Goal: Information Seeking & Learning: Learn about a topic

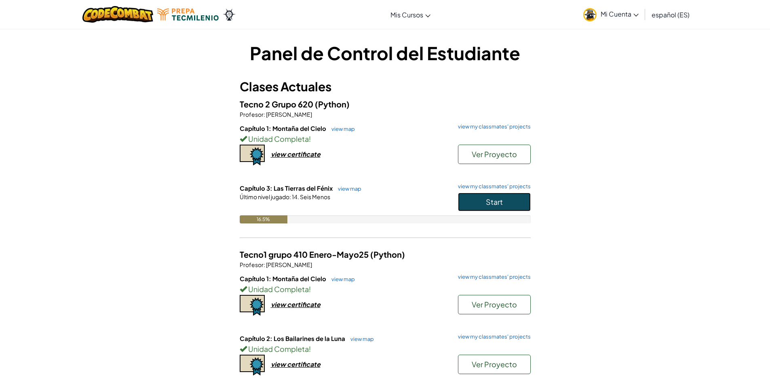
drag, startPoint x: 511, startPoint y: 199, endPoint x: 500, endPoint y: 202, distance: 11.9
click at [510, 199] on button "Start" at bounding box center [494, 202] width 73 height 19
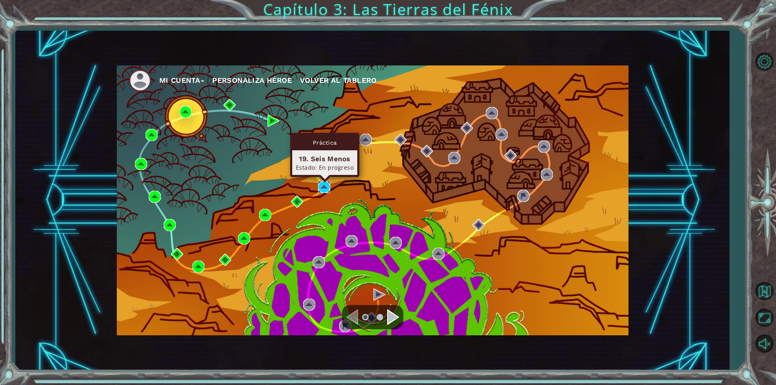
click at [328, 187] on img at bounding box center [324, 187] width 12 height 12
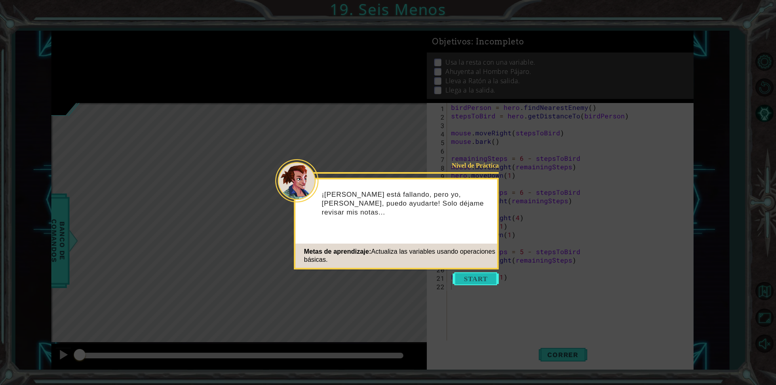
click at [475, 276] on button "Start" at bounding box center [476, 279] width 46 height 13
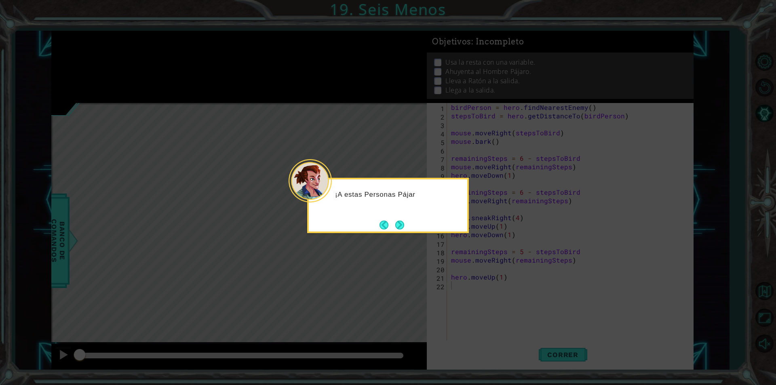
click at [396, 221] on button "Next" at bounding box center [399, 225] width 9 height 9
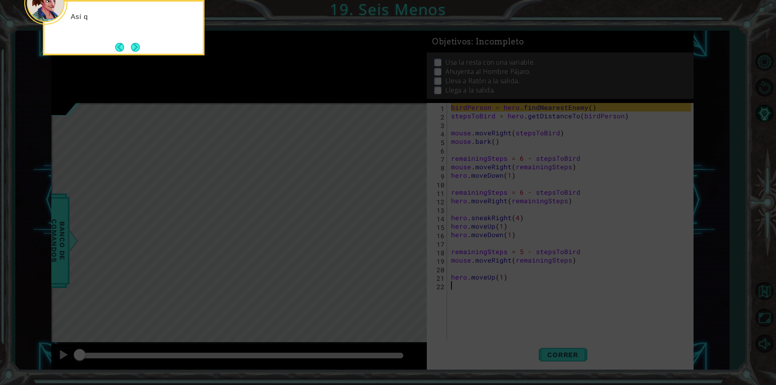
click at [405, 224] on icon at bounding box center [388, 57] width 776 height 655
click at [136, 43] on button "Next" at bounding box center [135, 47] width 9 height 9
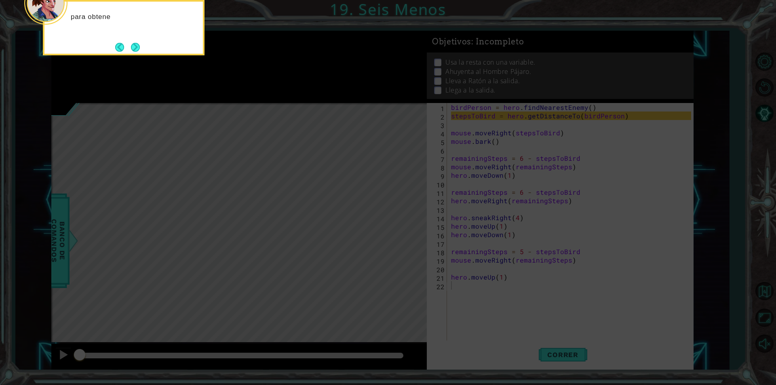
click at [136, 43] on button "Next" at bounding box center [135, 47] width 9 height 9
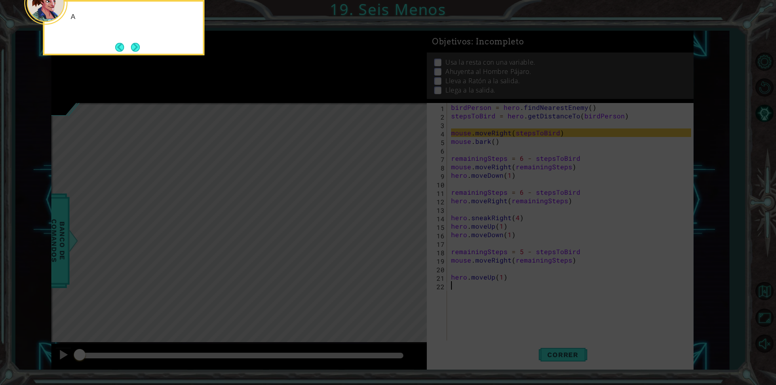
click at [136, 43] on button "Next" at bounding box center [135, 47] width 9 height 9
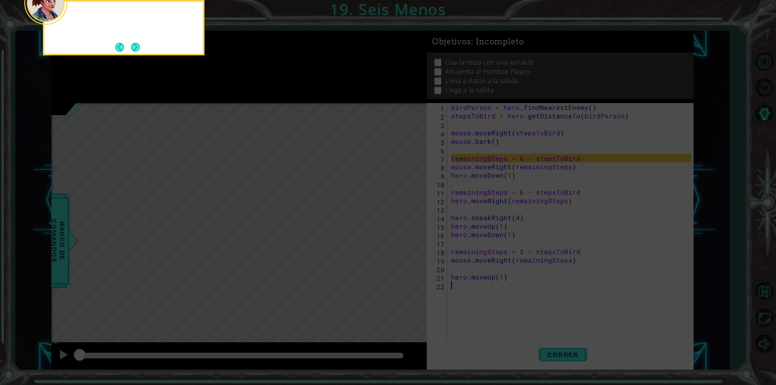
click at [136, 42] on button "Next" at bounding box center [135, 46] width 9 height 9
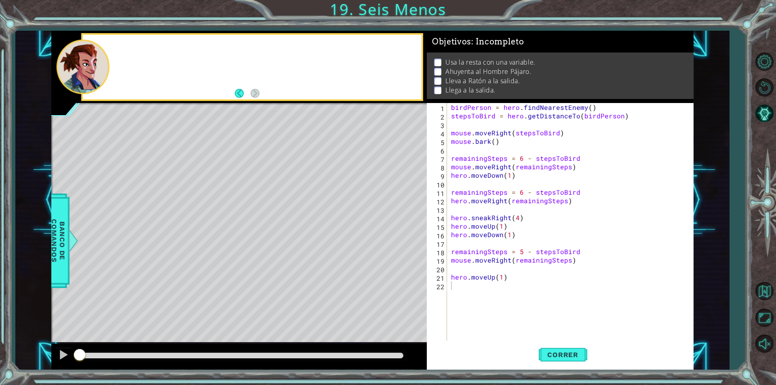
click at [136, 42] on div at bounding box center [252, 67] width 338 height 65
click at [563, 355] on span "Correr" at bounding box center [562, 355] width 47 height 8
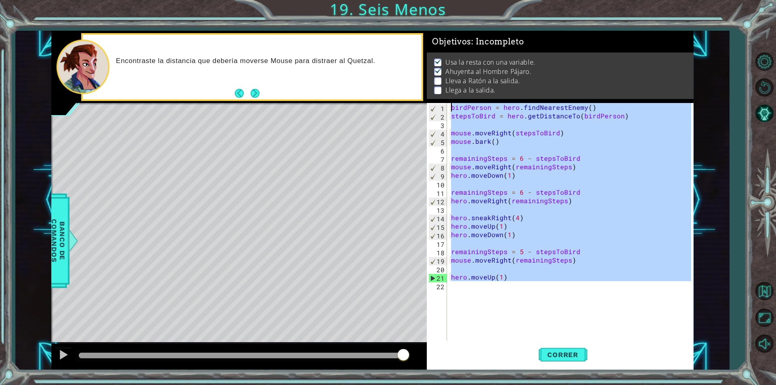
drag, startPoint x: 562, startPoint y: 283, endPoint x: 446, endPoint y: 124, distance: 197.6
click at [451, 106] on div "birdPerson = hero . findNearestEnemy ( ) stepsToBird = hero . getDistanceTo ( b…" at bounding box center [573, 230] width 246 height 255
type textarea "birdPerson = hero.findNearestEnemy() stepsToBird = hero.getDistanceTo(birdPerso…"
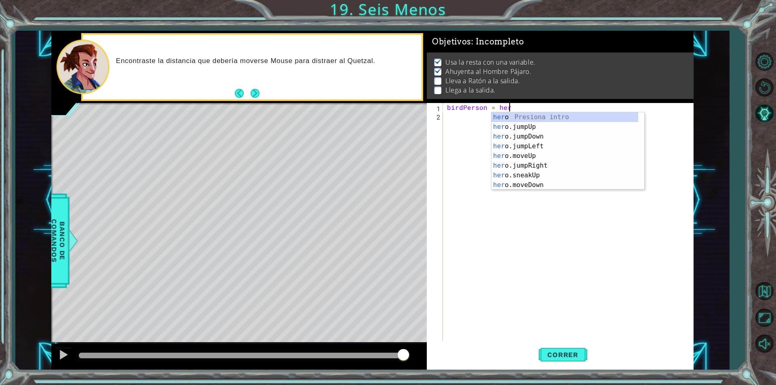
scroll to position [0, 4]
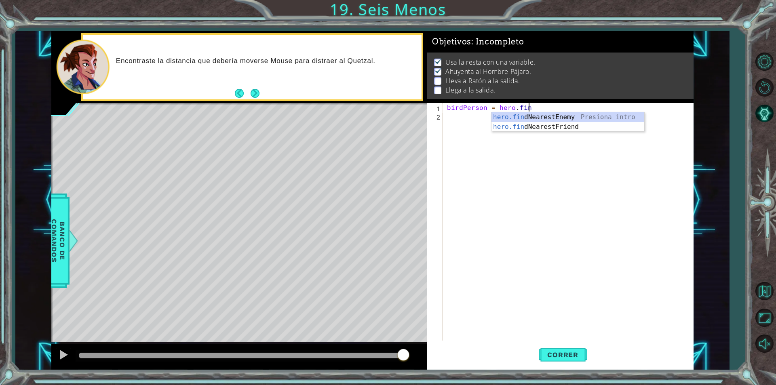
type textarea "birdPerson = hero.find"
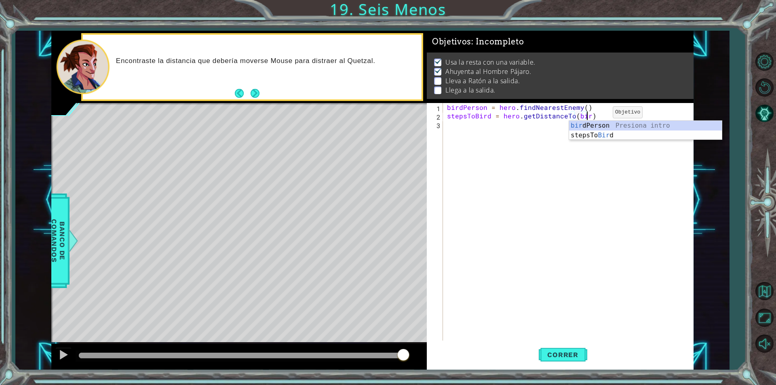
scroll to position [0, 8]
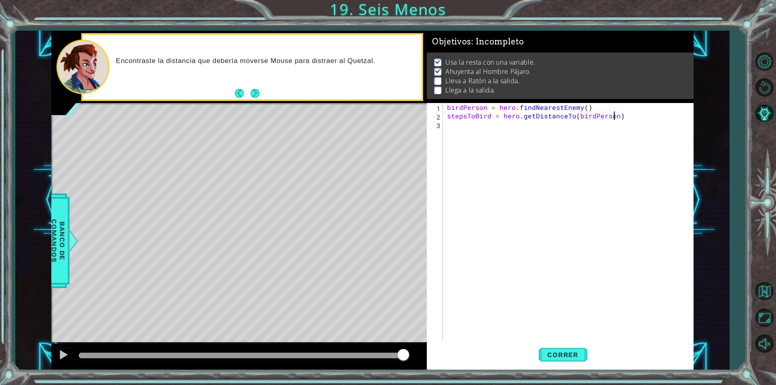
click at [623, 117] on div "birdPerson = hero . findNearestEnemy ( ) stepsToBird = hero . getDistanceTo ( b…" at bounding box center [571, 230] width 250 height 255
type textarea "stepsToBird = hero.getDistanceTo(birdPerson)"
click at [457, 124] on div "birdPerson = hero . findNearestEnemy ( ) stepsToBird = hero . getDistanceTo ( b…" at bounding box center [571, 230] width 250 height 255
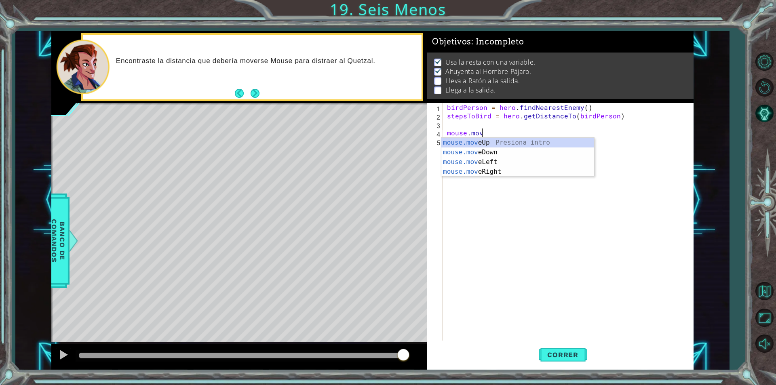
scroll to position [0, 2]
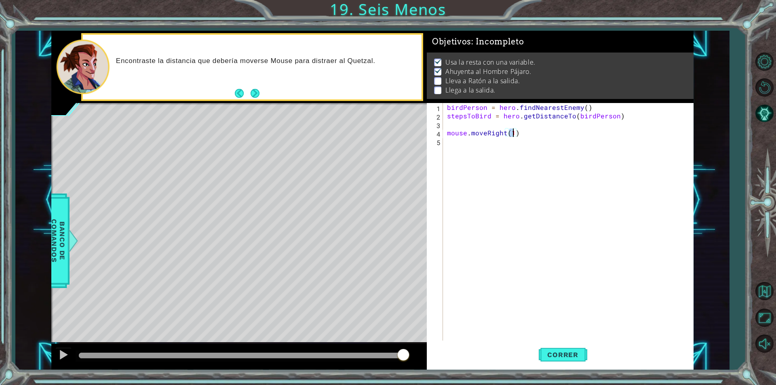
type textarea "mouse.moveRight(1)"
click at [530, 123] on div "birdPerson = hero . findNearestEnemy ( ) stepsToBird = hero . getDistanceTo ( b…" at bounding box center [571, 230] width 250 height 255
click at [512, 133] on div "birdPerson = hero . findNearestEnemy ( ) stepsToBird = hero . getDistanceTo ( b…" at bounding box center [571, 230] width 250 height 255
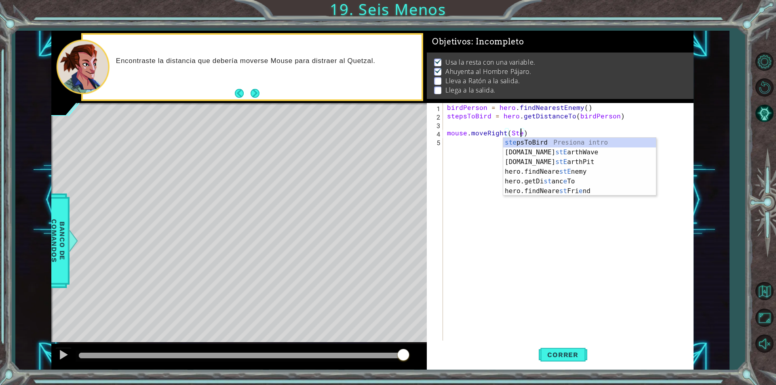
scroll to position [0, 4]
type textarea "mouse.moveRight(stepsToBird)"
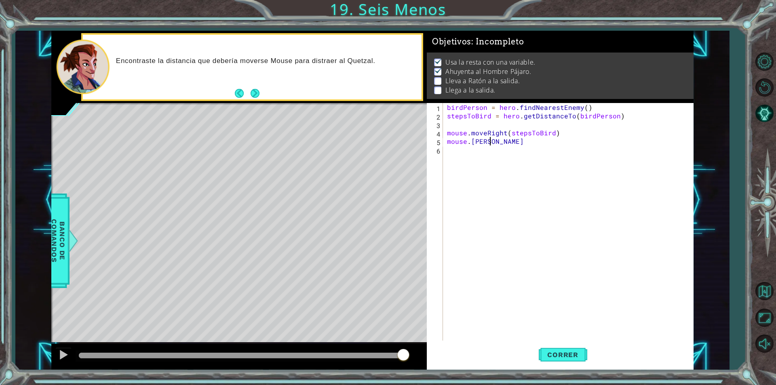
scroll to position [0, 2]
type textarea "mouse.barck()"
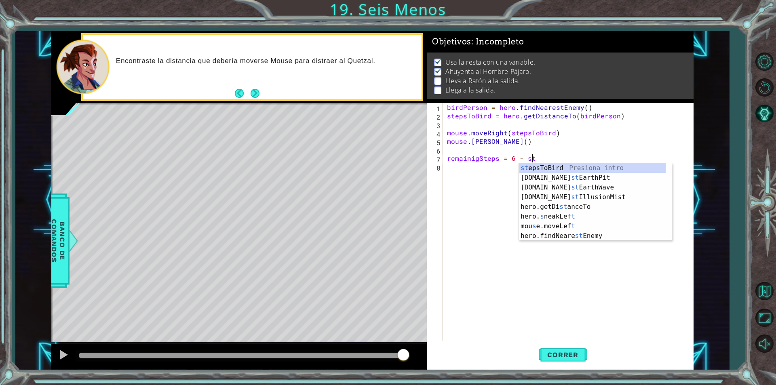
scroll to position [0, 5]
type textarea "remainigSteps = 6 - stepsToBird"
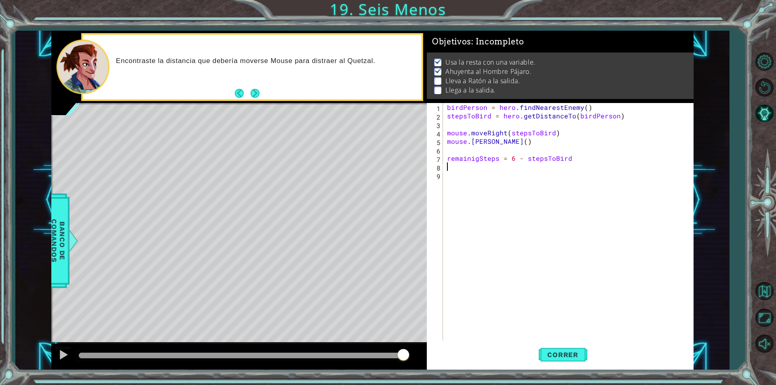
scroll to position [0, 0]
click at [550, 353] on span "Correr" at bounding box center [562, 355] width 47 height 8
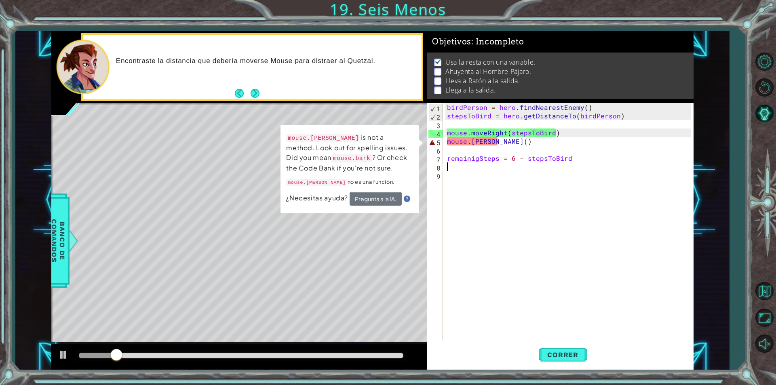
click at [486, 146] on div "birdPerson = hero . findNearestEnemy ( ) stepsToBird = hero . getDistanceTo ( b…" at bounding box center [571, 230] width 250 height 255
click at [485, 141] on div "birdPerson = hero . findNearestEnemy ( ) stepsToBird = hero . getDistanceTo ( b…" at bounding box center [571, 230] width 250 height 255
type textarea "mouse.bark()"
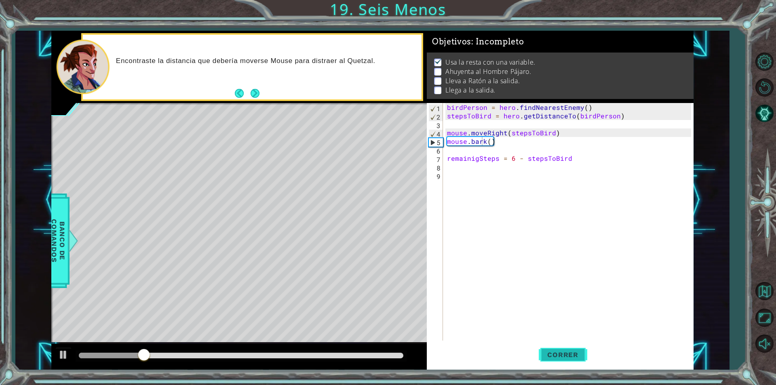
click at [576, 353] on span "Correr" at bounding box center [562, 355] width 47 height 8
click at [450, 171] on div "birdPerson = hero . findNearestEnemy ( ) stepsToBird = hero . getDistanceTo ( b…" at bounding box center [571, 230] width 250 height 255
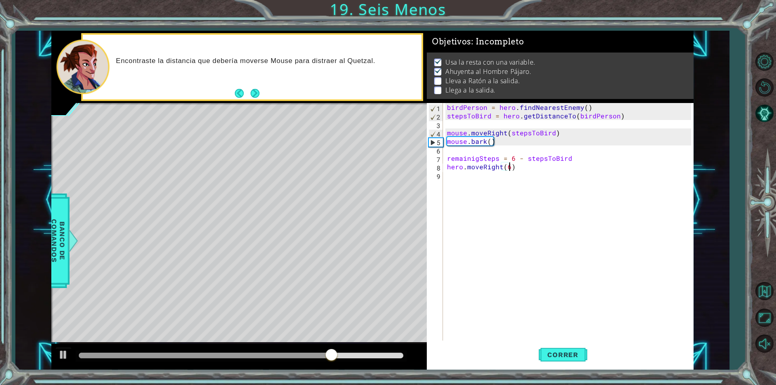
scroll to position [0, 4]
click at [547, 351] on span "Correr" at bounding box center [562, 355] width 47 height 8
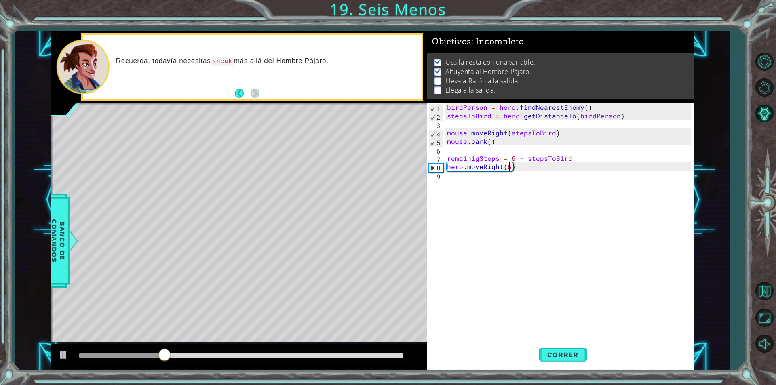
click at [570, 163] on div "birdPerson = hero . findNearestEnemy ( ) stepsToBird = hero . getDistanceTo ( b…" at bounding box center [571, 230] width 250 height 255
click at [570, 159] on div "birdPerson = hero . findNearestEnemy ( ) stepsToBird = hero . getDistanceTo ( b…" at bounding box center [571, 230] width 250 height 255
type textarea "remainigSteps = 6 - stepsToBird"
click at [505, 175] on div "birdPerson = hero . findNearestEnemy ( ) stepsToBird = hero . getDistanceTo ( b…" at bounding box center [572, 230] width 246 height 255
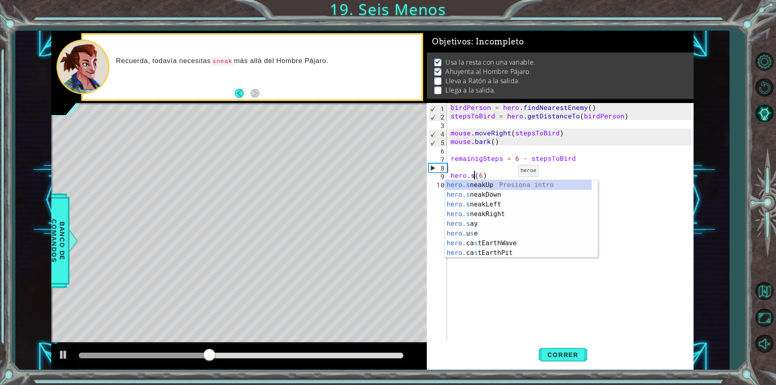
scroll to position [0, 2]
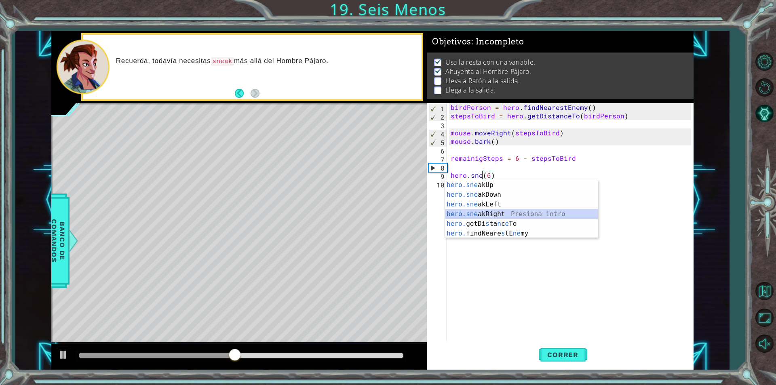
click at [503, 212] on div "hero.sne akUp Presiona intro hero.sne akDown Presiona intro hero.sne akLeft Pre…" at bounding box center [521, 219] width 153 height 78
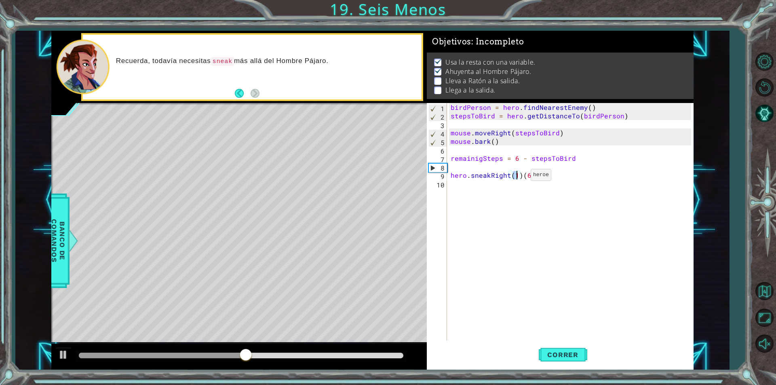
click at [521, 177] on div "birdPerson = hero . findNearestEnemy ( ) stepsToBird = hero . getDistanceTo ( b…" at bounding box center [572, 230] width 246 height 255
type textarea "hero.sneakRight(6)"
click at [565, 347] on button "Correr" at bounding box center [563, 355] width 49 height 27
click at [463, 190] on div "birdPerson = hero . findNearestEnemy ( ) stepsToBird = hero . getDistanceTo ( b…" at bounding box center [572, 230] width 246 height 255
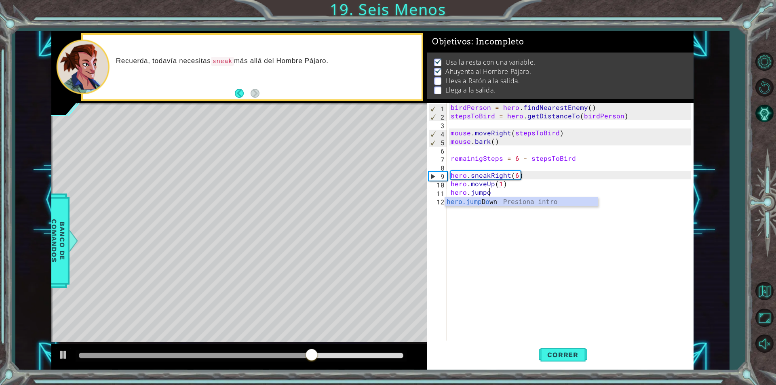
scroll to position [0, 5]
type textarea "hero.jump"
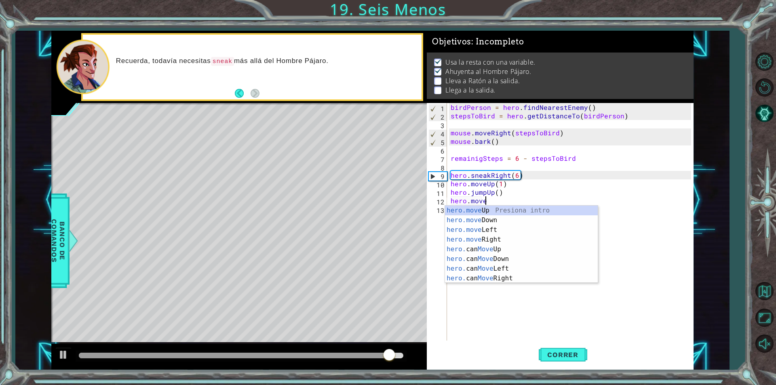
scroll to position [0, 2]
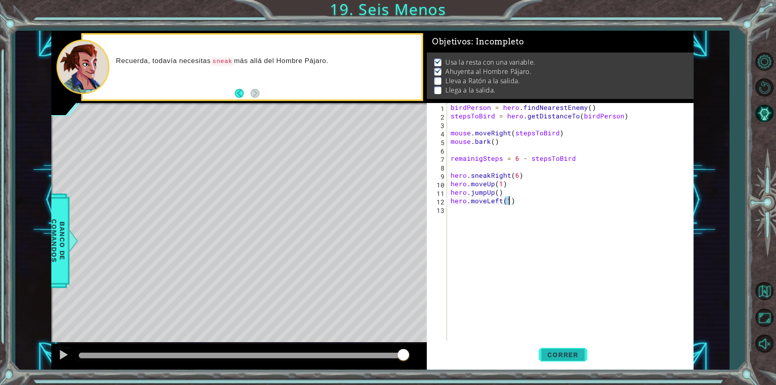
type textarea "hero.moveLeft(1)"
click at [552, 353] on span "Correr" at bounding box center [562, 355] width 47 height 8
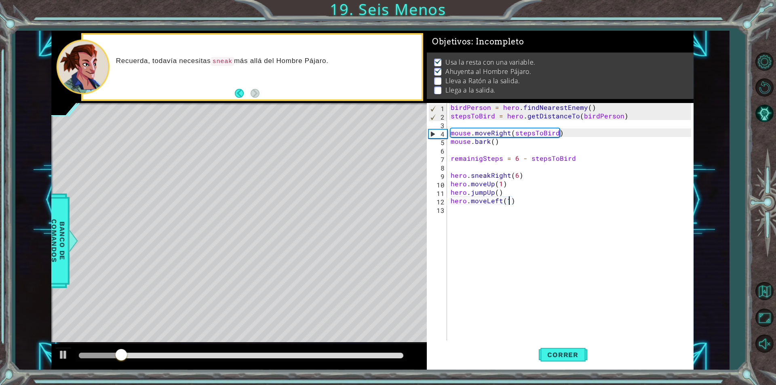
click at [461, 211] on div "birdPerson = hero . findNearestEnemy ( ) stepsToBird = hero . getDistanceTo ( b…" at bounding box center [572, 230] width 246 height 255
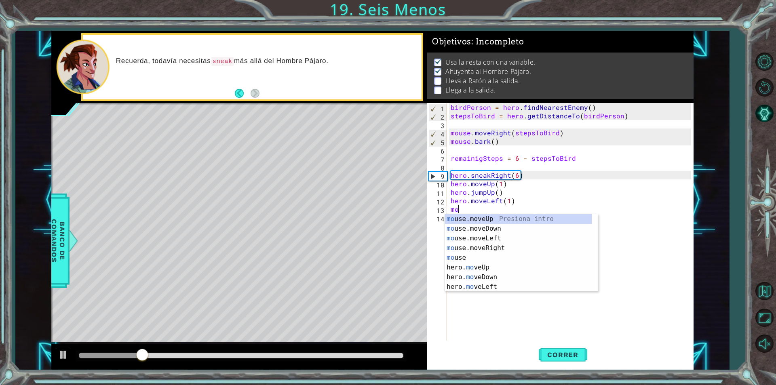
type textarea "m"
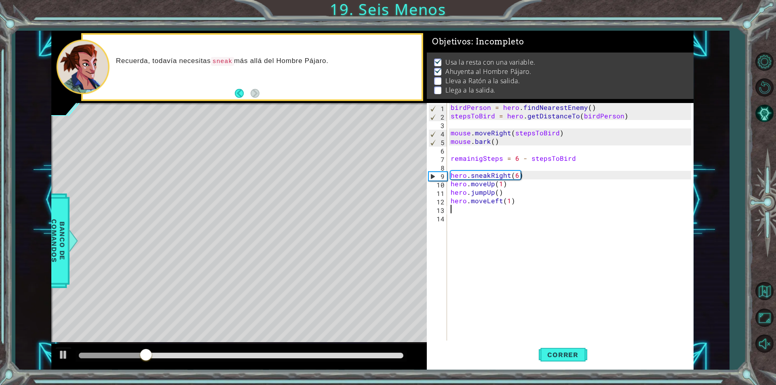
type textarea "}"
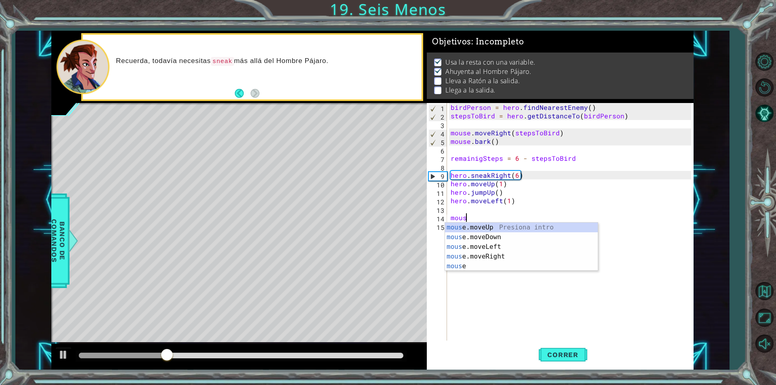
scroll to position [0, 1]
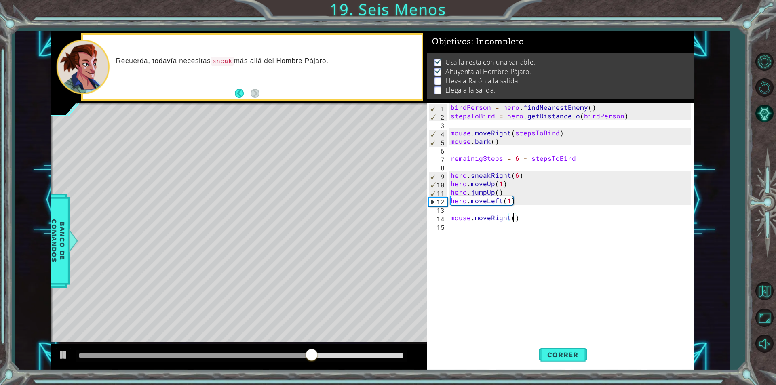
type textarea "mouse.moveRight(4)"
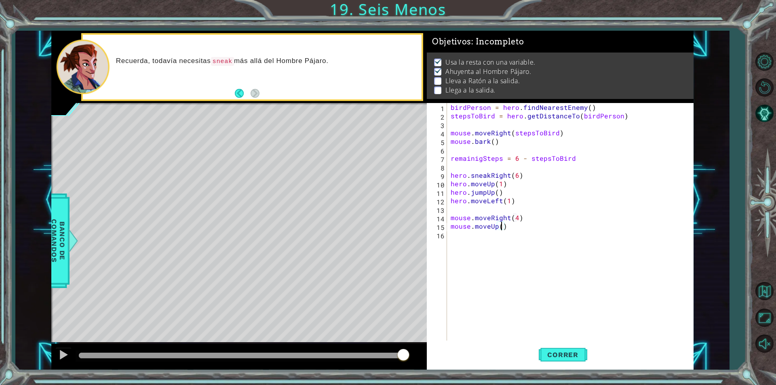
type textarea "mouse.moveUp(5)"
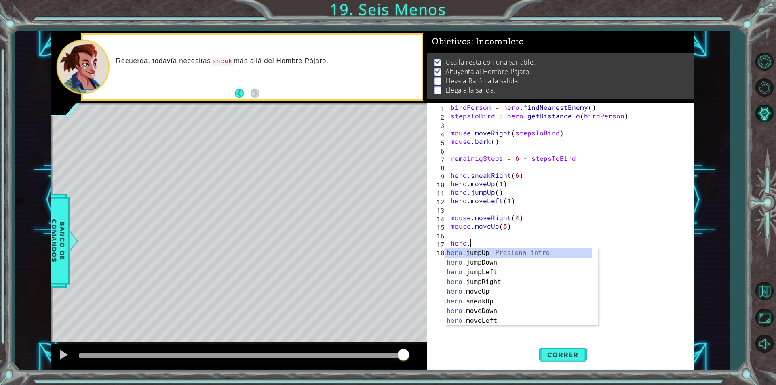
scroll to position [0, 1]
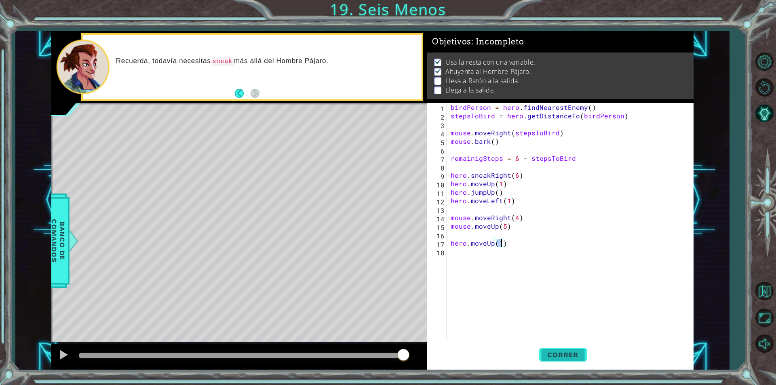
type textarea "hero.moveUp(1)"
click at [555, 349] on button "Correr" at bounding box center [563, 355] width 49 height 27
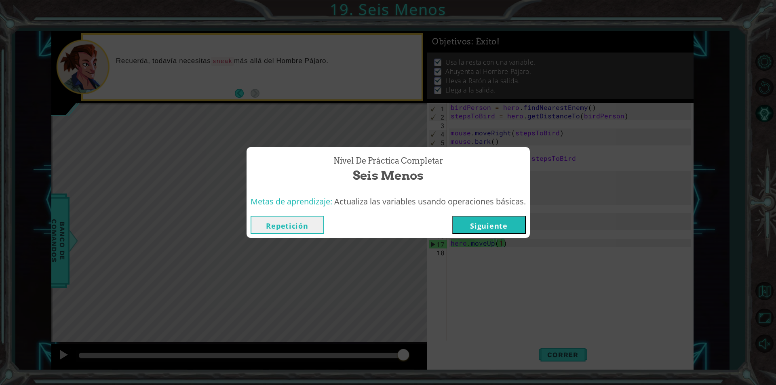
click at [505, 222] on button "Siguiente" at bounding box center [489, 225] width 74 height 18
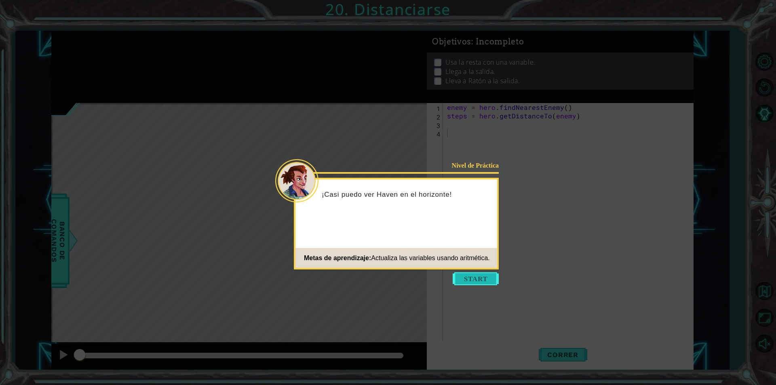
click at [482, 278] on button "Start" at bounding box center [476, 279] width 46 height 13
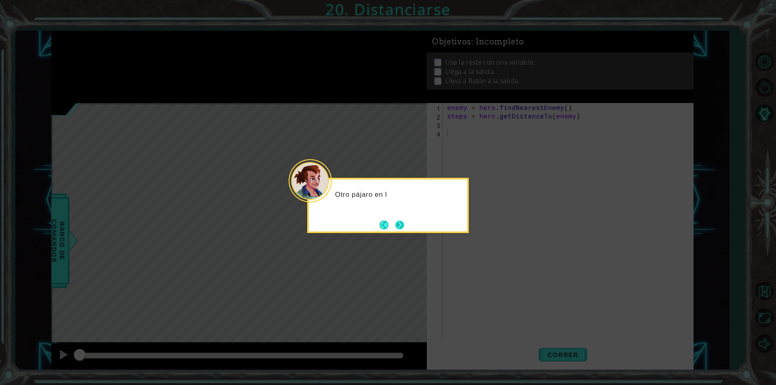
click at [399, 226] on button "Next" at bounding box center [399, 225] width 9 height 9
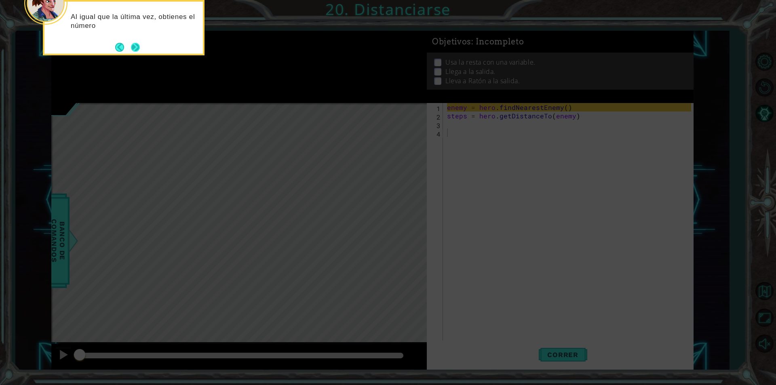
click at [131, 49] on button "Next" at bounding box center [135, 47] width 9 height 9
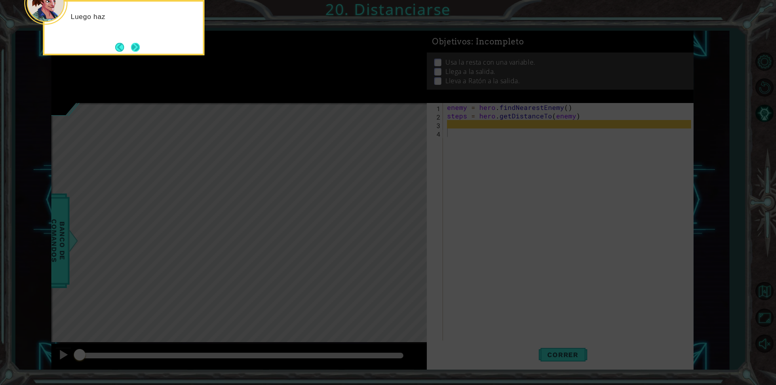
click at [135, 51] on button "Next" at bounding box center [135, 47] width 9 height 9
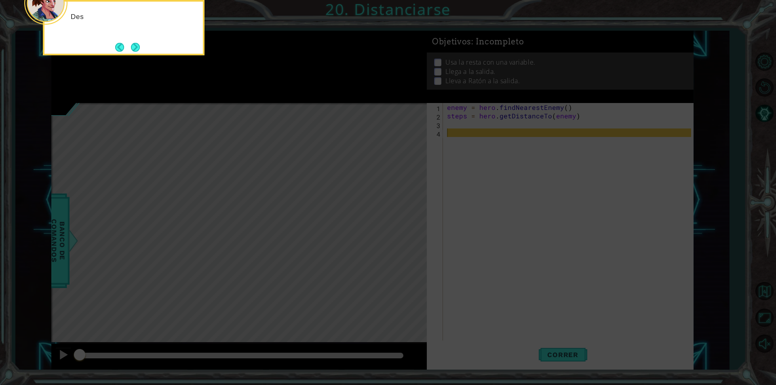
click at [135, 51] on button "Next" at bounding box center [135, 47] width 9 height 9
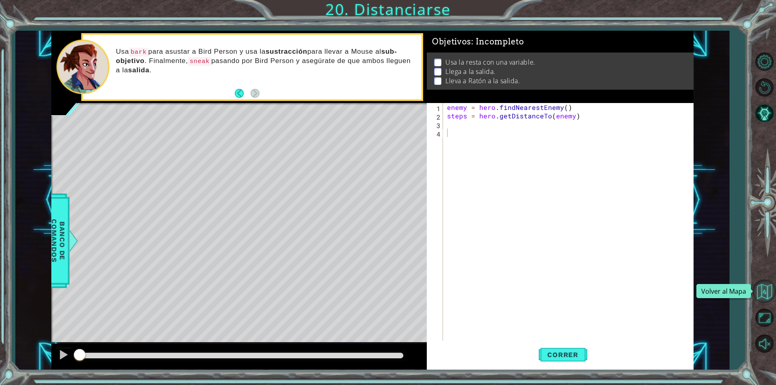
click at [764, 293] on button "Volver al Mapa" at bounding box center [764, 291] width 23 height 23
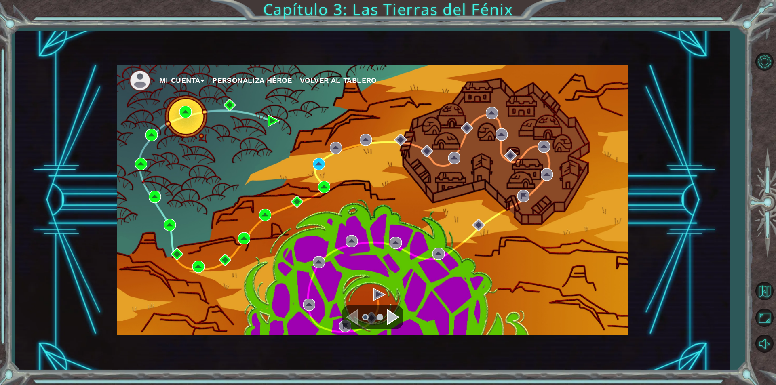
click at [253, 78] on button "Personaliza Héroe" at bounding box center [252, 80] width 80 height 12
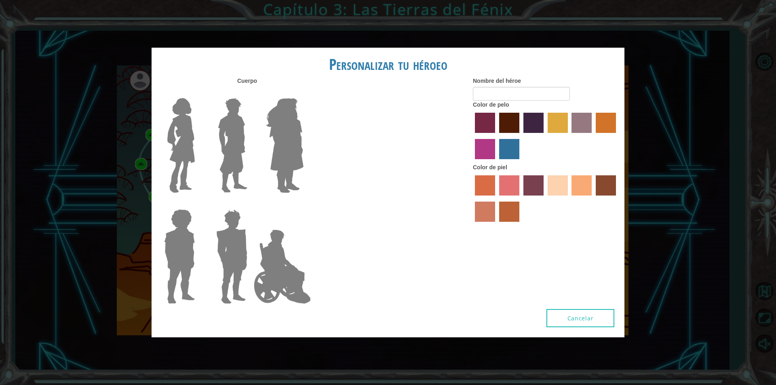
click at [281, 164] on img at bounding box center [285, 145] width 44 height 101
click at [303, 93] on input "Hero Amethyst" at bounding box center [303, 93] width 0 height 0
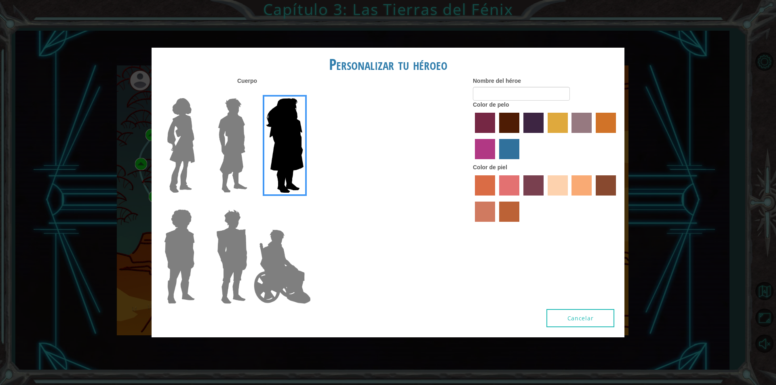
type input "ALLISON"
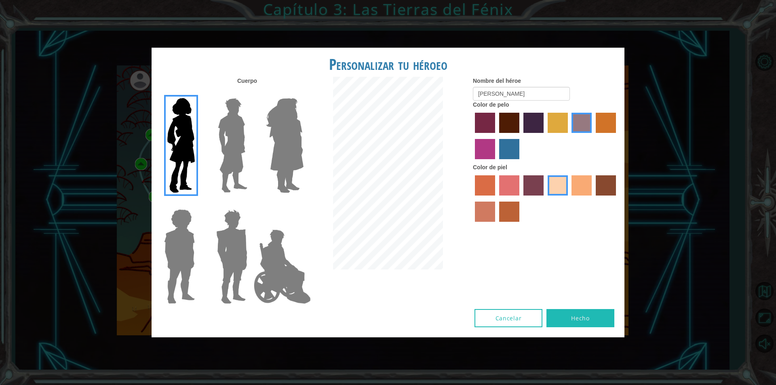
click at [273, 162] on img at bounding box center [285, 145] width 44 height 101
click at [303, 93] on input "Hero Amethyst" at bounding box center [303, 93] width 0 height 0
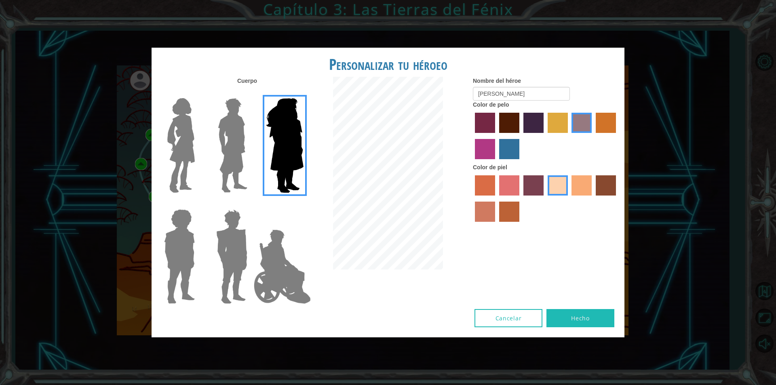
click at [276, 238] on img at bounding box center [282, 266] width 63 height 81
click at [303, 204] on input "Hero Jamie" at bounding box center [303, 204] width 0 height 0
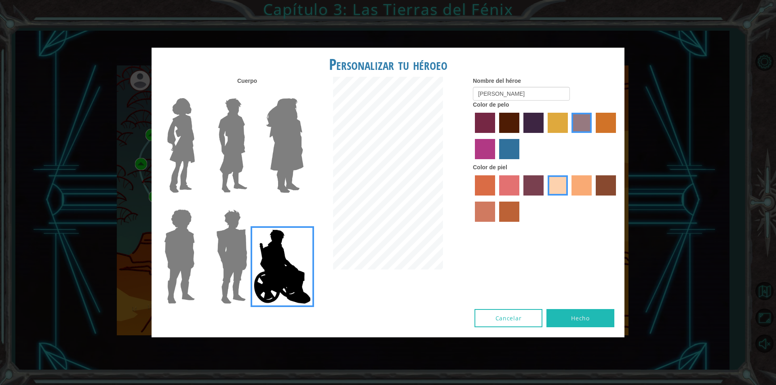
click at [242, 259] on img at bounding box center [232, 256] width 38 height 101
click at [251, 204] on input "Hero Garnet" at bounding box center [251, 204] width 0 height 0
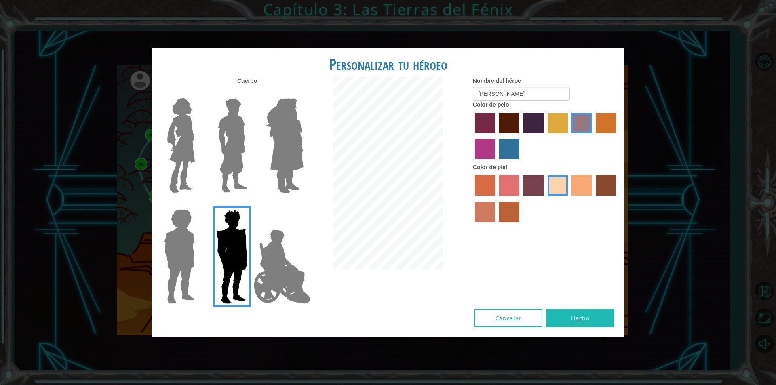
click at [184, 272] on img at bounding box center [179, 256] width 37 height 101
click at [198, 204] on input "Hero Steven" at bounding box center [198, 204] width 0 height 0
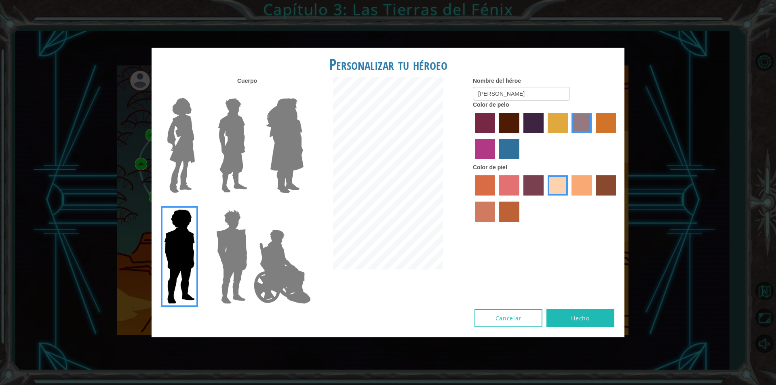
click at [229, 168] on img at bounding box center [233, 145] width 36 height 101
click at [251, 93] on input "Hero Lars" at bounding box center [251, 93] width 0 height 0
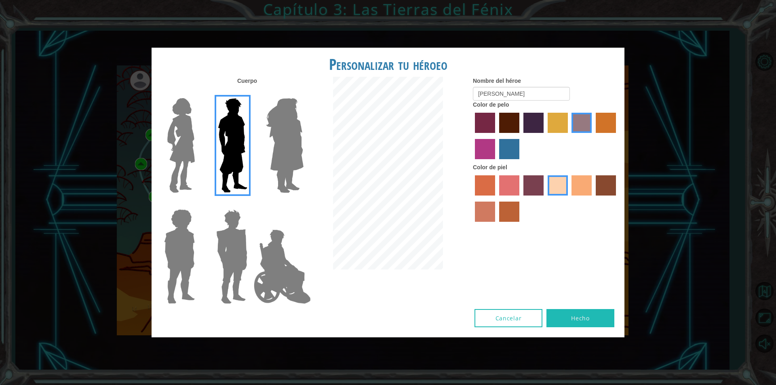
click at [194, 162] on img at bounding box center [181, 145] width 34 height 101
click at [198, 93] on input "Hero Connie" at bounding box center [198, 93] width 0 height 0
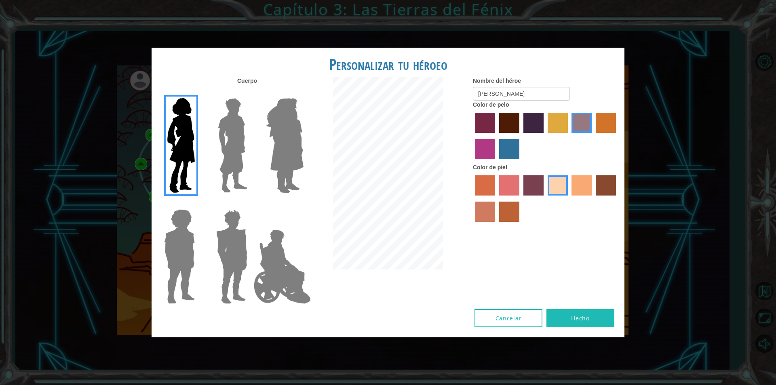
click at [263, 273] on img at bounding box center [282, 266] width 63 height 81
click at [303, 204] on input "Hero Jamie" at bounding box center [303, 204] width 0 height 0
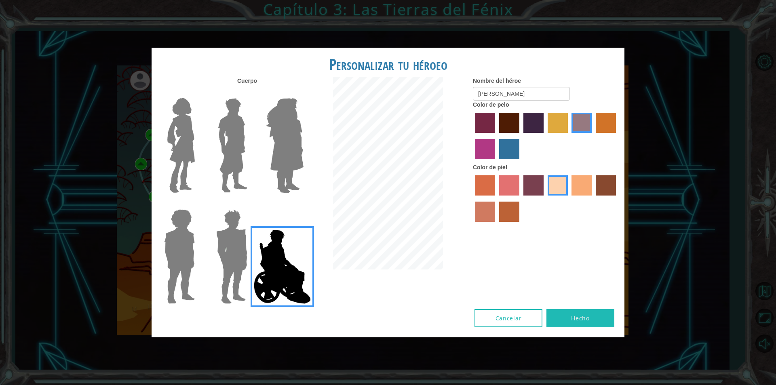
click at [214, 267] on img at bounding box center [232, 256] width 38 height 101
click at [251, 204] on input "Hero Garnet" at bounding box center [251, 204] width 0 height 0
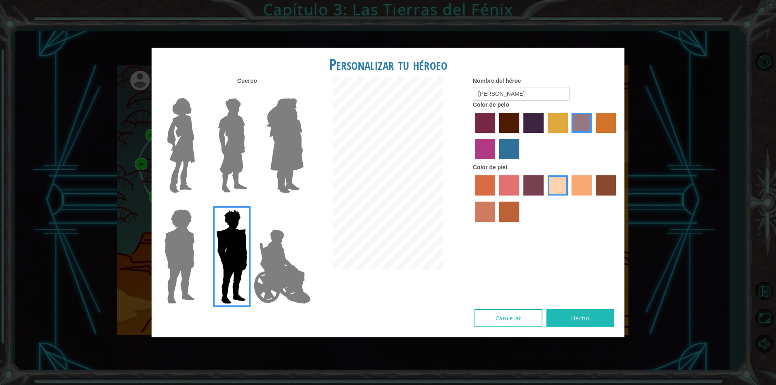
click at [175, 260] on img at bounding box center [179, 256] width 37 height 101
click at [198, 204] on input "Hero Steven" at bounding box center [198, 204] width 0 height 0
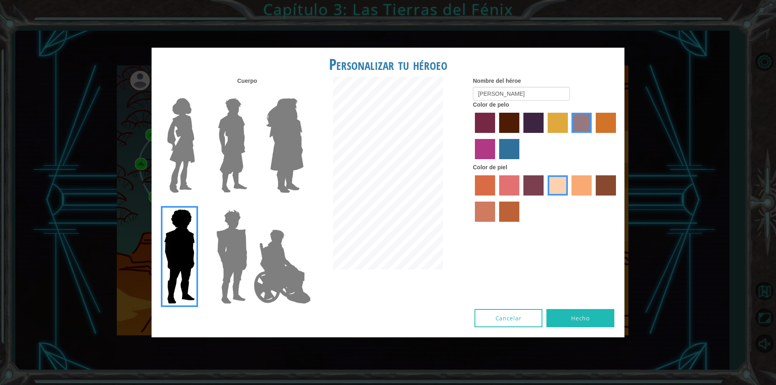
click at [271, 163] on img at bounding box center [285, 145] width 44 height 101
click at [303, 93] on input "Hero Amethyst" at bounding box center [303, 93] width 0 height 0
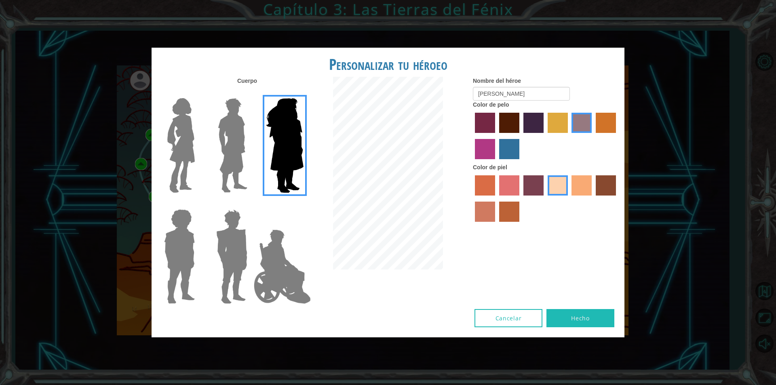
click at [264, 279] on img at bounding box center [282, 266] width 63 height 81
click at [303, 204] on input "Hero Jamie" at bounding box center [303, 204] width 0 height 0
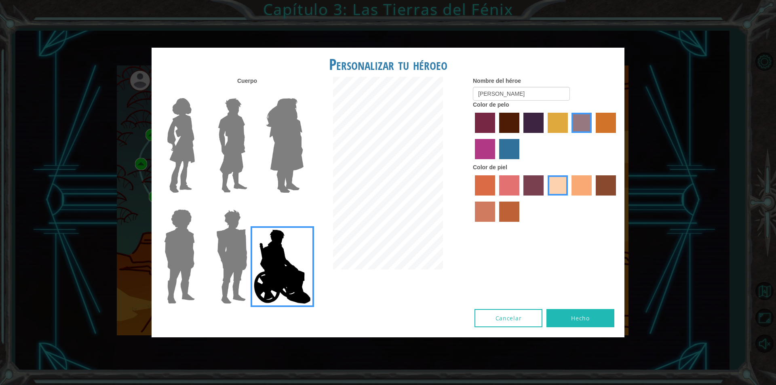
click at [177, 145] on img at bounding box center [181, 145] width 34 height 101
click at [198, 93] on input "Hero Connie" at bounding box center [198, 93] width 0 height 0
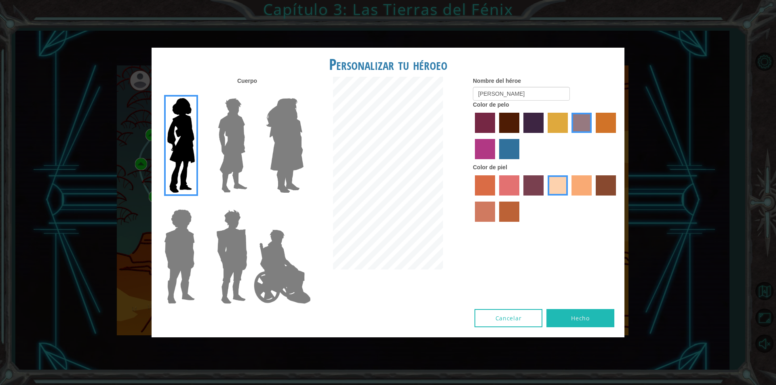
click at [482, 122] on label "paprika hair color" at bounding box center [485, 123] width 20 height 20
click at [472, 136] on input "paprika hair color" at bounding box center [472, 136] width 0 height 0
click at [482, 143] on label "medium red violet hair color" at bounding box center [485, 149] width 20 height 20
click at [617, 136] on input "medium red violet hair color" at bounding box center [617, 136] width 0 height 0
click at [500, 148] on label "lachmara hair color" at bounding box center [509, 149] width 20 height 20
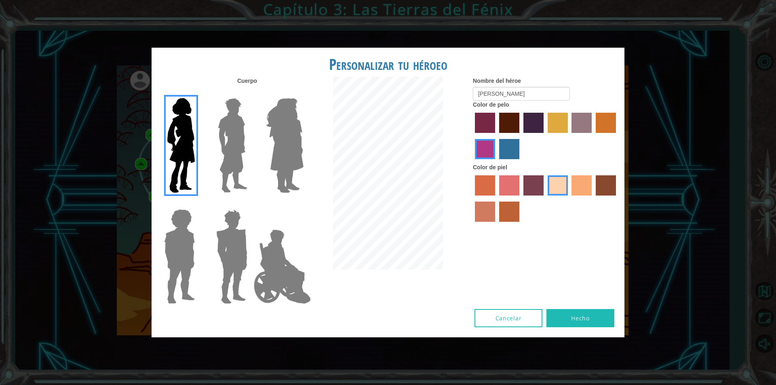
click at [497, 162] on input "lachmara hair color" at bounding box center [497, 162] width 0 height 0
click at [506, 187] on label "froly skin color" at bounding box center [509, 185] width 20 height 20
click at [497, 199] on input "froly skin color" at bounding box center [497, 199] width 0 height 0
click at [570, 181] on div at bounding box center [546, 199] width 146 height 53
click at [489, 213] on label "burning sand skin color" at bounding box center [485, 212] width 20 height 20
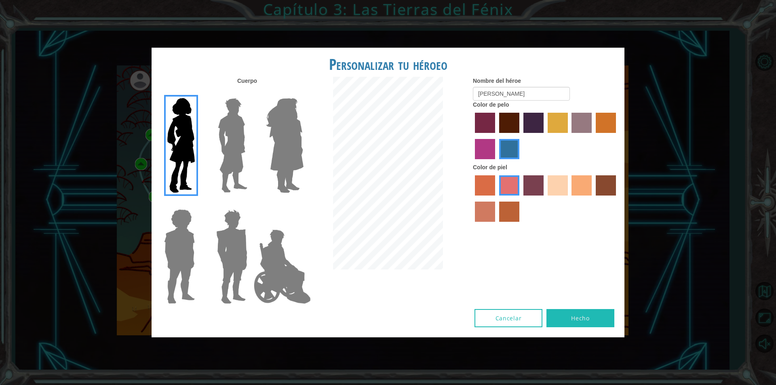
click at [617, 199] on input "burning sand skin color" at bounding box center [617, 199] width 0 height 0
click at [490, 188] on label "sorbus skin color" at bounding box center [485, 185] width 20 height 20
click at [472, 199] on input "sorbus skin color" at bounding box center [472, 199] width 0 height 0
click at [607, 187] on label "karma skin color" at bounding box center [606, 185] width 20 height 20
click at [593, 199] on input "karma skin color" at bounding box center [593, 199] width 0 height 0
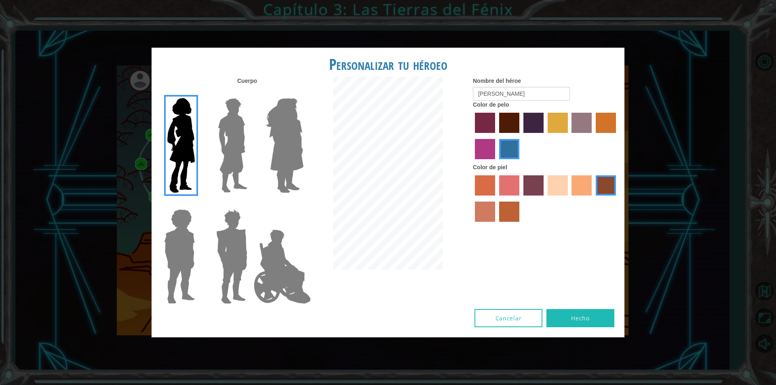
click at [537, 190] on label "tosca skin color" at bounding box center [534, 185] width 20 height 20
click at [521, 199] on input "tosca skin color" at bounding box center [521, 199] width 0 height 0
click at [562, 189] on label "sandy beach skin color" at bounding box center [558, 185] width 20 height 20
click at [545, 199] on input "sandy beach skin color" at bounding box center [545, 199] width 0 height 0
click at [584, 184] on label "tacao skin color" at bounding box center [582, 185] width 20 height 20
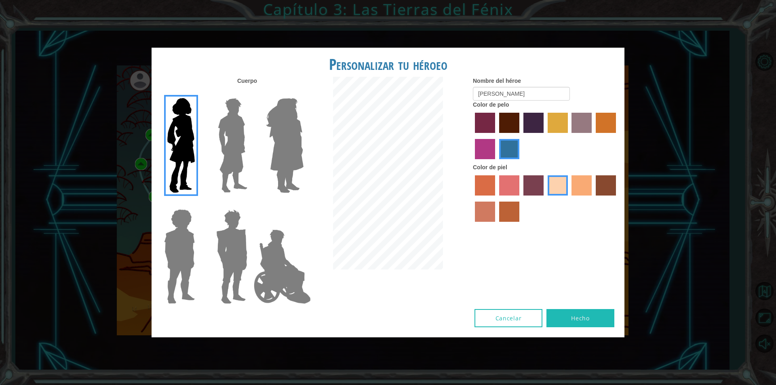
click at [569, 199] on input "tacao skin color" at bounding box center [569, 199] width 0 height 0
click at [554, 186] on label "sandy beach skin color" at bounding box center [558, 185] width 20 height 20
click at [545, 199] on input "sandy beach skin color" at bounding box center [545, 199] width 0 height 0
click at [557, 117] on label "tulip tree hair color" at bounding box center [558, 123] width 20 height 20
click at [545, 136] on input "tulip tree hair color" at bounding box center [545, 136] width 0 height 0
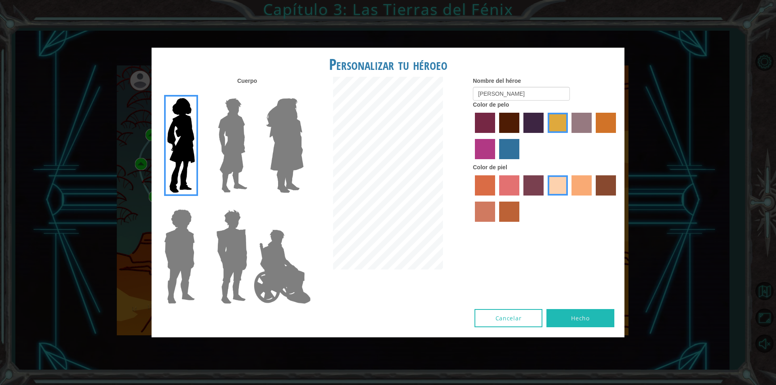
click at [582, 123] on label "bazaar hair color" at bounding box center [582, 123] width 20 height 20
click at [569, 136] on input "bazaar hair color" at bounding box center [569, 136] width 0 height 0
click at [603, 123] on label "gold drop hair color" at bounding box center [606, 123] width 20 height 20
click at [593, 136] on input "gold drop hair color" at bounding box center [593, 136] width 0 height 0
click at [488, 150] on label "medium red violet hair color" at bounding box center [485, 149] width 20 height 20
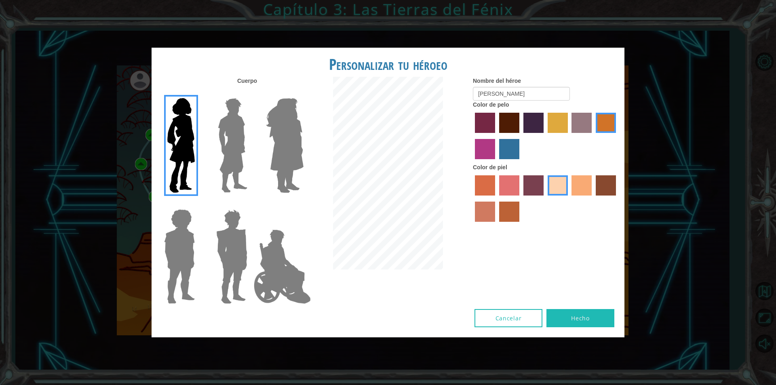
click at [617, 136] on input "medium red violet hair color" at bounding box center [617, 136] width 0 height 0
click at [488, 131] on label "paprika hair color" at bounding box center [485, 123] width 20 height 20
click at [472, 136] on input "paprika hair color" at bounding box center [472, 136] width 0 height 0
click at [510, 156] on label "lachmara hair color" at bounding box center [509, 149] width 20 height 20
click at [497, 162] on input "lachmara hair color" at bounding box center [497, 162] width 0 height 0
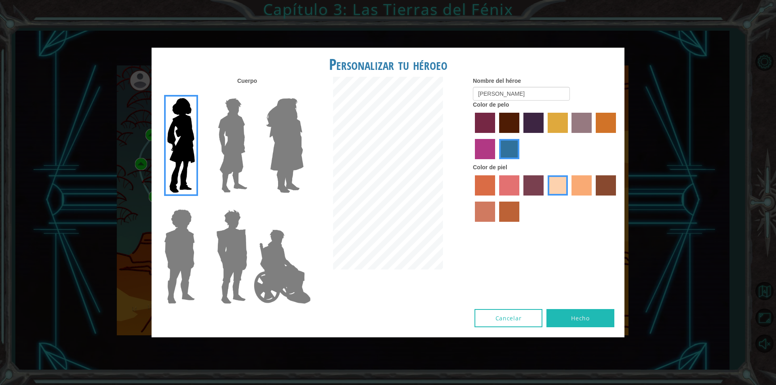
click at [575, 318] on button "Hecho" at bounding box center [581, 318] width 68 height 18
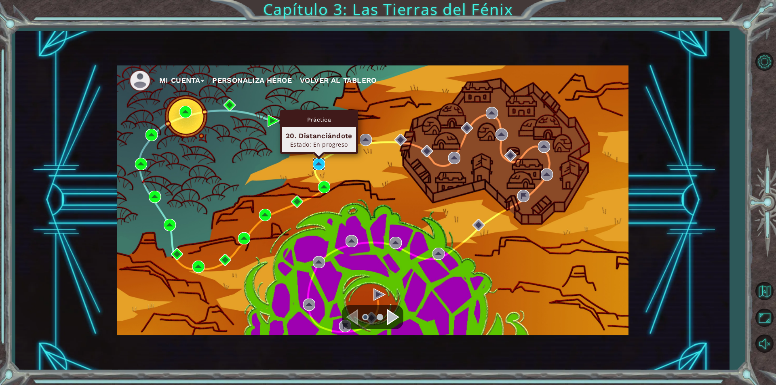
click at [319, 161] on img at bounding box center [319, 164] width 12 height 12
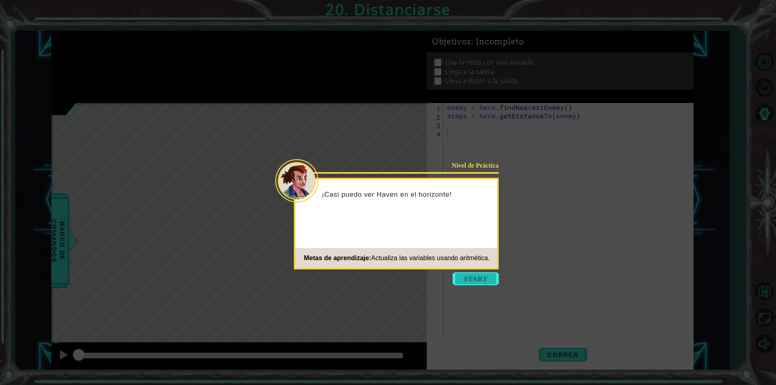
click at [477, 275] on button "Start" at bounding box center [476, 279] width 46 height 13
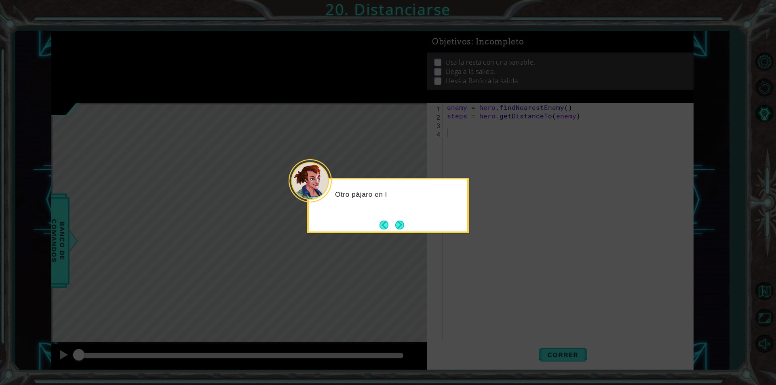
click at [399, 227] on button "Next" at bounding box center [399, 225] width 9 height 9
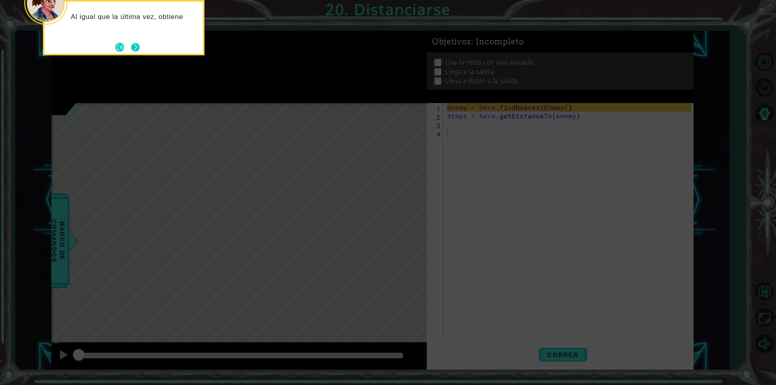
click at [140, 52] on button "Next" at bounding box center [135, 47] width 9 height 9
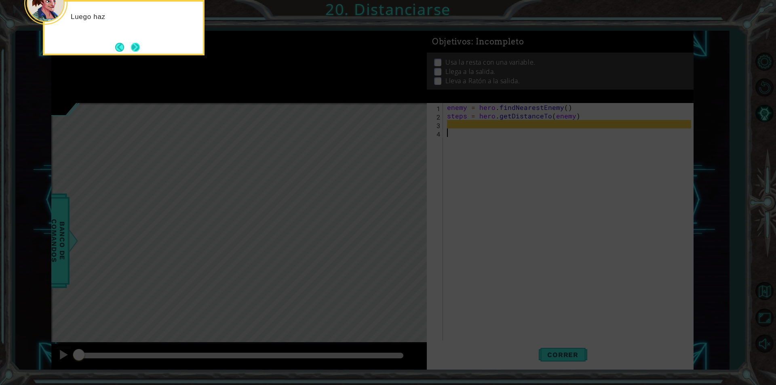
click at [140, 52] on button "Next" at bounding box center [135, 47] width 9 height 9
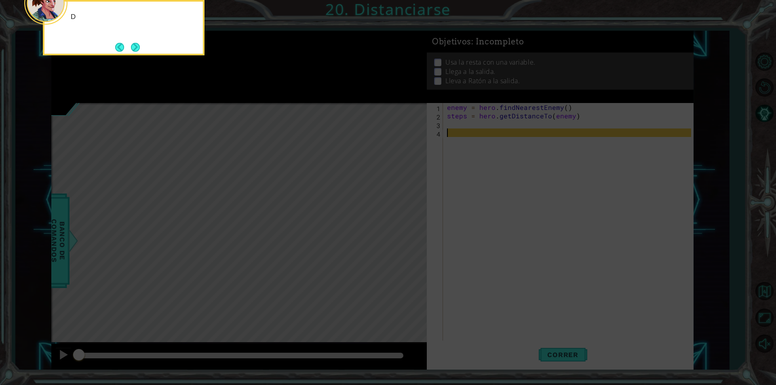
click at [140, 52] on button "Next" at bounding box center [135, 47] width 9 height 9
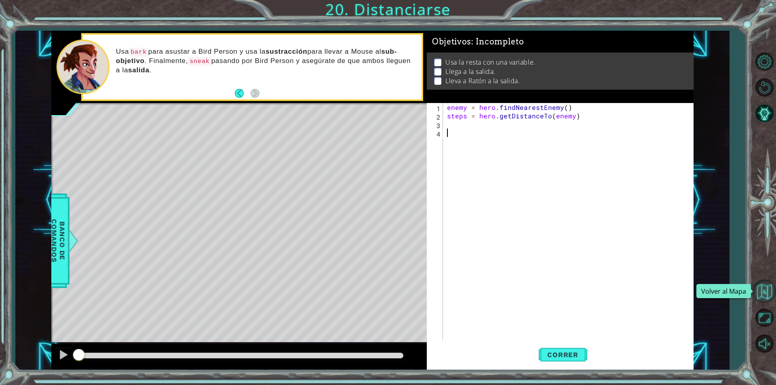
click at [768, 297] on button "Volver al Mapa" at bounding box center [764, 291] width 23 height 23
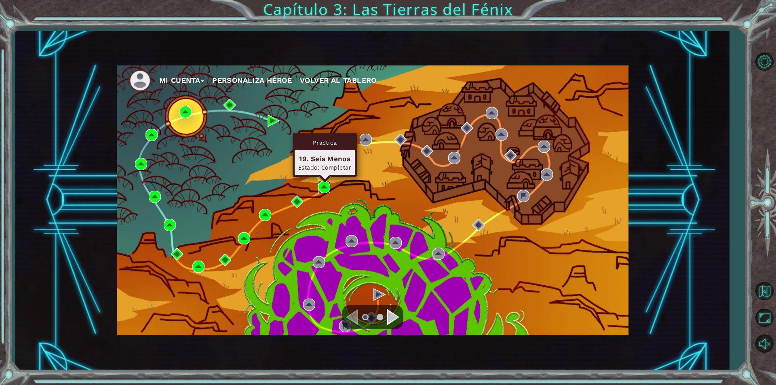
click at [323, 184] on img at bounding box center [324, 187] width 12 height 12
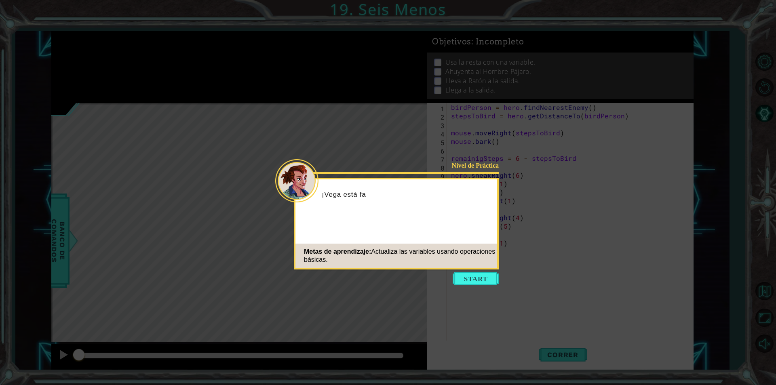
click at [460, 286] on icon at bounding box center [388, 192] width 776 height 385
click at [462, 285] on button "Start" at bounding box center [476, 279] width 46 height 13
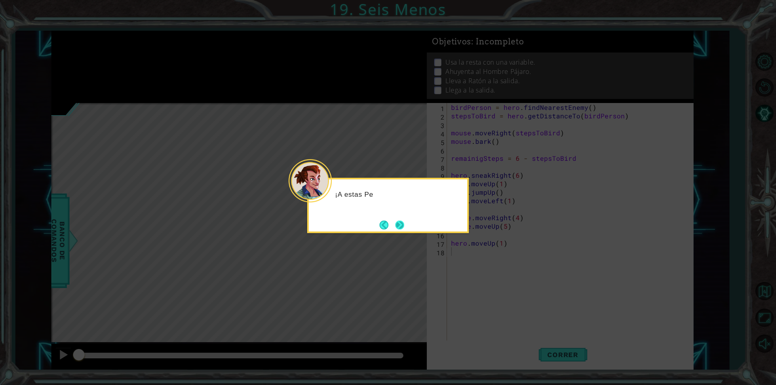
click at [395, 230] on button "Next" at bounding box center [399, 225] width 9 height 9
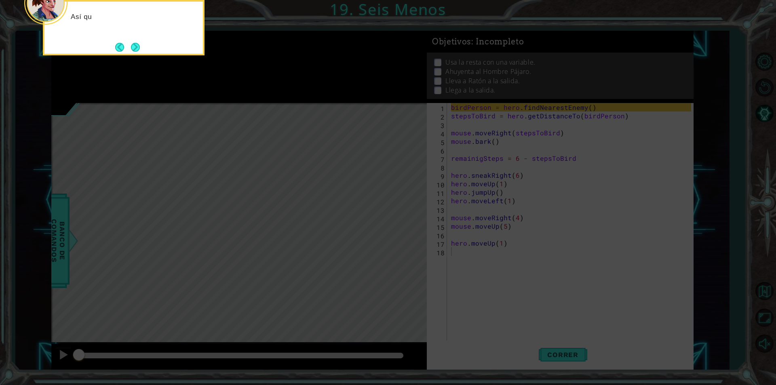
click at [400, 229] on icon at bounding box center [388, 57] width 776 height 655
click at [139, 49] on button "Next" at bounding box center [135, 47] width 9 height 9
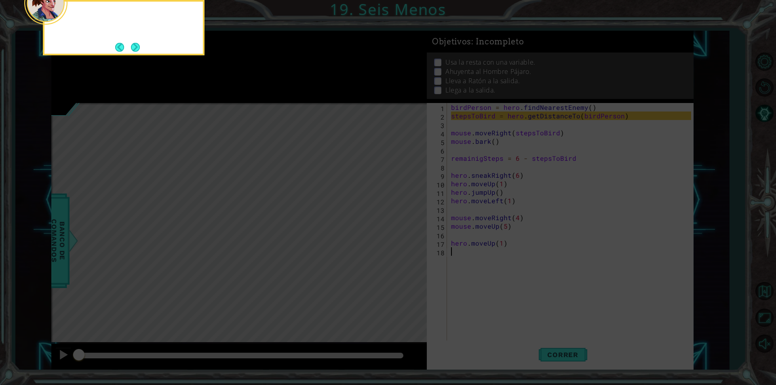
click at [139, 49] on button "Next" at bounding box center [135, 47] width 9 height 9
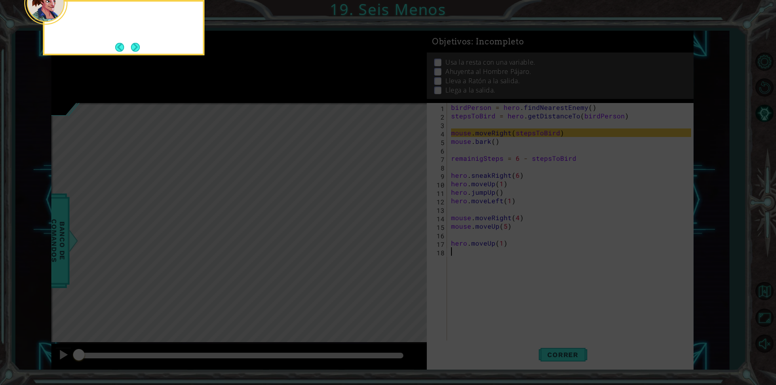
click at [139, 49] on button "Next" at bounding box center [135, 47] width 9 height 9
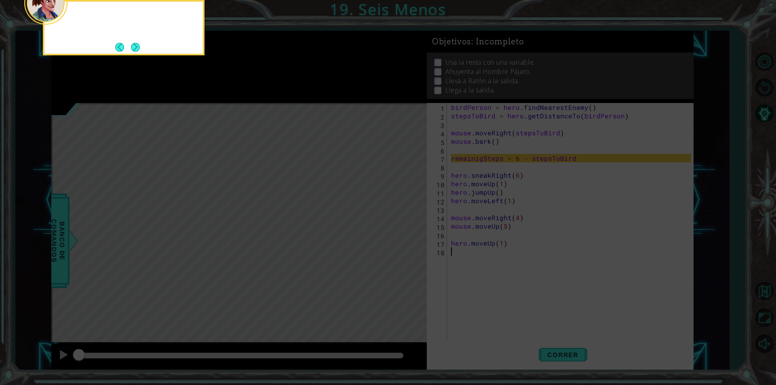
click at [139, 49] on button "Next" at bounding box center [135, 47] width 9 height 9
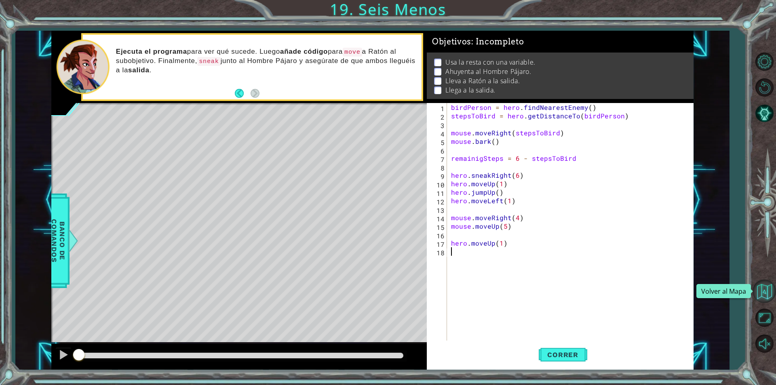
click at [766, 285] on button "Volver al Mapa" at bounding box center [764, 291] width 23 height 23
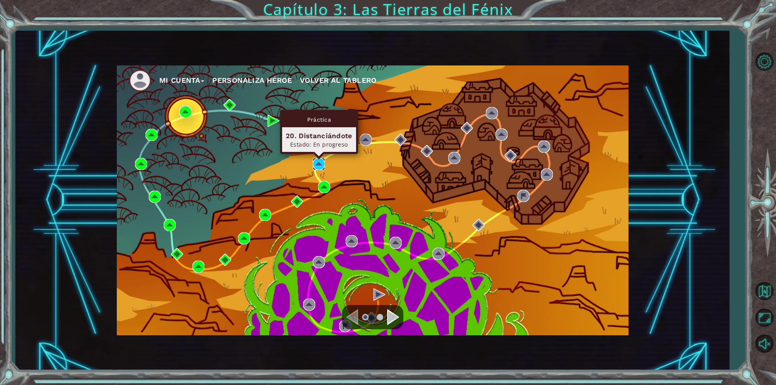
click at [321, 161] on img at bounding box center [319, 164] width 12 height 12
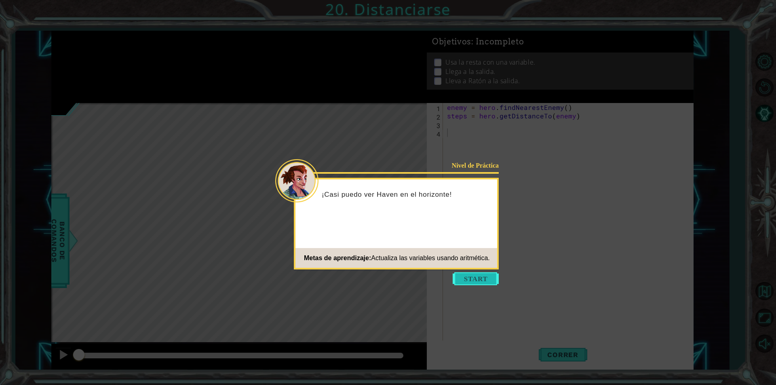
click at [478, 275] on button "Start" at bounding box center [476, 279] width 46 height 13
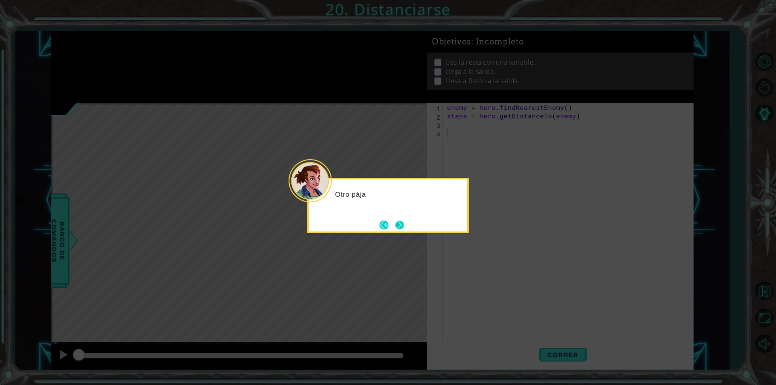
click at [404, 228] on button "Next" at bounding box center [399, 225] width 9 height 9
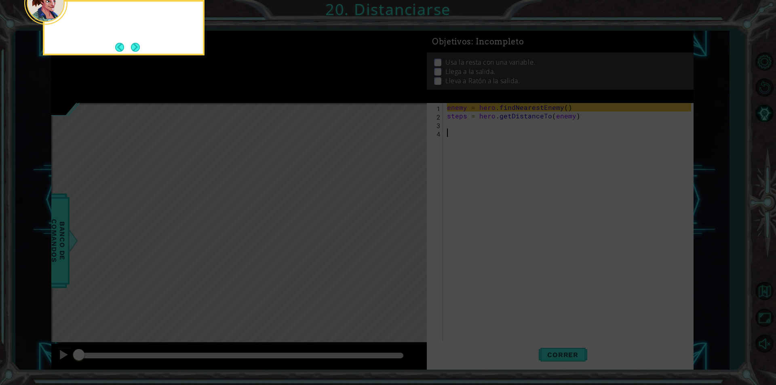
click at [404, 228] on icon at bounding box center [388, 57] width 776 height 655
click at [133, 45] on button "Next" at bounding box center [135, 47] width 9 height 9
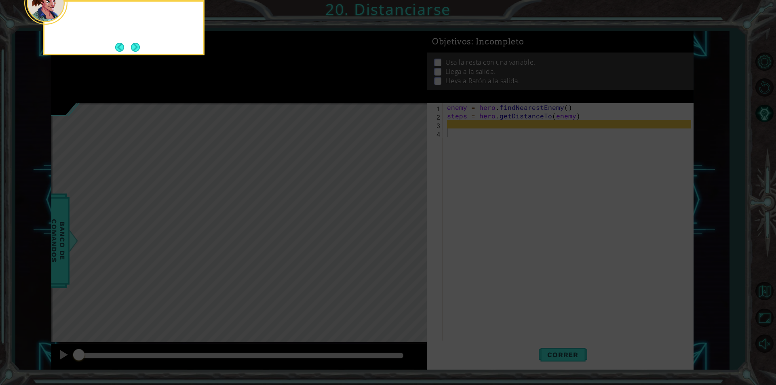
click at [133, 45] on button "Next" at bounding box center [135, 47] width 9 height 9
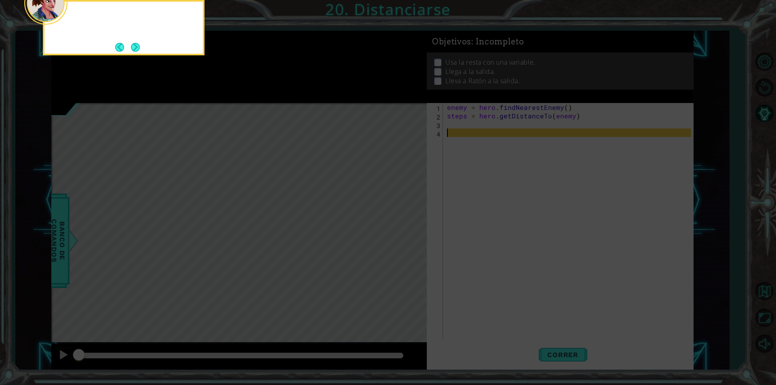
click at [133, 45] on button "Next" at bounding box center [135, 47] width 9 height 9
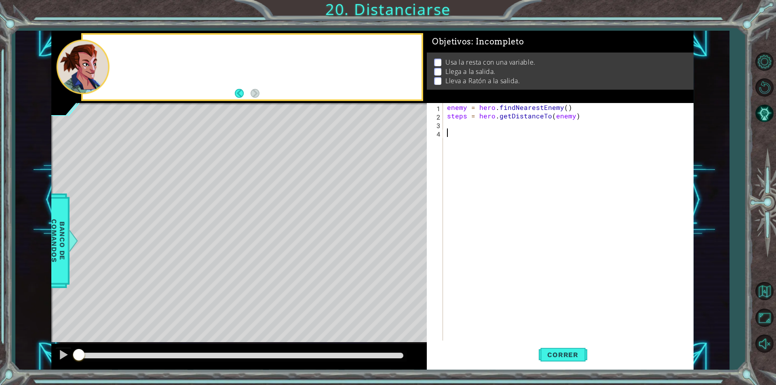
click at [133, 45] on div at bounding box center [252, 67] width 338 height 65
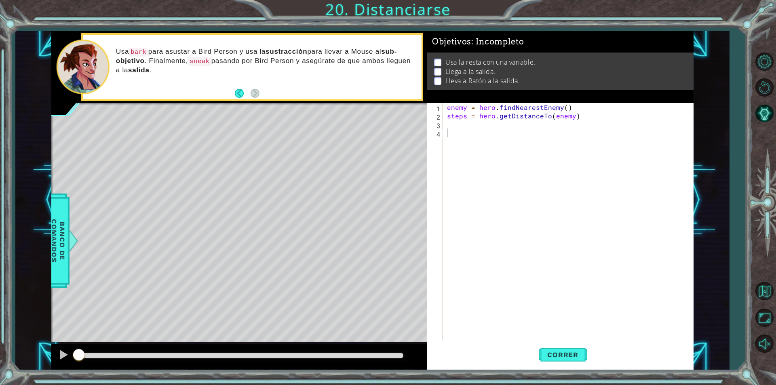
click at [454, 134] on div "enemy = hero . findNearestEnemy ( ) steps = hero . getDistanceTo ( enemy )" at bounding box center [571, 230] width 250 height 255
type textarea "bird"
drag, startPoint x: 472, startPoint y: 140, endPoint x: 459, endPoint y: 137, distance: 13.3
click at [450, 140] on div "enemy = hero . findNearestEnemy ( ) steps = hero . getDistanceTo ( enemy ) bird" at bounding box center [571, 230] width 250 height 255
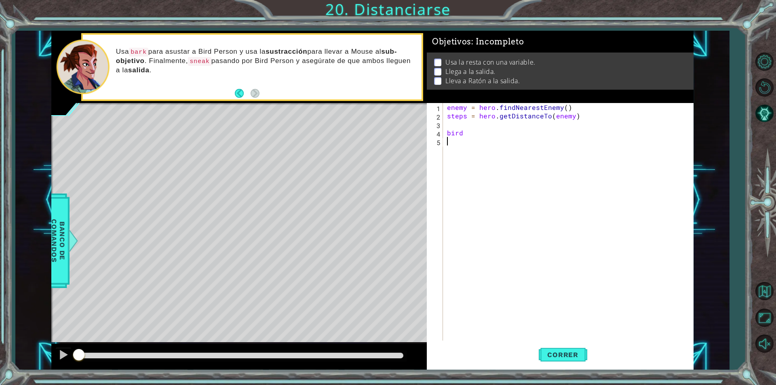
scroll to position [0, 0]
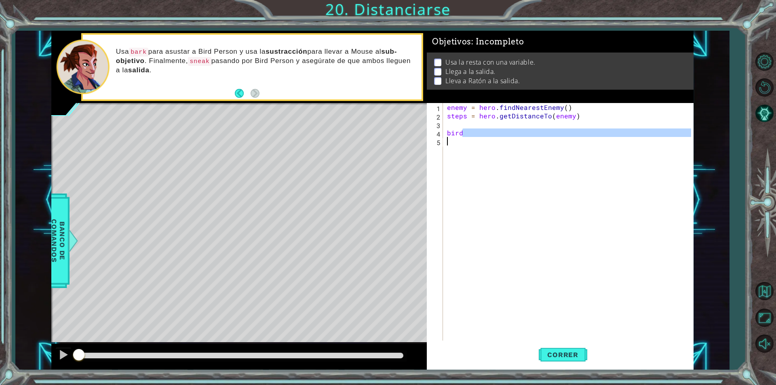
drag, startPoint x: 468, startPoint y: 135, endPoint x: 438, endPoint y: 138, distance: 30.1
click at [438, 138] on div "1 2 3 4 5 enemy = hero . findNearestEnemy ( ) steps = hero . getDistanceTo ( en…" at bounding box center [559, 222] width 264 height 238
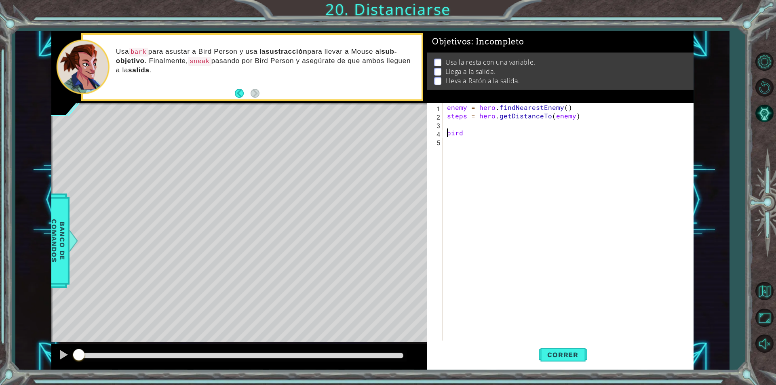
drag, startPoint x: 447, startPoint y: 136, endPoint x: 452, endPoint y: 135, distance: 4.7
click at [448, 135] on div "enemy = hero . findNearestEnemy ( ) steps = hero . getDistanceTo ( enemy ) bird" at bounding box center [571, 230] width 250 height 255
type textarea "bird"
drag, startPoint x: 463, startPoint y: 133, endPoint x: 442, endPoint y: 135, distance: 21.1
click at [442, 135] on div "bird 1 2 3 4 5 enemy = hero . findNearestEnemy ( ) steps = hero . getDistanceTo…" at bounding box center [559, 222] width 264 height 238
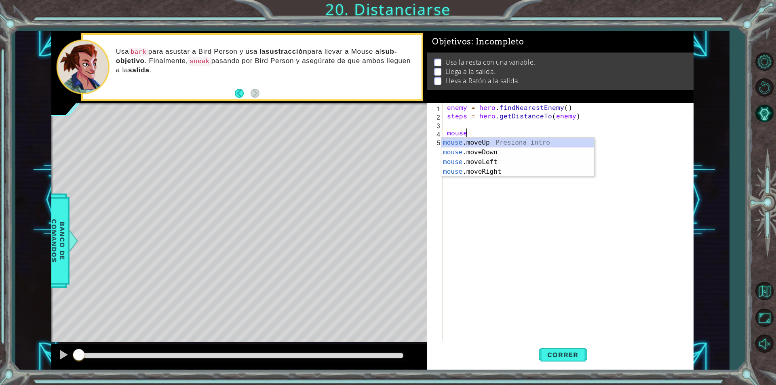
scroll to position [0, 1]
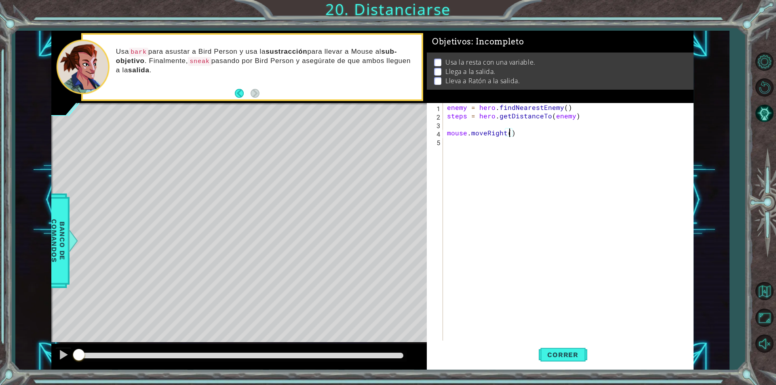
type textarea "mouse.moveRight(3)"
click at [562, 137] on div "enemy = hero . findNearestEnemy ( ) steps = hero . getDistanceTo ( enemy ) mous…" at bounding box center [571, 230] width 250 height 255
click at [512, 135] on div "enemy = hero . findNearestEnemy ( ) steps = hero . getDistanceTo ( enemy ) mous…" at bounding box center [571, 230] width 250 height 255
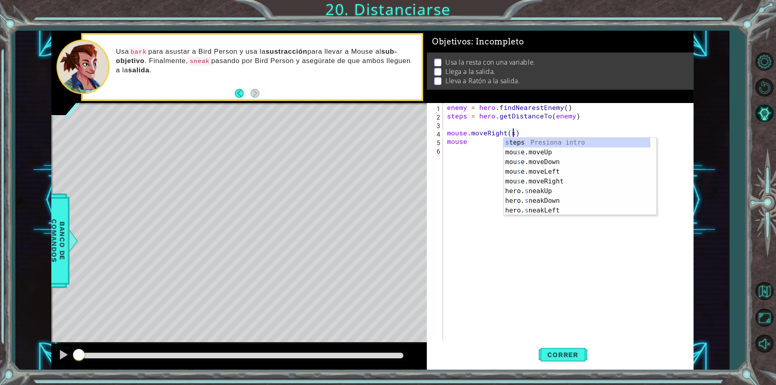
type textarea "mouse.moveRight(steps)"
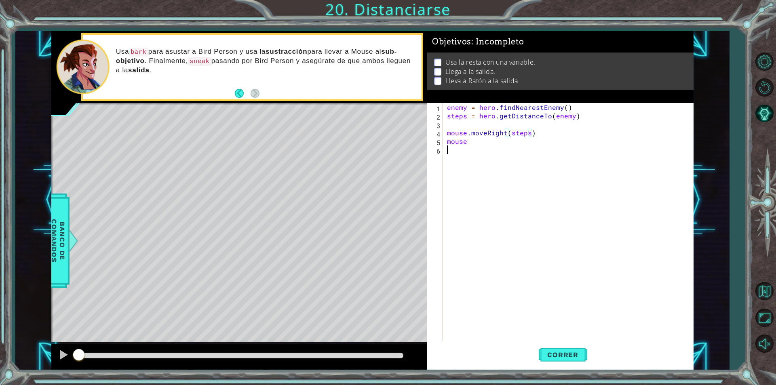
click at [479, 148] on div "enemy = hero . findNearestEnemy ( ) steps = hero . getDistanceTo ( enemy ) mous…" at bounding box center [571, 230] width 250 height 255
click at [470, 141] on div "enemy = hero . findNearestEnemy ( ) steps = hero . getDistanceTo ( enemy ) mous…" at bounding box center [571, 230] width 250 height 255
type textarea "mouse."
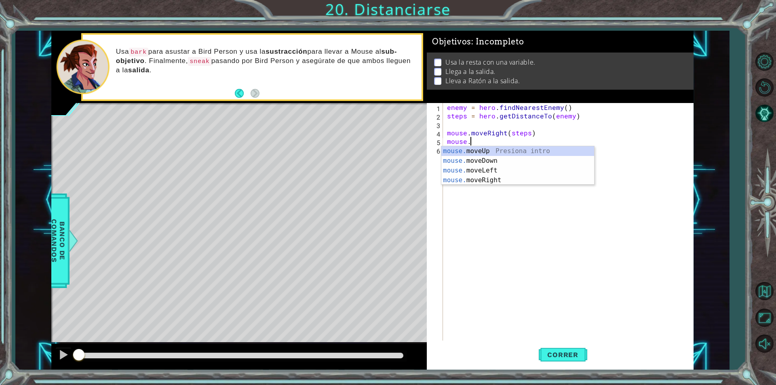
click at [478, 221] on div "enemy = hero . findNearestEnemy ( ) steps = hero . getDistanceTo ( enemy ) mous…" at bounding box center [571, 230] width 250 height 255
click at [475, 143] on div "enemy = hero . findNearestEnemy ( ) steps = hero . getDistanceTo ( enemy ) mous…" at bounding box center [571, 230] width 250 height 255
type textarea "mouse.bark()"
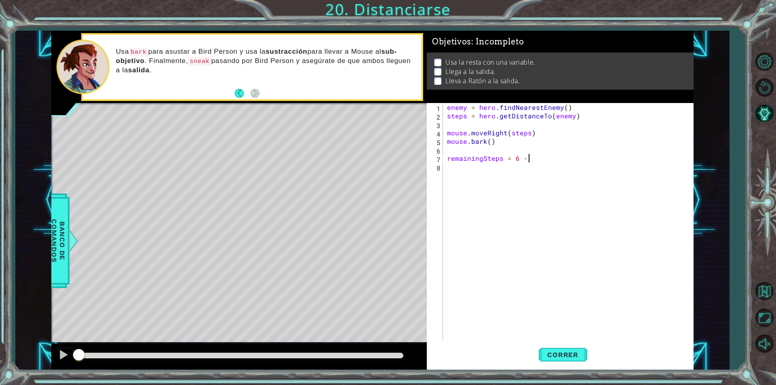
scroll to position [0, 5]
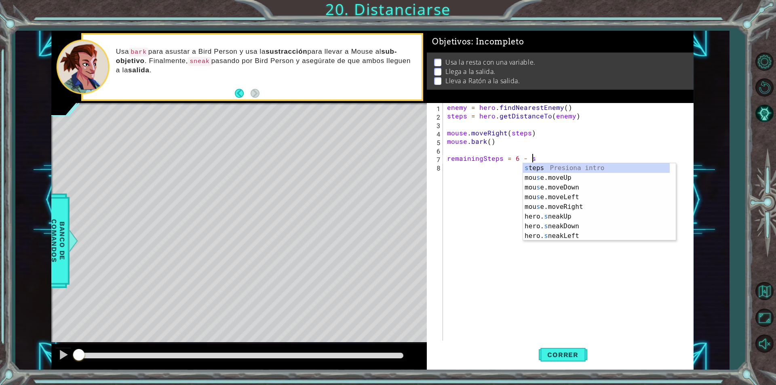
type textarea "remainingSteps = 6 - steps"
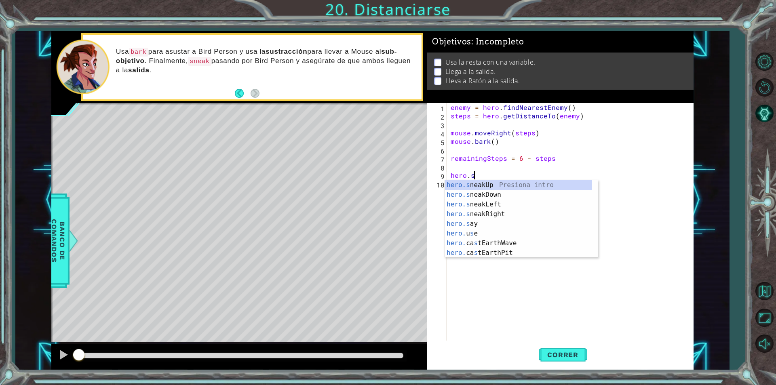
scroll to position [0, 1]
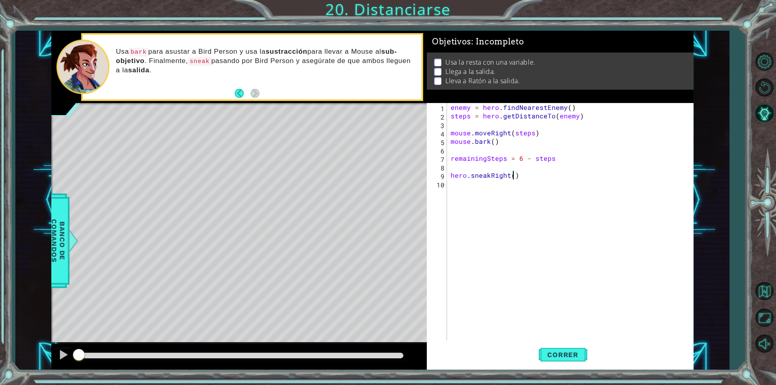
type textarea "hero.sneakRight(5)"
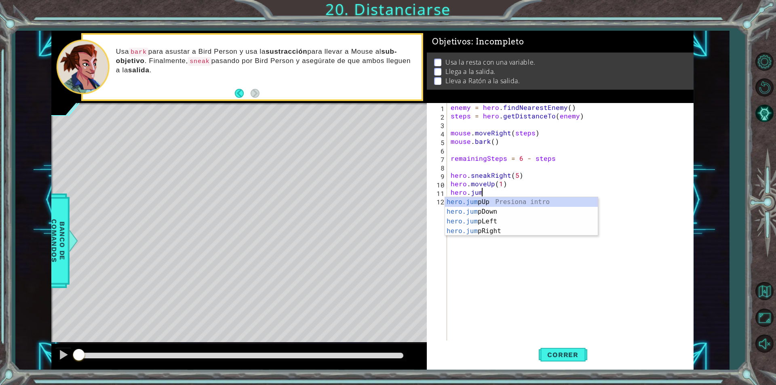
scroll to position [0, 5]
type textarea "hero.jump"
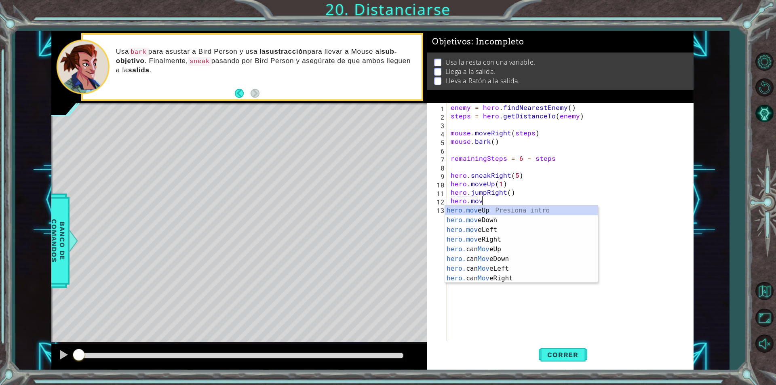
scroll to position [0, 2]
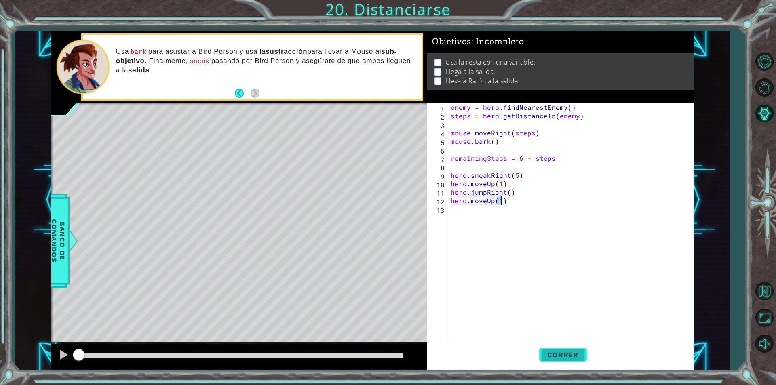
type textarea "hero.moveUp(1)"
click at [562, 358] on span "Correr" at bounding box center [562, 355] width 47 height 8
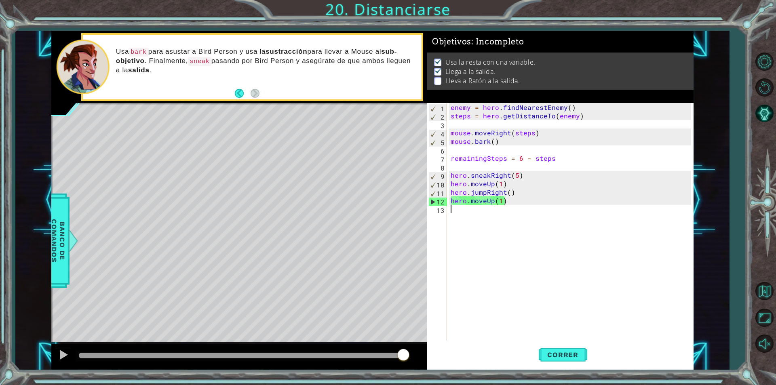
click at [510, 209] on div "enemy = hero . findNearestEnemy ( ) steps = hero . getDistanceTo ( enemy ) mous…" at bounding box center [572, 230] width 246 height 255
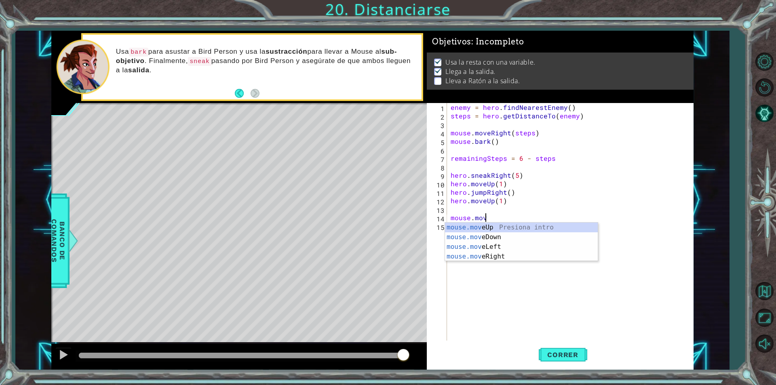
scroll to position [0, 2]
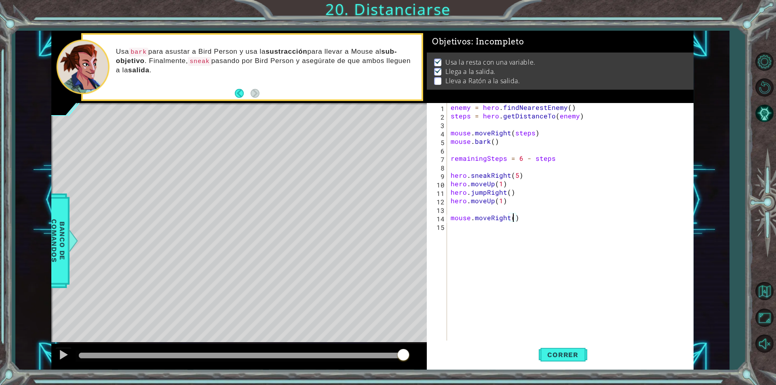
type textarea "mouse.moveRight(3)"
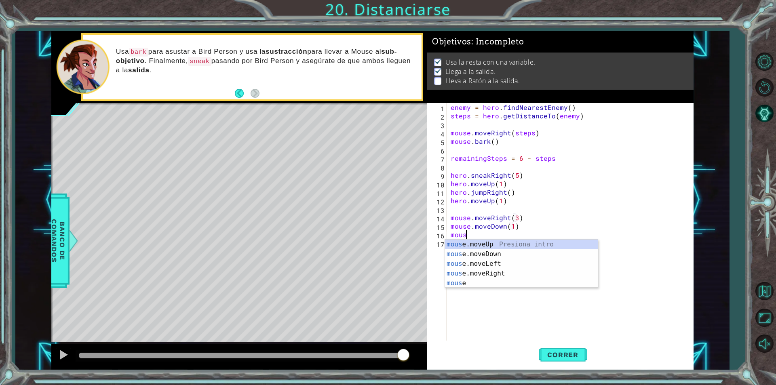
scroll to position [0, 1]
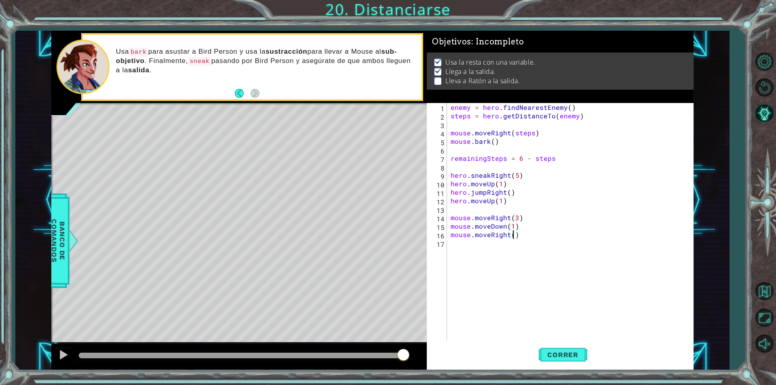
type textarea "mouse.moveRight(2)"
click at [55, 259] on span "Banco de comandos" at bounding box center [58, 241] width 21 height 84
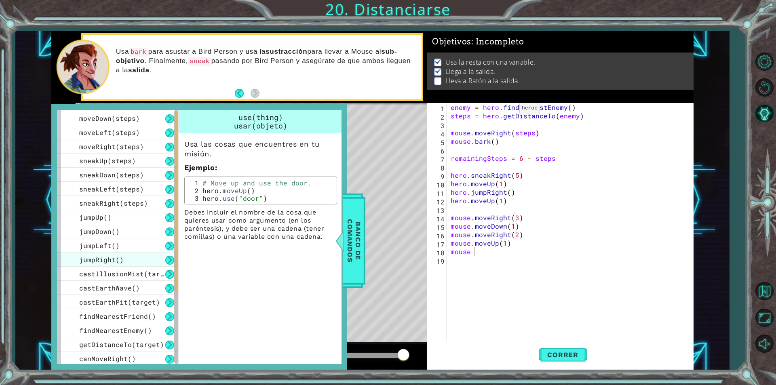
scroll to position [156, 0]
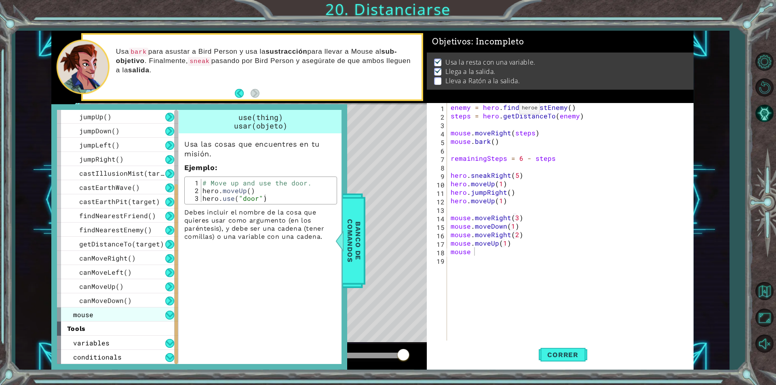
click at [116, 316] on div "mouse" at bounding box center [117, 315] width 121 height 14
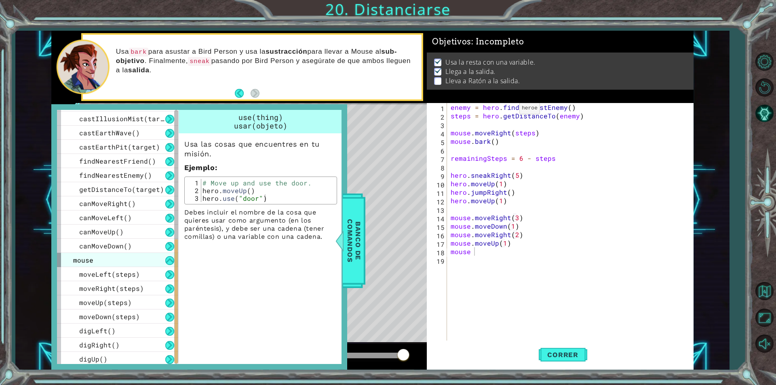
scroll to position [283, 0]
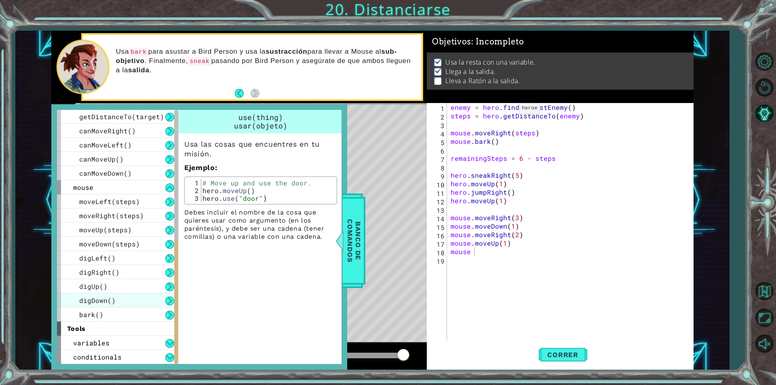
click at [122, 300] on div "digDown()" at bounding box center [117, 301] width 121 height 14
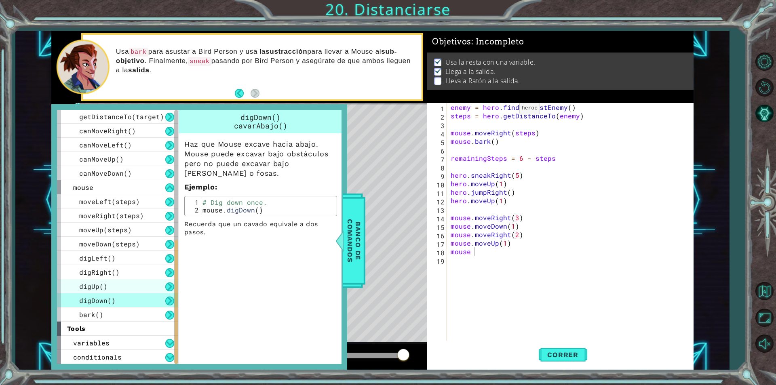
click at [122, 289] on div "digUp()" at bounding box center [117, 286] width 121 height 14
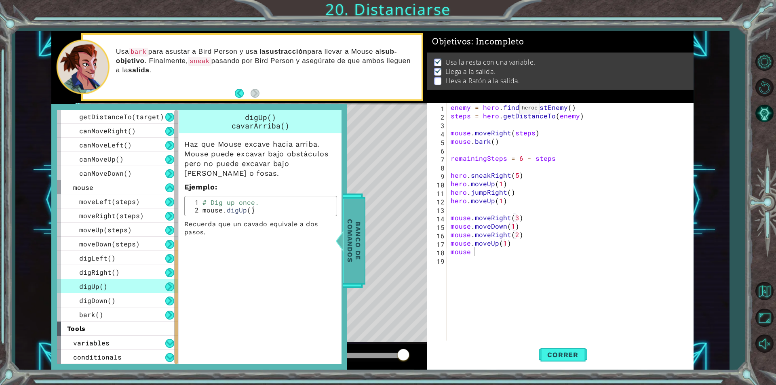
click at [355, 249] on span "Banco de comandos" at bounding box center [354, 241] width 21 height 84
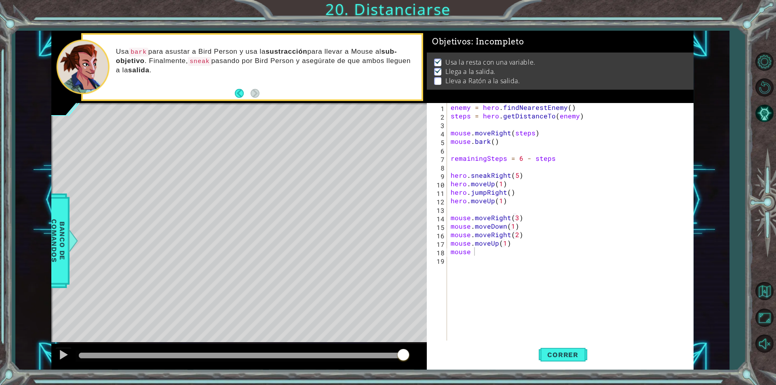
click at [477, 252] on div "enemy = hero . findNearestEnemy ( ) steps = hero . getDistanceTo ( enemy ) mous…" at bounding box center [572, 230] width 246 height 255
type textarea "mouse.digUp"
click at [57, 262] on span "Banco de comandos" at bounding box center [58, 241] width 21 height 84
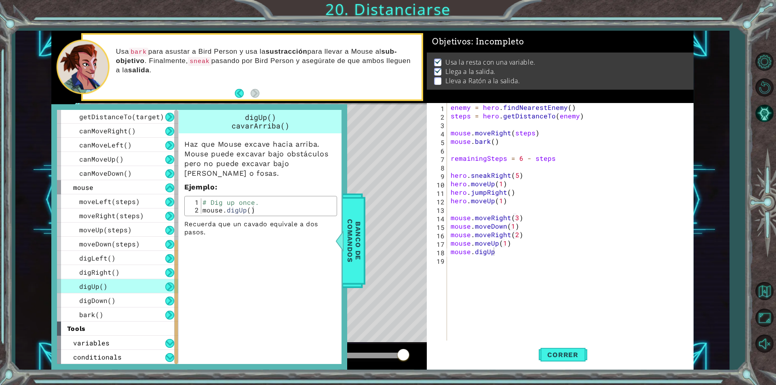
scroll to position [0, 0]
click at [516, 263] on div "enemy = hero . findNearestEnemy ( ) steps = hero . getDistanceTo ( enemy ) mous…" at bounding box center [572, 230] width 246 height 255
click at [505, 256] on div "enemy = hero . findNearestEnemy ( ) steps = hero . getDistanceTo ( enemy ) mous…" at bounding box center [572, 230] width 246 height 255
type textarea "mouse.digUp()"
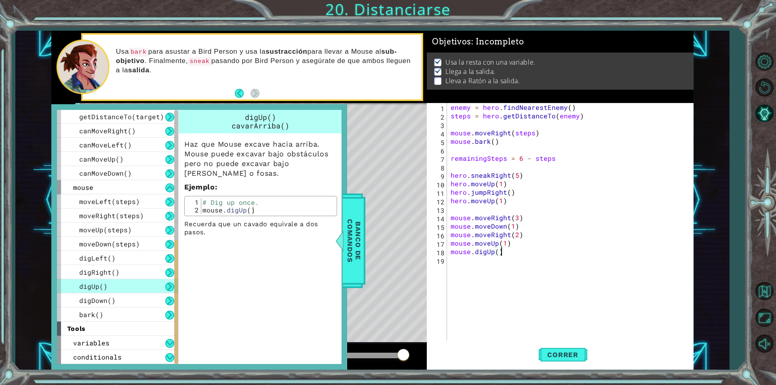
scroll to position [0, 0]
click at [351, 274] on span "Banco de comandos" at bounding box center [354, 241] width 21 height 84
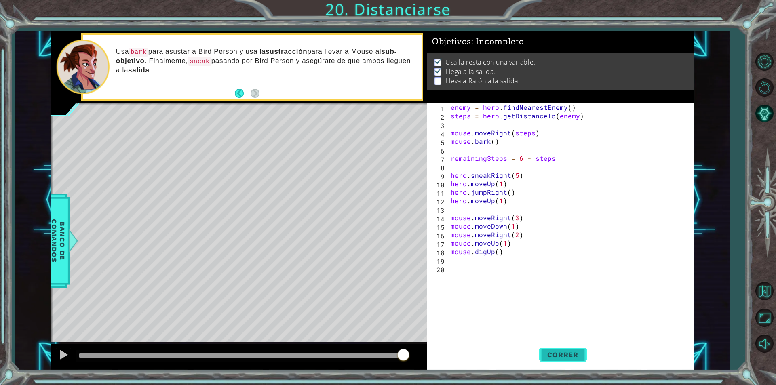
click at [563, 357] on span "Correr" at bounding box center [562, 355] width 47 height 8
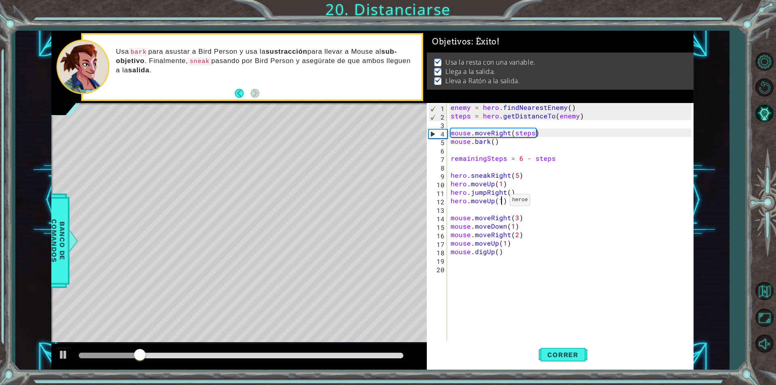
click at [500, 202] on div "enemy = hero . findNearestEnemy ( ) steps = hero . getDistanceTo ( enemy ) mous…" at bounding box center [572, 230] width 246 height 255
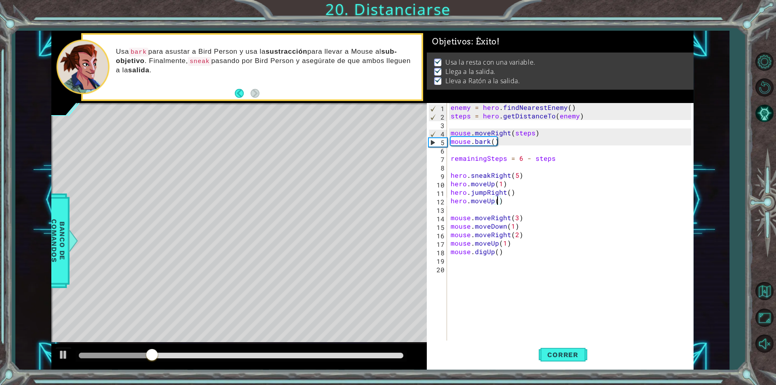
scroll to position [0, 3]
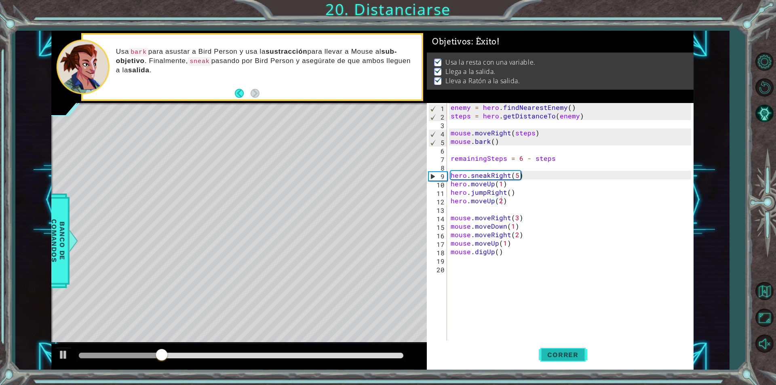
click at [573, 352] on span "Correr" at bounding box center [562, 355] width 47 height 8
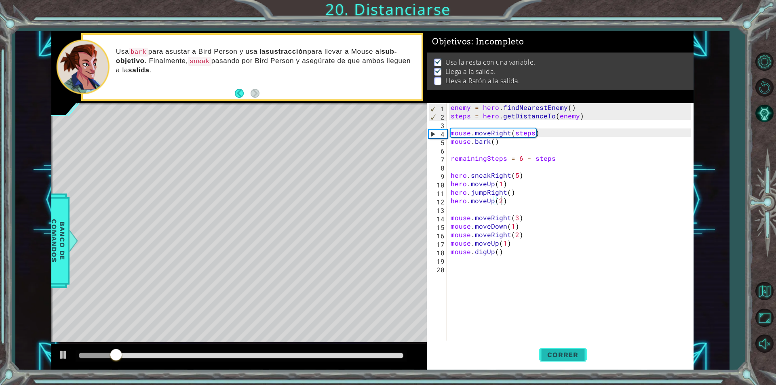
click at [569, 349] on button "Correr" at bounding box center [563, 355] width 49 height 27
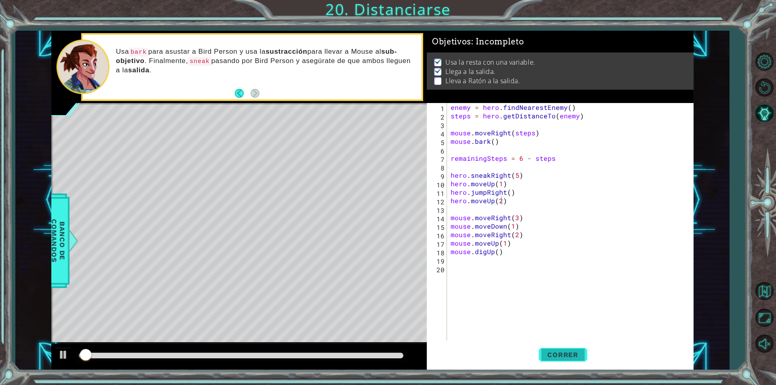
click at [569, 349] on button "Correr" at bounding box center [563, 355] width 49 height 27
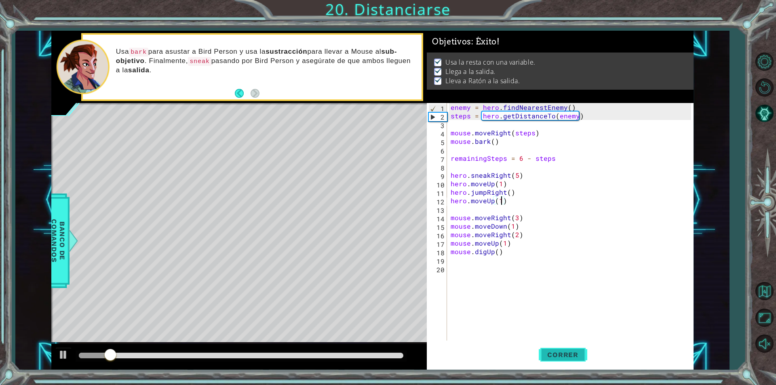
click at [552, 354] on span "Correr" at bounding box center [562, 355] width 47 height 8
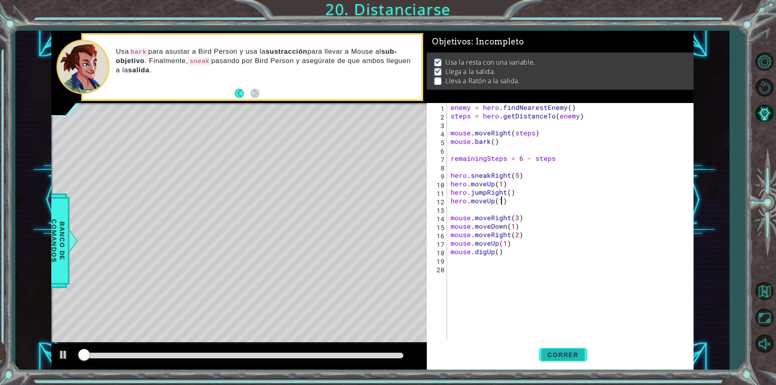
click at [552, 354] on span "Correr" at bounding box center [562, 355] width 47 height 8
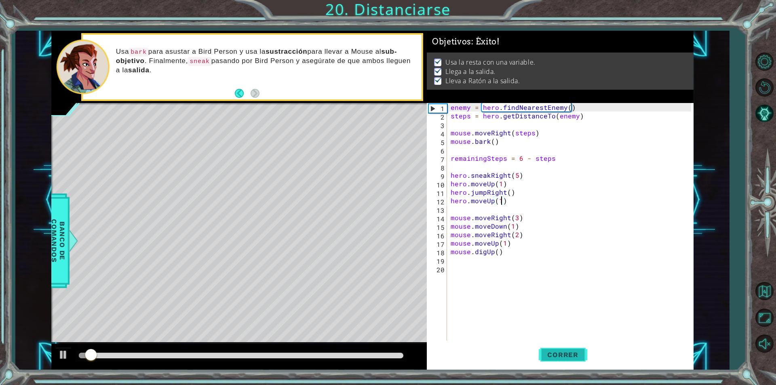
click at [552, 354] on span "Correr" at bounding box center [562, 355] width 47 height 8
type textarea "hero.moveUp(2)"
click at [552, 354] on span "Correr" at bounding box center [562, 355] width 47 height 8
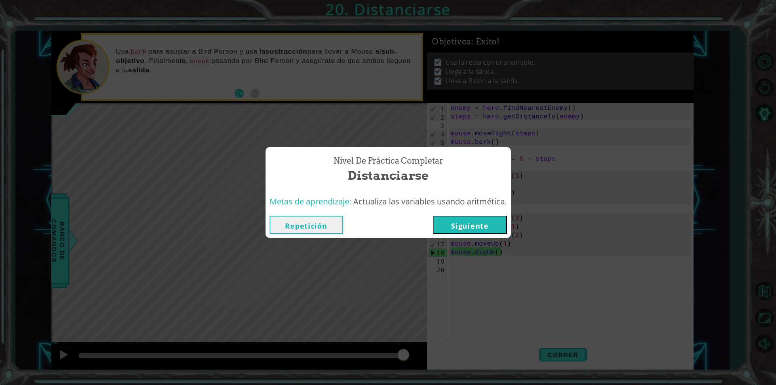
click at [478, 229] on button "Siguiente" at bounding box center [470, 225] width 74 height 18
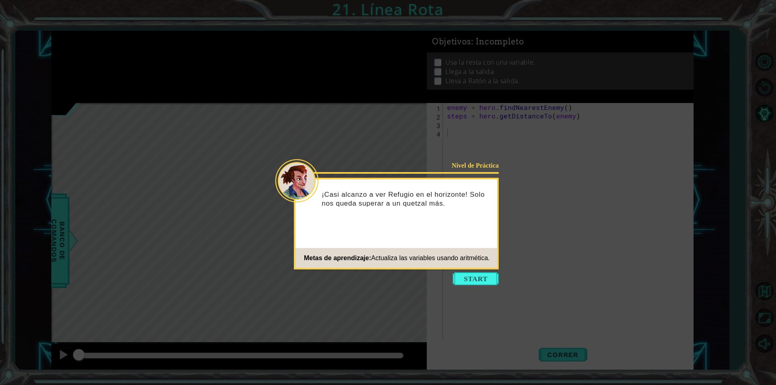
drag, startPoint x: 483, startPoint y: 277, endPoint x: 482, endPoint y: 270, distance: 7.3
click at [482, 276] on button "Start" at bounding box center [476, 279] width 46 height 13
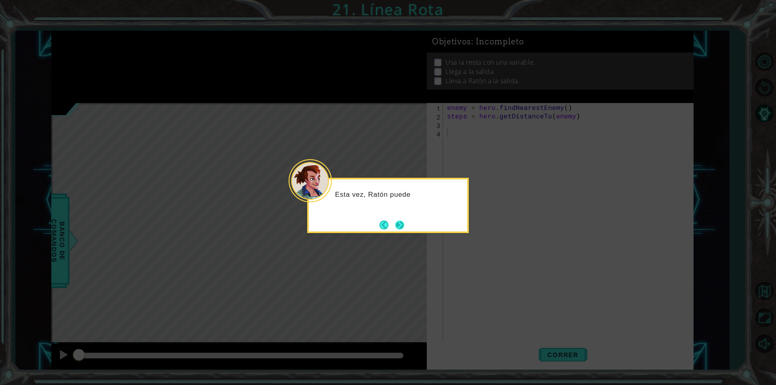
click at [403, 228] on button "Next" at bounding box center [399, 225] width 9 height 9
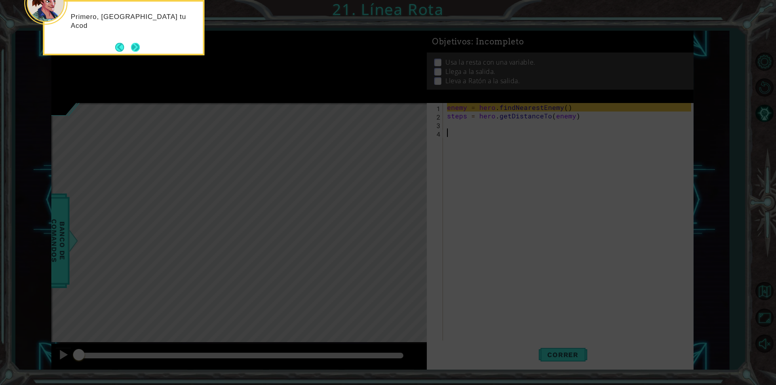
click at [135, 44] on button "Next" at bounding box center [135, 47] width 9 height 9
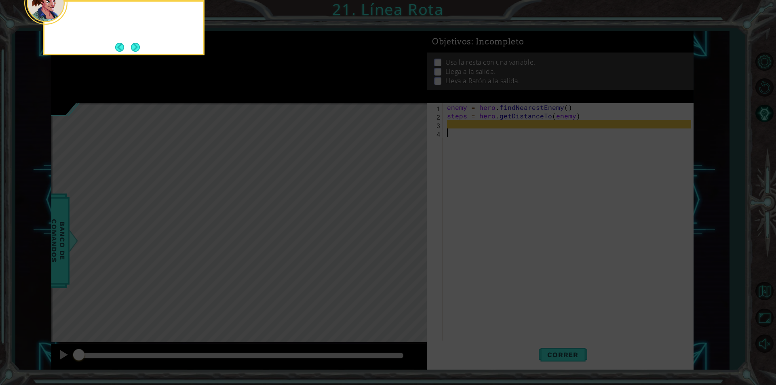
click at [135, 44] on button "Next" at bounding box center [135, 47] width 9 height 9
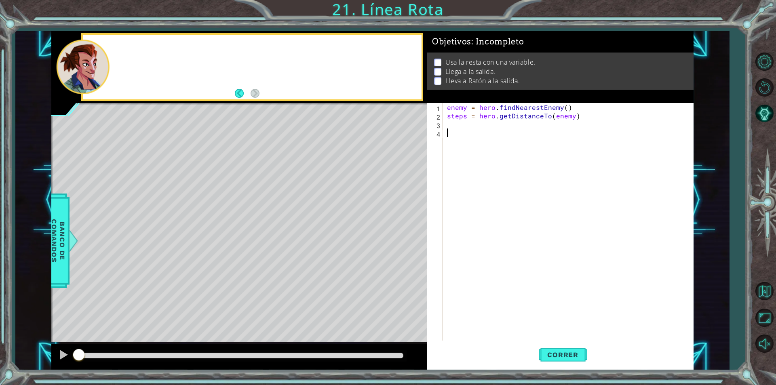
click at [135, 44] on div at bounding box center [252, 67] width 338 height 65
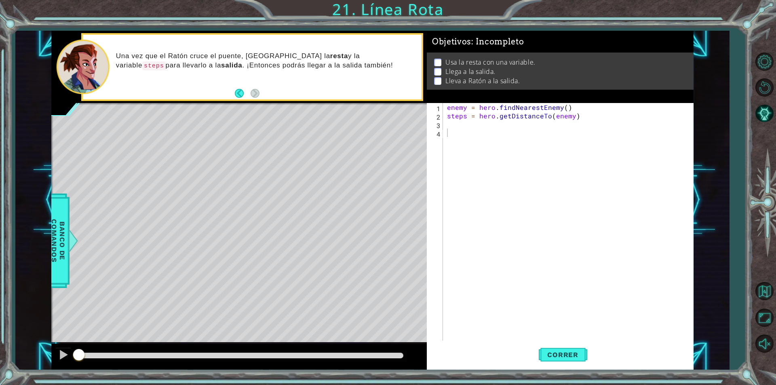
click at [456, 135] on div "enemy = hero . findNearestEnemy ( ) steps = hero . getDistanceTo ( enemy )" at bounding box center [571, 230] width 250 height 255
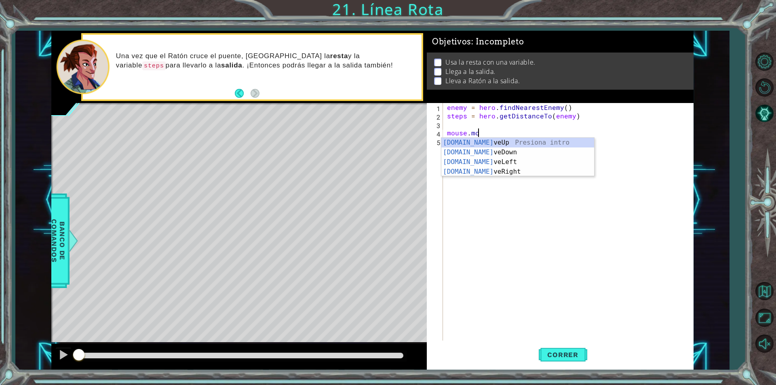
scroll to position [0, 2]
click at [463, 138] on div "mouse.move Up Presiona intro mouse.move Down Presiona intro mouse.move Left Pre…" at bounding box center [518, 167] width 153 height 58
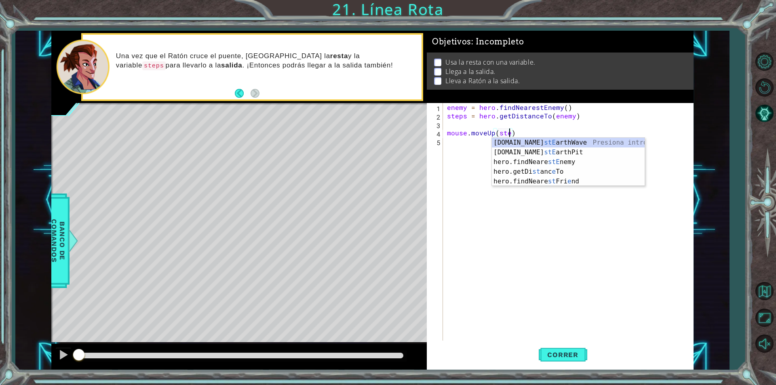
scroll to position [0, 4]
type textarea "mouse.moveUp(steps)"
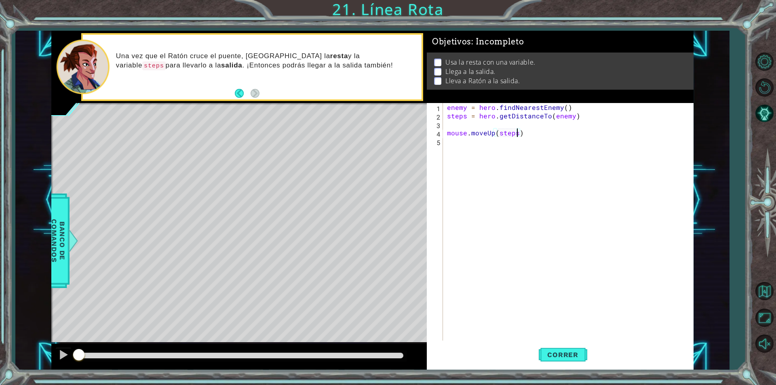
scroll to position [0, 0]
type textarea "n"
click at [559, 355] on span "Correr" at bounding box center [562, 355] width 47 height 8
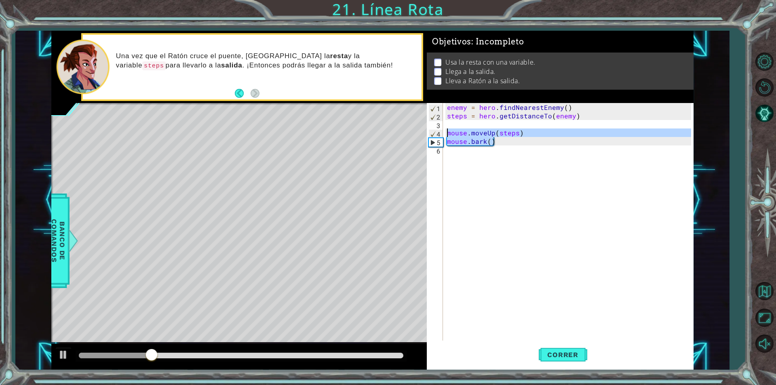
drag, startPoint x: 495, startPoint y: 142, endPoint x: 444, endPoint y: 131, distance: 52.2
click at [444, 131] on div "mouse.bark() 1 2 3 4 5 6 enemy = hero . findNearestEnemy ( ) steps = hero . get…" at bounding box center [559, 222] width 264 height 238
type textarea "mouse.moveUp(steps) mouse.bark()"
click at [520, 198] on div "enemy = hero . findNearestEnemy ( ) steps = hero . getDistanceTo ( enemy ) mous…" at bounding box center [571, 230] width 250 height 255
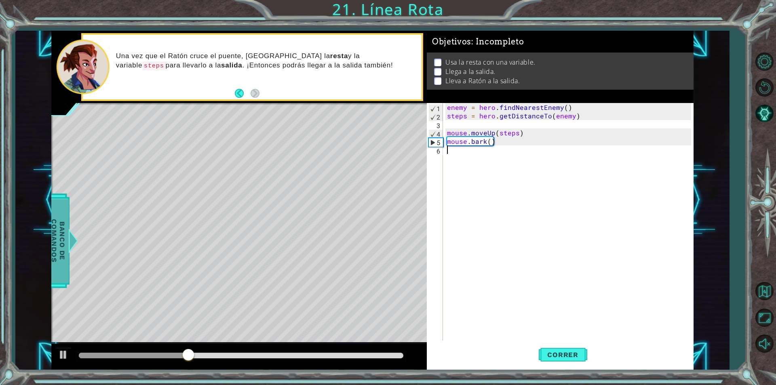
click at [58, 260] on span "Banco de comandos" at bounding box center [58, 241] width 21 height 84
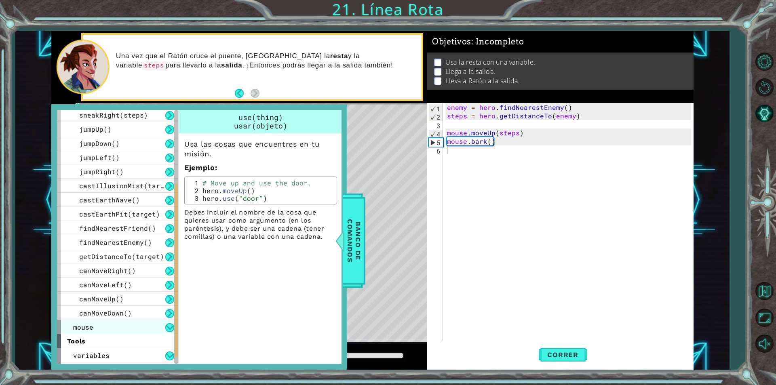
scroll to position [156, 0]
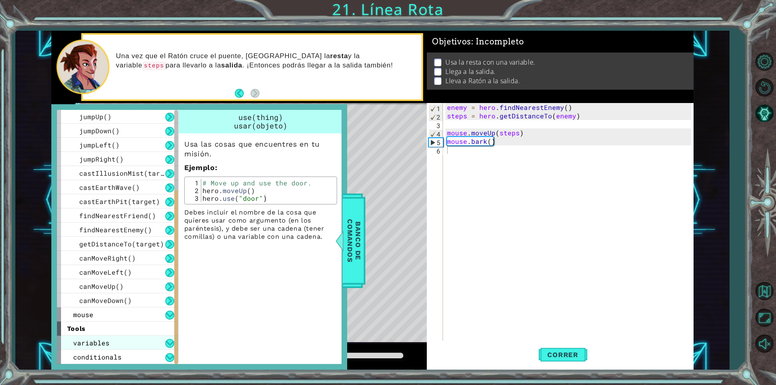
click at [140, 342] on div "variables" at bounding box center [117, 343] width 121 height 14
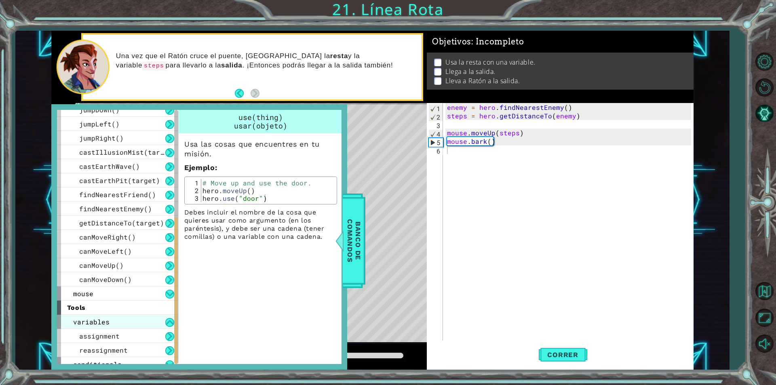
scroll to position [184, 0]
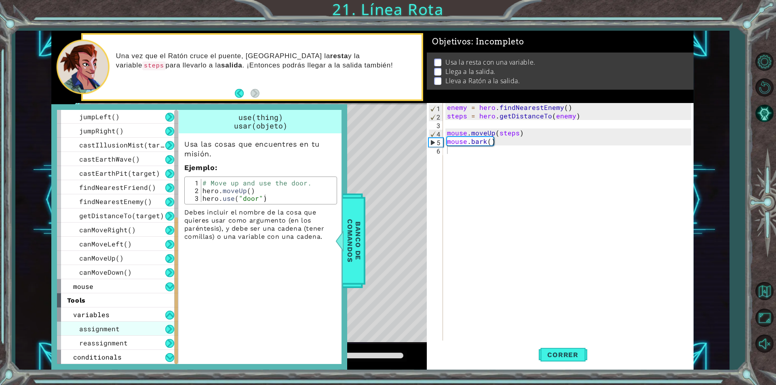
click at [140, 323] on div "assignment" at bounding box center [117, 329] width 121 height 14
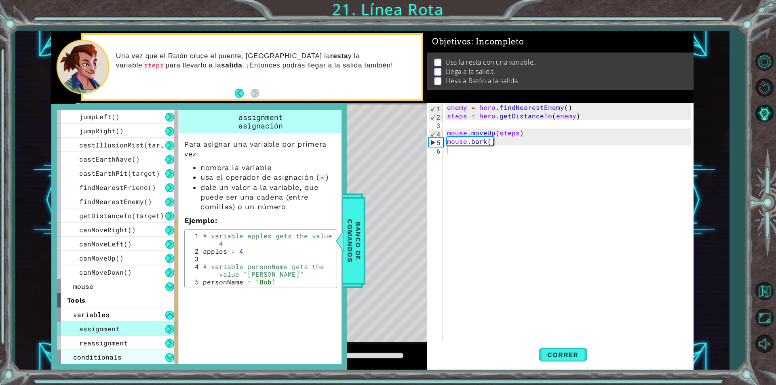
click at [131, 357] on div "conditionals" at bounding box center [117, 357] width 121 height 14
click at [134, 343] on div "reassignment" at bounding box center [117, 343] width 121 height 14
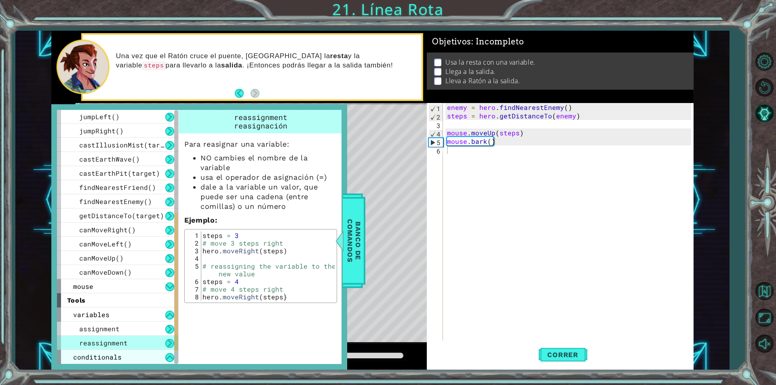
click at [133, 359] on div "conditionals" at bounding box center [117, 357] width 121 height 14
click at [134, 290] on div "mouse" at bounding box center [117, 286] width 121 height 14
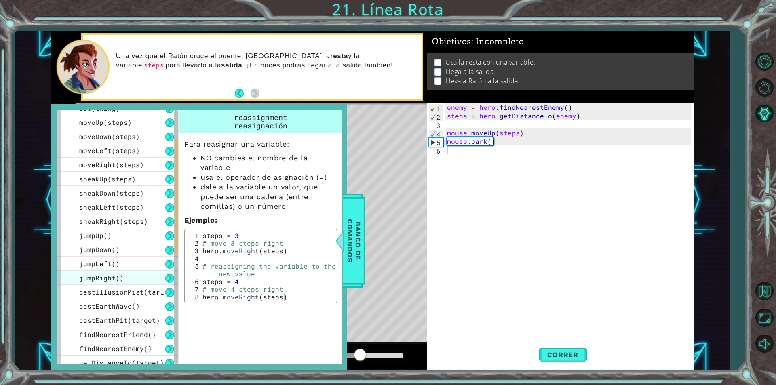
scroll to position [0, 0]
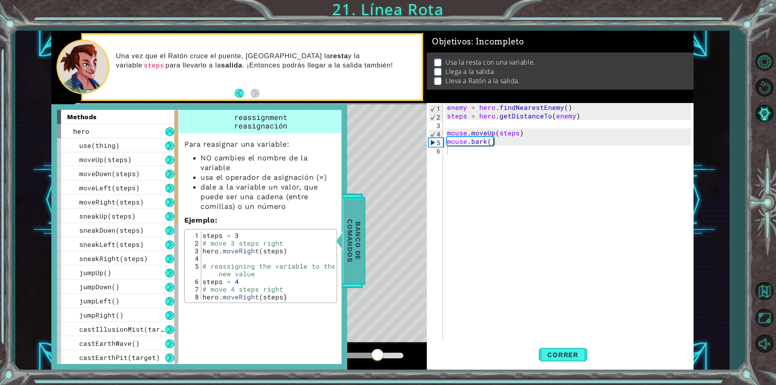
click at [354, 247] on span "Banco de comandos" at bounding box center [354, 241] width 21 height 84
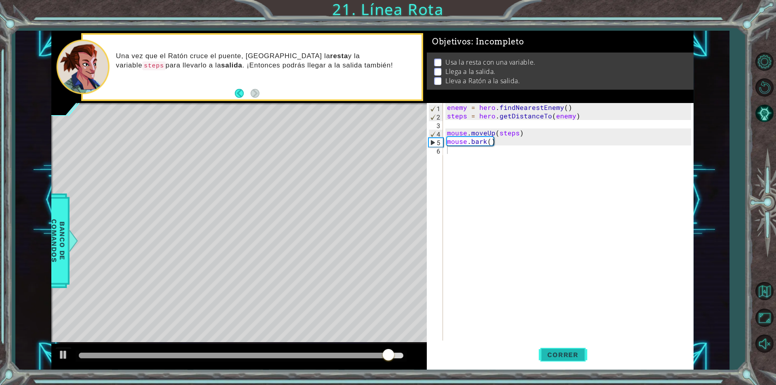
click at [540, 358] on span "Correr" at bounding box center [562, 355] width 47 height 8
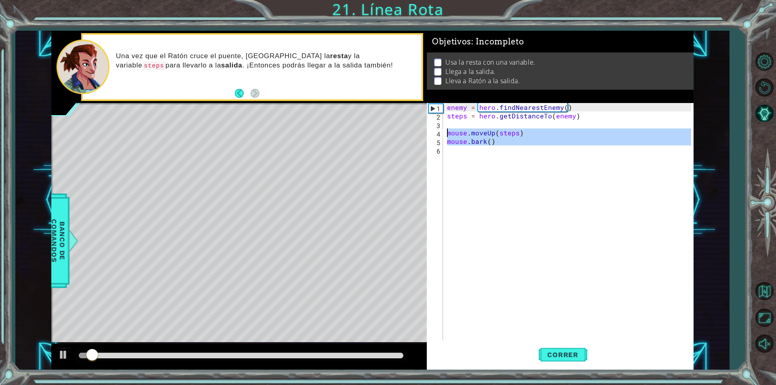
drag, startPoint x: 500, startPoint y: 148, endPoint x: 444, endPoint y: 134, distance: 57.1
click at [444, 134] on div "1 2 3 4 5 6 enemy = hero . findNearestEnemy ( ) steps = hero . getDistanceTo ( …" at bounding box center [559, 222] width 264 height 238
type textarea "mouse.moveUp(steps) mouse.bark()"
click at [465, 155] on div "enemy = hero . findNearestEnemy ( ) steps = hero . getDistanceTo ( enemy ) mous…" at bounding box center [569, 222] width 246 height 238
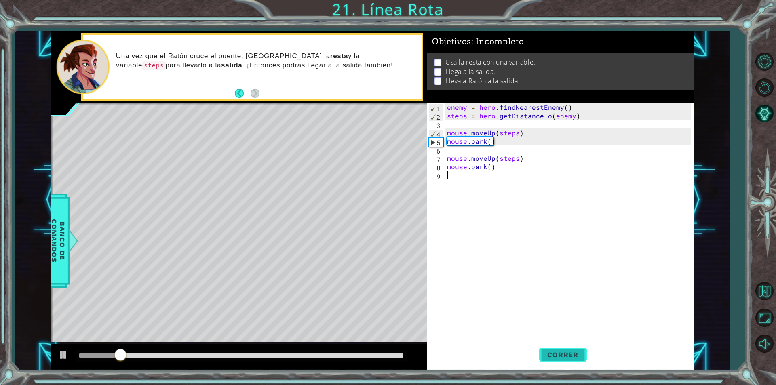
click at [575, 354] on span "Correr" at bounding box center [562, 355] width 47 height 8
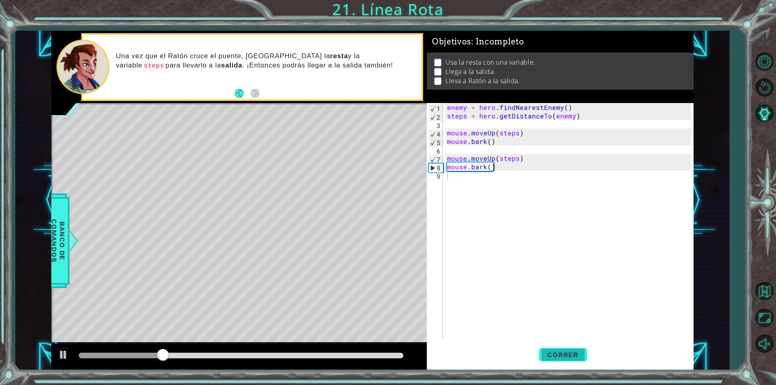
click at [559, 349] on button "Correr" at bounding box center [563, 355] width 49 height 27
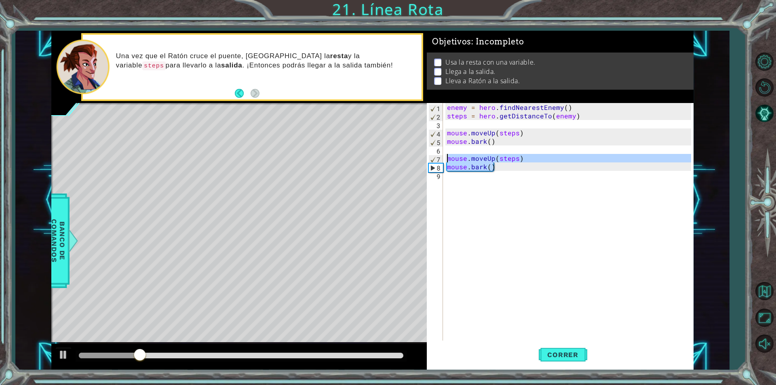
drag, startPoint x: 497, startPoint y: 170, endPoint x: 443, endPoint y: 154, distance: 55.9
click at [443, 154] on div "1 2 3 4 5 6 7 8 9 enemy = hero . findNearestEnemy ( ) steps = hero . getDistanc…" at bounding box center [559, 222] width 264 height 238
type textarea "mouse.moveUp(steps) mouse.bark()"
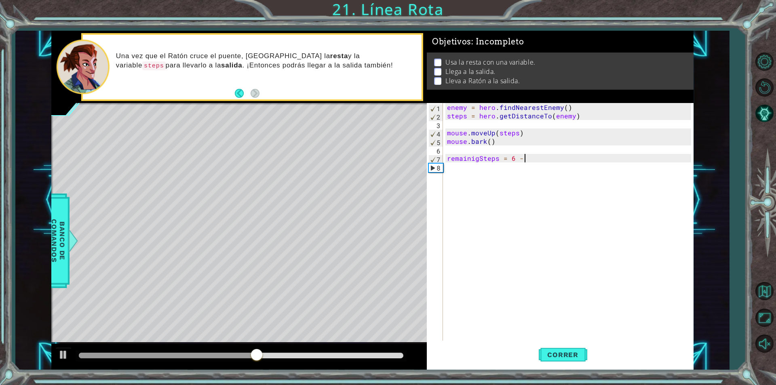
scroll to position [0, 4]
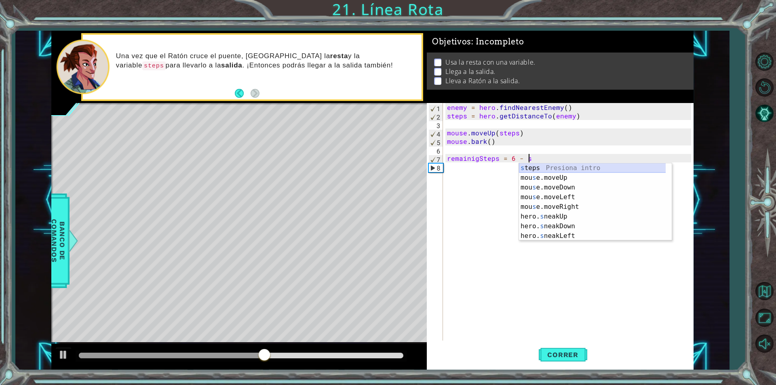
click at [554, 170] on div "s teps Presiona intro mou s e.moveUp Presiona intro mou s e.moveDown Presiona i…" at bounding box center [595, 211] width 153 height 97
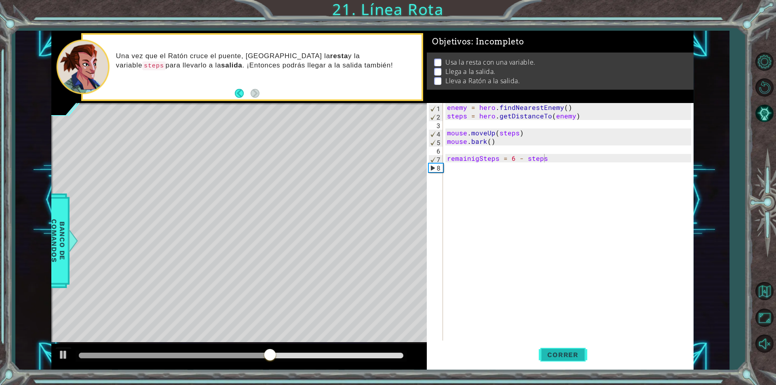
click at [580, 356] on span "Correr" at bounding box center [562, 355] width 47 height 8
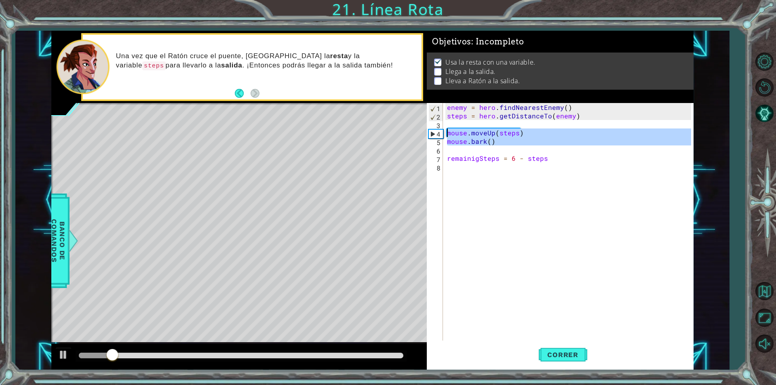
drag, startPoint x: 462, startPoint y: 134, endPoint x: 438, endPoint y: 131, distance: 24.4
click at [438, 131] on div "remainigSteps = 6 - steps 1 2 3 4 5 6 7 8 enemy = hero . findNearestEnemy ( ) s…" at bounding box center [559, 222] width 264 height 238
type textarea "mouse.moveUp(steps) mouse.bark()"
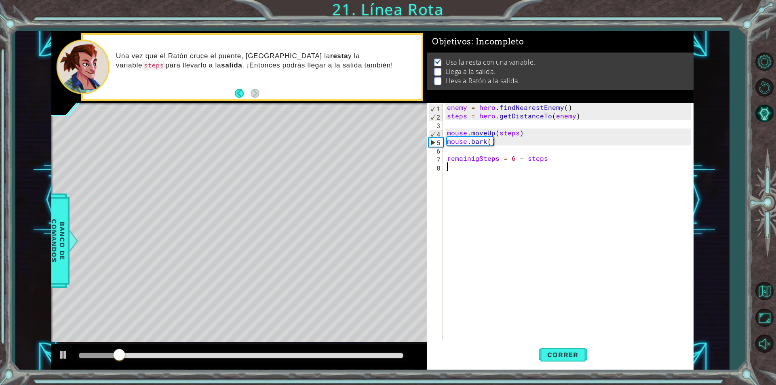
click at [495, 188] on div "enemy = hero . findNearestEnemy ( ) steps = hero . getDistanceTo ( enemy ) mous…" at bounding box center [571, 230] width 250 height 255
click at [566, 355] on span "Correr" at bounding box center [562, 355] width 47 height 8
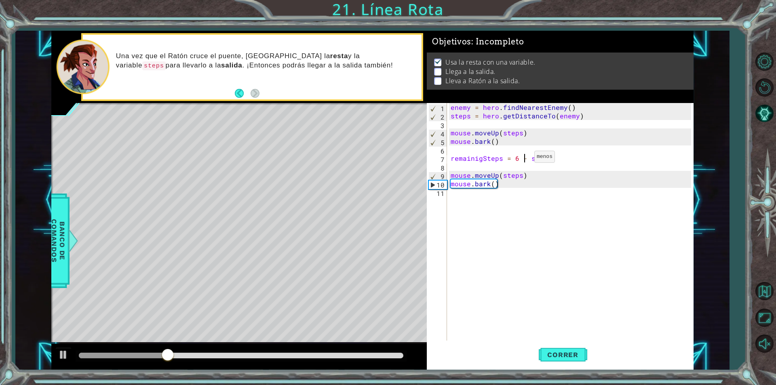
click at [524, 159] on div "enemy = hero . findNearestEnemy ( ) steps = hero . getDistanceTo ( enemy ) mous…" at bounding box center [572, 230] width 246 height 255
click at [558, 355] on span "Correr" at bounding box center [562, 355] width 47 height 8
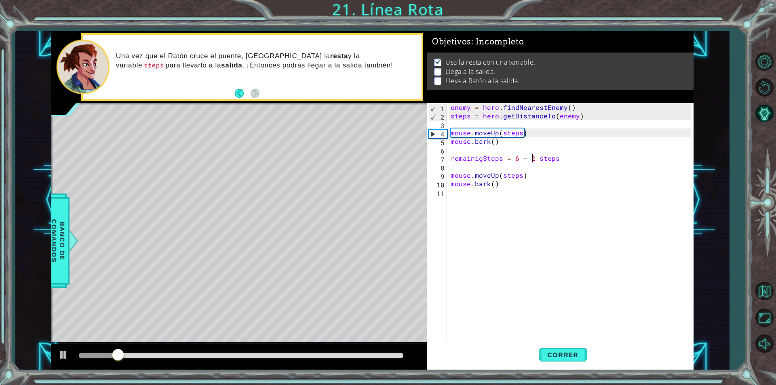
scroll to position [0, 5]
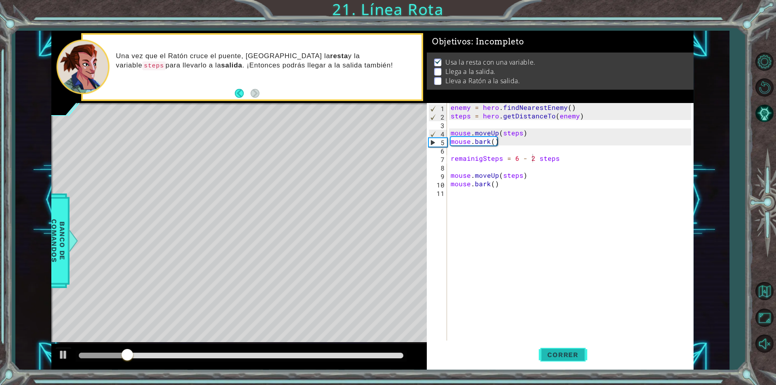
click at [575, 358] on span "Correr" at bounding box center [562, 355] width 47 height 8
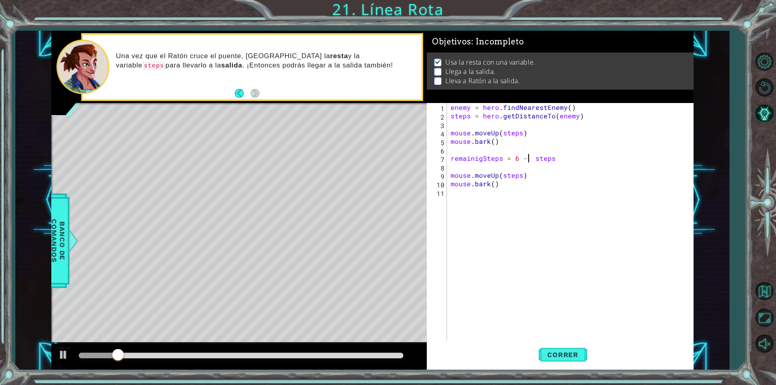
type textarea "remainigSteps = 6 - steps"
click at [562, 208] on div "enemy = hero . findNearestEnemy ( ) steps = hero . getDistanceTo ( enemy ) mous…" at bounding box center [572, 230] width 246 height 255
click at [560, 350] on button "Correr" at bounding box center [563, 355] width 49 height 27
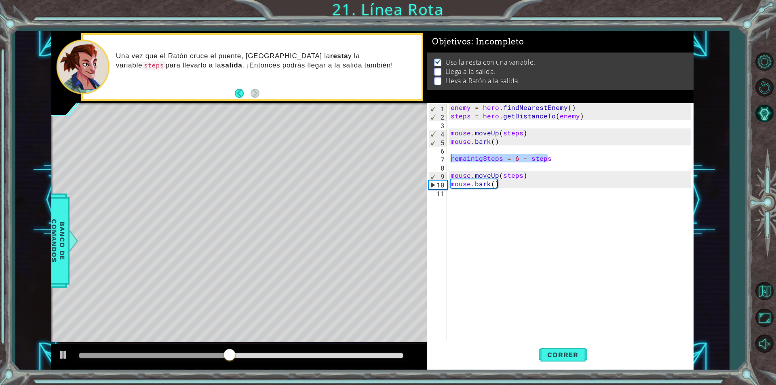
drag, startPoint x: 552, startPoint y: 156, endPoint x: 448, endPoint y: 155, distance: 104.7
click at [448, 155] on div "1 2 3 4 5 6 7 8 9 10 11 enemy = hero . findNearestEnemy ( ) steps = hero . getD…" at bounding box center [559, 222] width 264 height 238
type textarea "remainigSteps = 6 - steps"
click at [534, 194] on div "enemy = hero . findNearestEnemy ( ) steps = hero . getDistanceTo ( enemy ) mous…" at bounding box center [572, 230] width 246 height 255
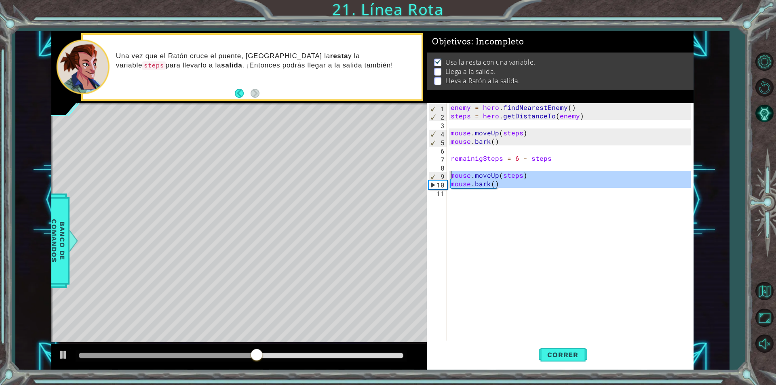
drag, startPoint x: 503, startPoint y: 188, endPoint x: 442, endPoint y: 175, distance: 61.6
click at [442, 175] on div "1 2 3 4 5 6 7 8 9 10 11 enemy = hero . findNearestEnemy ( ) steps = hero . getD…" at bounding box center [559, 222] width 264 height 238
type textarea "mouse.moveUp(steps) mouse.bark()"
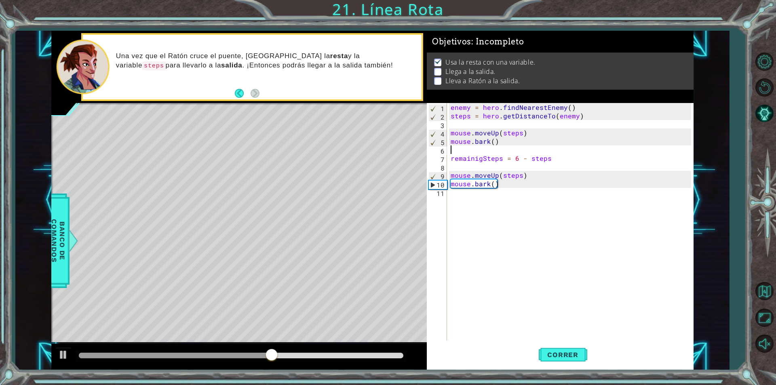
click at [469, 148] on div "enemy = hero . findNearestEnemy ( ) steps = hero . getDistanceTo ( enemy ) mous…" at bounding box center [572, 230] width 246 height 255
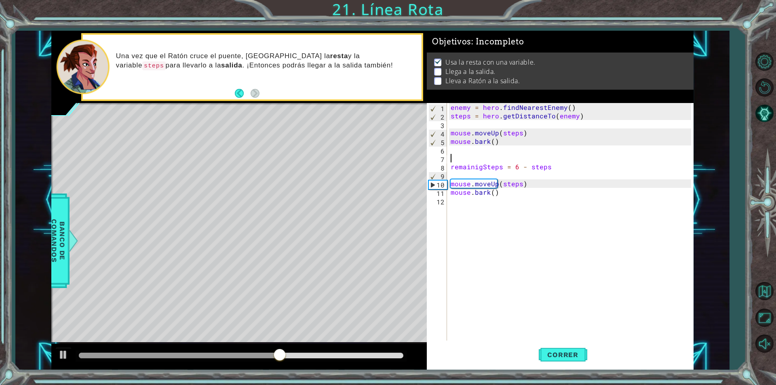
paste textarea "mouse.moveUp(steps)"
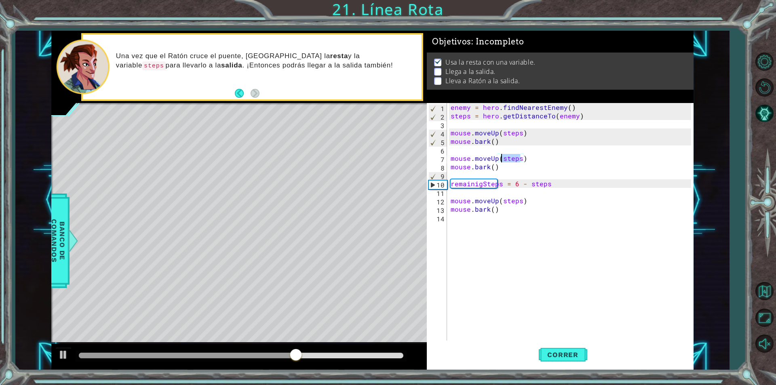
drag, startPoint x: 520, startPoint y: 157, endPoint x: 502, endPoint y: 159, distance: 18.7
click at [502, 159] on div "enemy = hero . findNearestEnemy ( ) steps = hero . getDistanceTo ( enemy ) mous…" at bounding box center [572, 230] width 246 height 255
click at [554, 350] on button "Correr" at bounding box center [563, 355] width 49 height 27
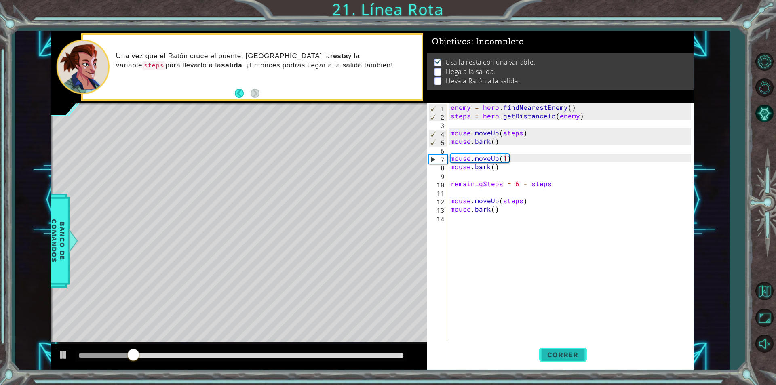
click at [565, 349] on button "Correr" at bounding box center [563, 355] width 49 height 27
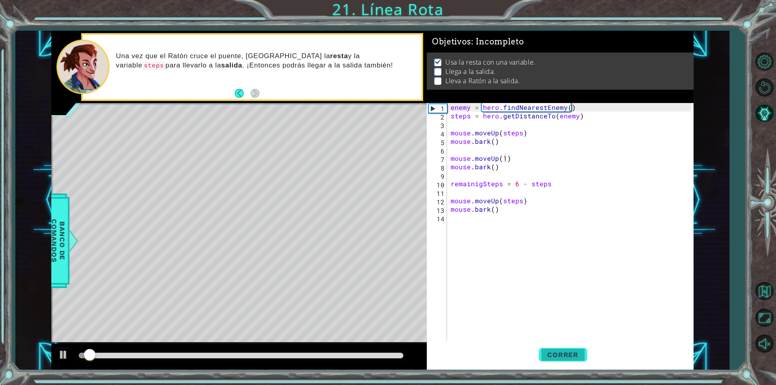
click at [565, 349] on button "Correr" at bounding box center [563, 355] width 49 height 27
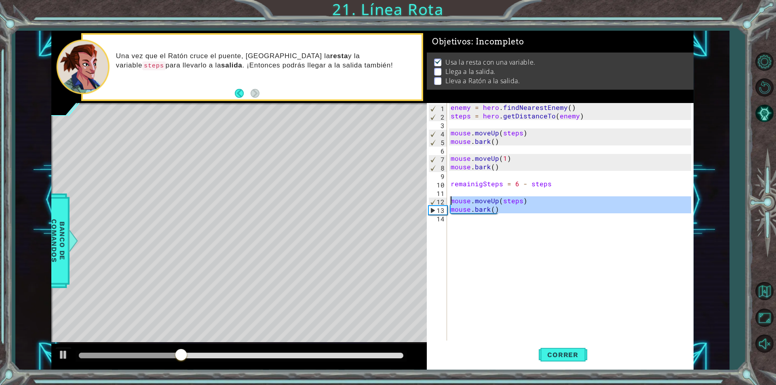
drag, startPoint x: 502, startPoint y: 214, endPoint x: 445, endPoint y: 203, distance: 58.2
click at [445, 203] on div "mouse.moveUp(1) 1 2 3 4 5 6 7 8 9 10 11 12 13 14 enemy = hero . findNearestEnem…" at bounding box center [559, 222] width 264 height 238
type textarea "mouse.moveUp(steps) mouse.bark()"
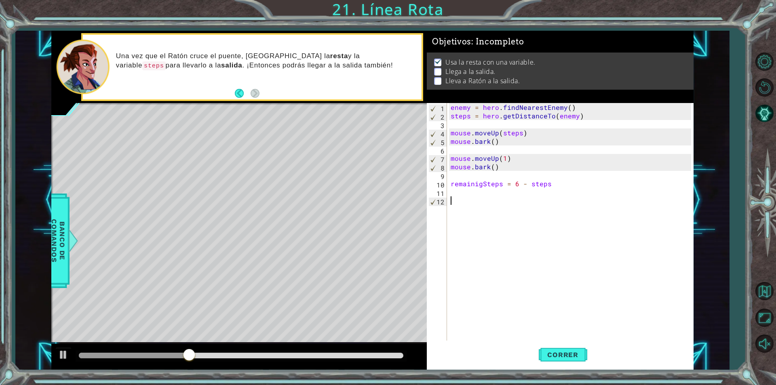
scroll to position [0, 0]
click at [552, 351] on span "Correr" at bounding box center [562, 355] width 47 height 8
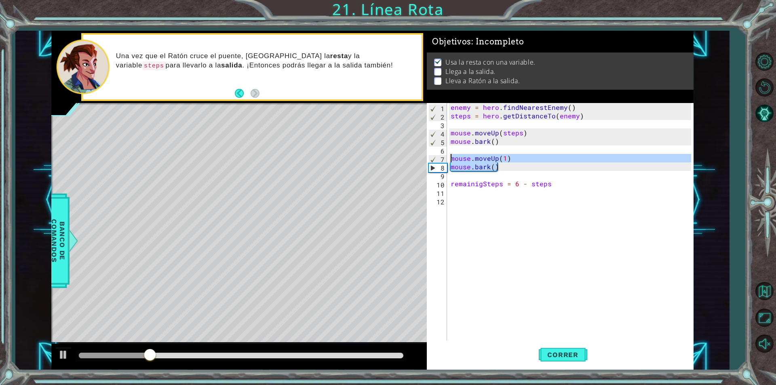
drag, startPoint x: 506, startPoint y: 170, endPoint x: 442, endPoint y: 158, distance: 65.0
click at [442, 158] on div "1 2 3 4 5 6 7 8 9 10 11 12 enemy = hero . findNearestEnemy ( ) steps = hero . g…" at bounding box center [559, 222] width 264 height 238
type textarea "mouse.moveUp(1) mouse.bark()"
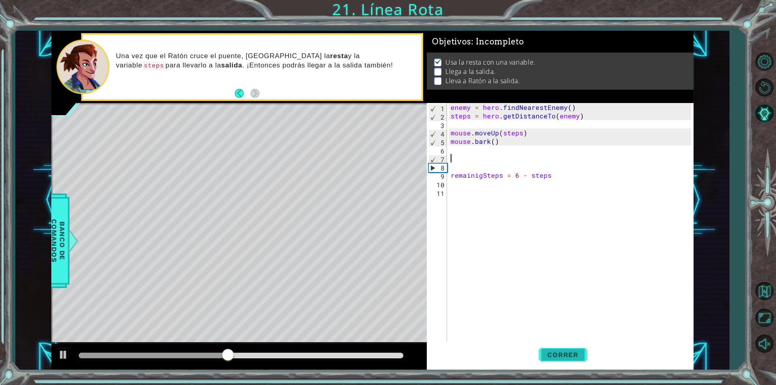
click at [561, 363] on button "Correr" at bounding box center [563, 355] width 49 height 27
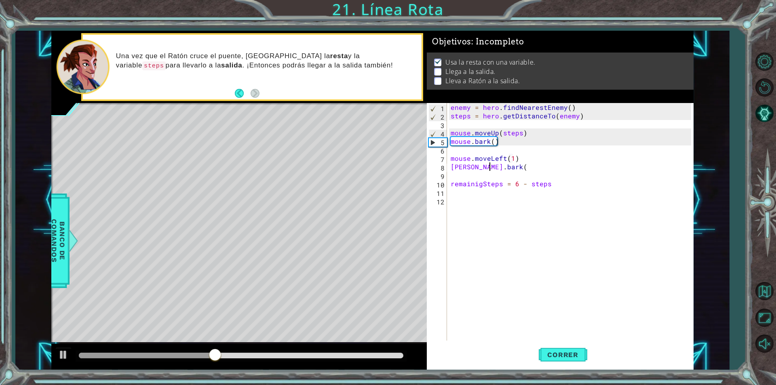
scroll to position [0, 2]
type textarea "mose.bark()"
click at [578, 359] on span "Correr" at bounding box center [562, 355] width 47 height 8
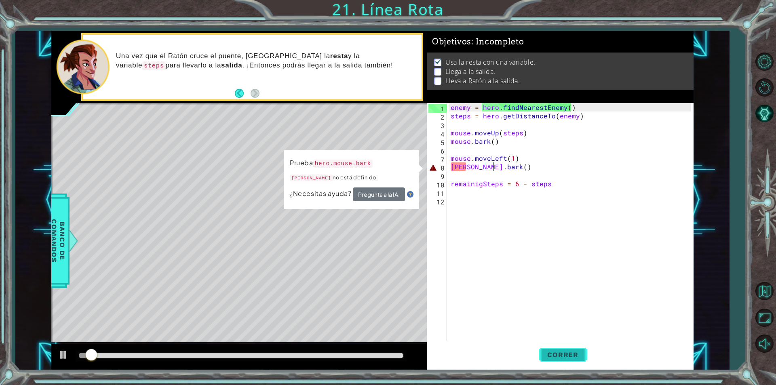
click at [576, 359] on span "Correr" at bounding box center [562, 355] width 47 height 8
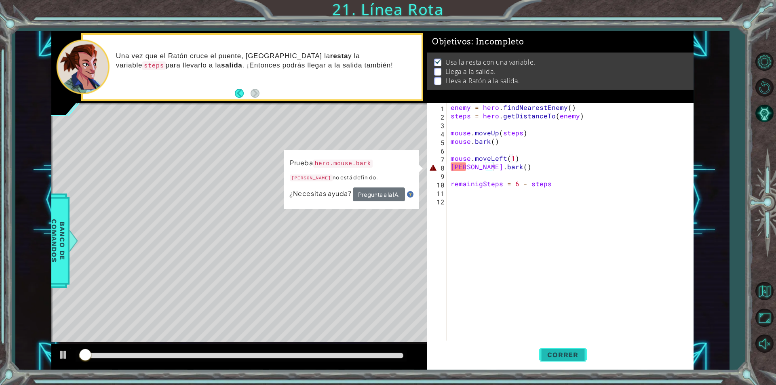
click at [576, 359] on span "Correr" at bounding box center [562, 355] width 47 height 8
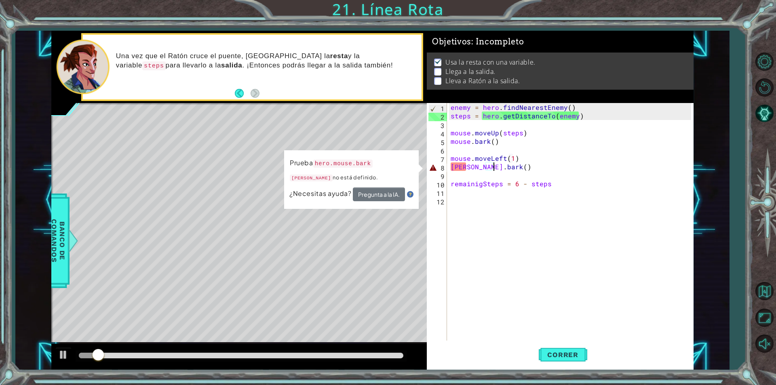
click at [458, 172] on div "enemy = hero . findNearestEnemy ( ) steps = hero . getDistanceTo ( enemy ) mous…" at bounding box center [572, 230] width 246 height 255
click at [458, 169] on div "enemy = hero . findNearestEnemy ( ) steps = hero . getDistanceTo ( enemy ) mous…" at bounding box center [572, 230] width 246 height 255
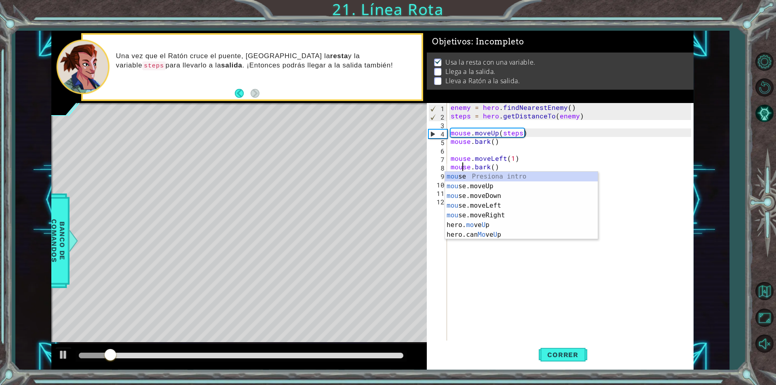
scroll to position [0, 0]
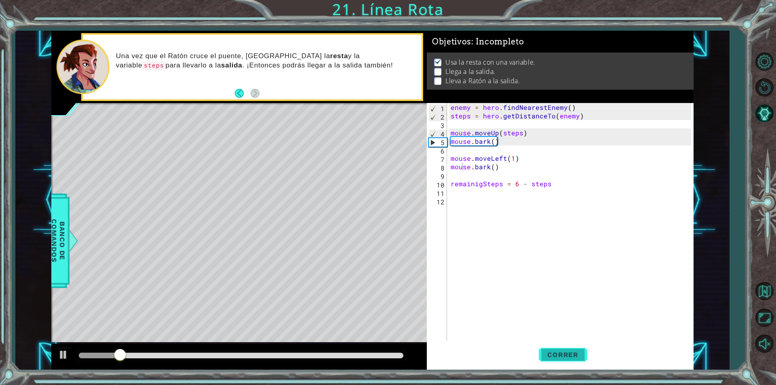
click at [555, 358] on span "Correr" at bounding box center [562, 355] width 47 height 8
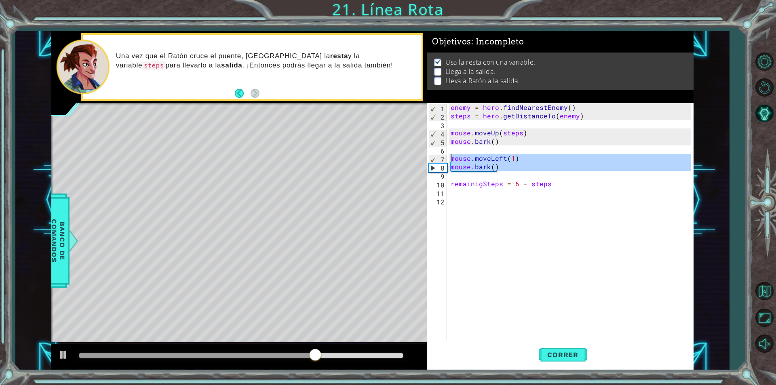
drag, startPoint x: 467, startPoint y: 166, endPoint x: 446, endPoint y: 156, distance: 22.8
click at [446, 156] on div "mouse.bark() 1 2 3 4 5 6 7 8 9 10 11 12 enemy = hero . findNearestEnemy ( ) ste…" at bounding box center [559, 222] width 264 height 238
type textarea "mouse.moveLeft(1) mouse.bark()"
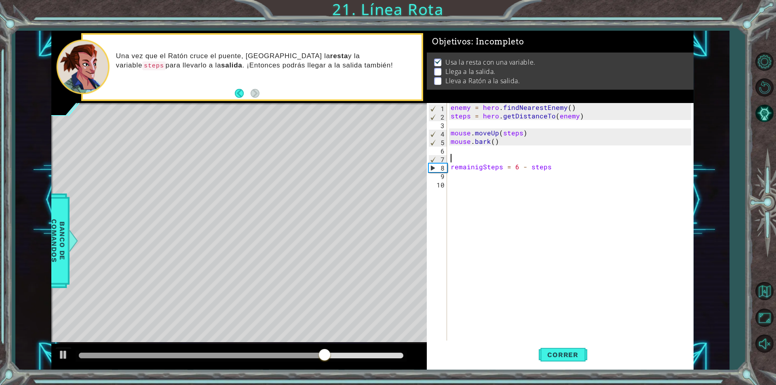
scroll to position [0, 0]
click at [569, 359] on button "Correr" at bounding box center [563, 355] width 49 height 27
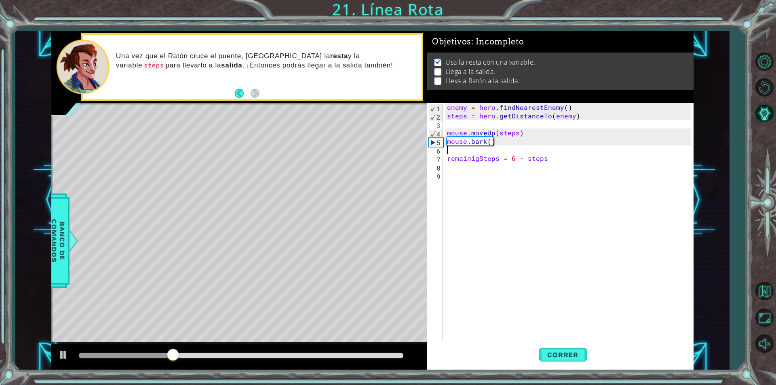
click at [453, 170] on div "enemy = hero . findNearestEnemy ( ) steps = hero . getDistanceTo ( enemy ) mous…" at bounding box center [571, 230] width 250 height 255
click at [473, 173] on div "enemy = hero . findNearestEnemy ( ) steps = hero . getDistanceTo ( enemy ) mous…" at bounding box center [571, 230] width 250 height 255
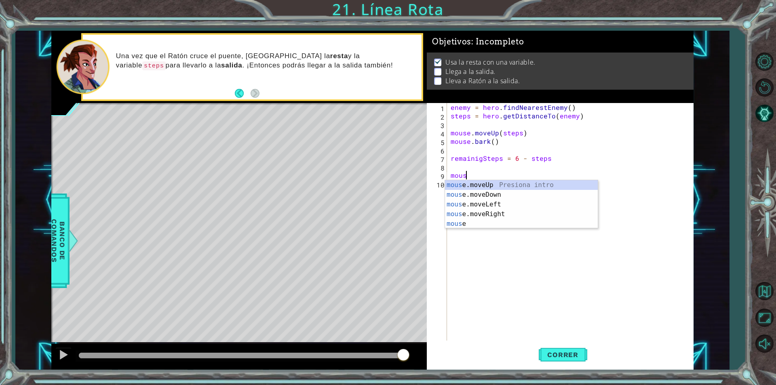
scroll to position [0, 1]
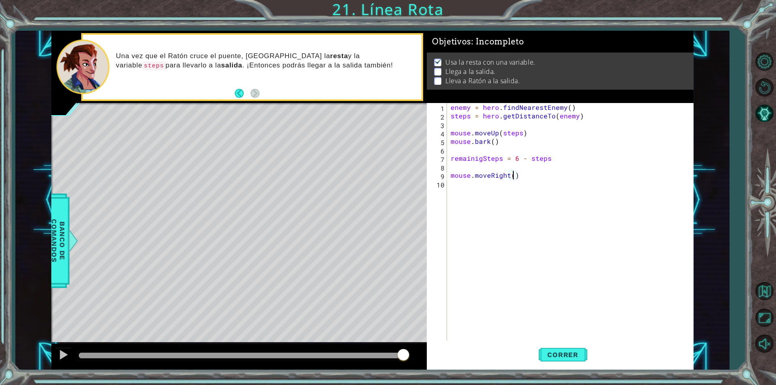
type textarea "mouse.moveRight(2)"
type textarea "mouse.digRight()"
click at [539, 352] on button "Correr" at bounding box center [563, 355] width 49 height 27
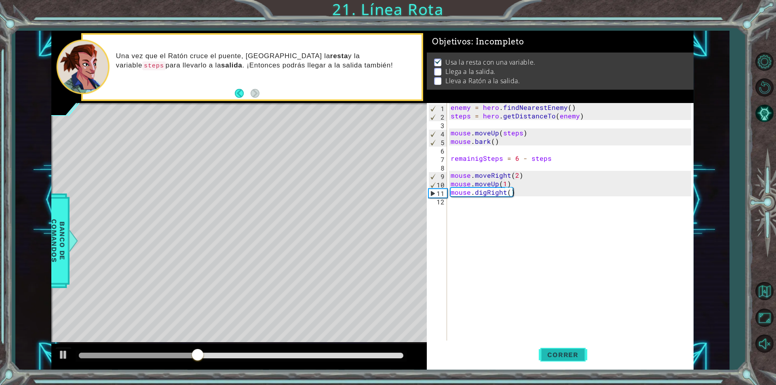
click at [550, 355] on span "Correr" at bounding box center [562, 355] width 47 height 8
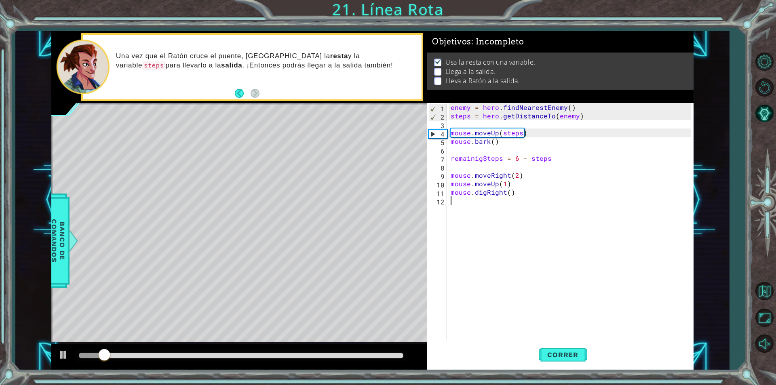
click at [473, 206] on div "enemy = hero . findNearestEnemy ( ) steps = hero . getDistanceTo ( enemy ) mous…" at bounding box center [572, 230] width 246 height 255
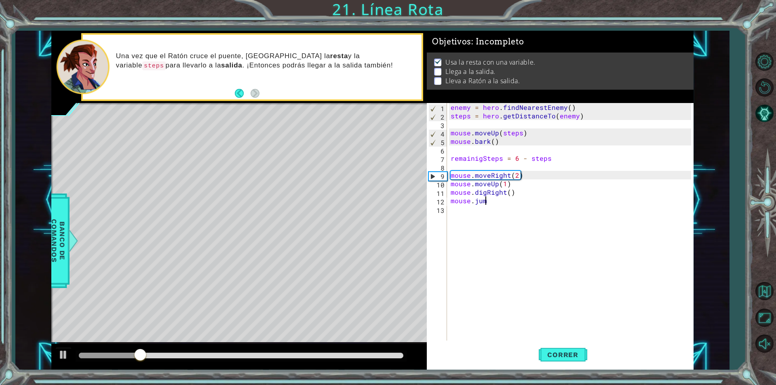
scroll to position [0, 2]
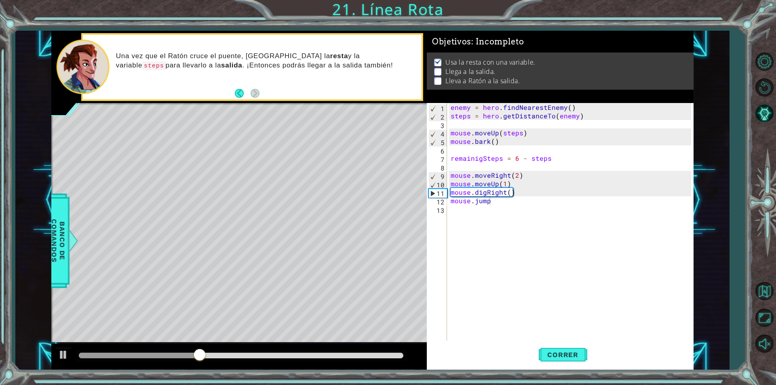
click at [495, 202] on div "enemy = hero . findNearestEnemy ( ) steps = hero . getDistanceTo ( enemy ) mous…" at bounding box center [572, 230] width 246 height 255
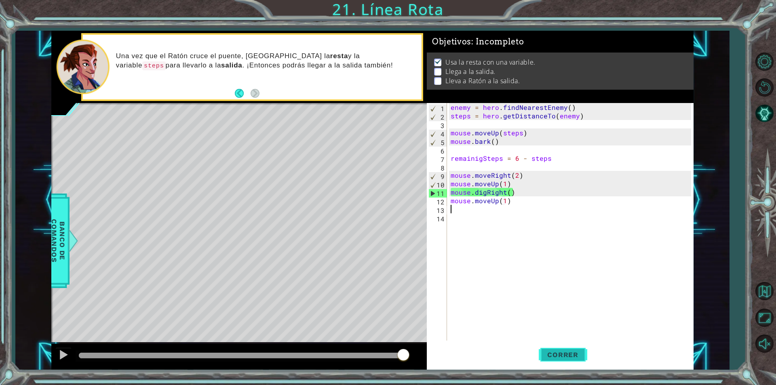
type textarea "mouse.moveUp(1)"
click at [557, 363] on button "Correr" at bounding box center [563, 355] width 49 height 27
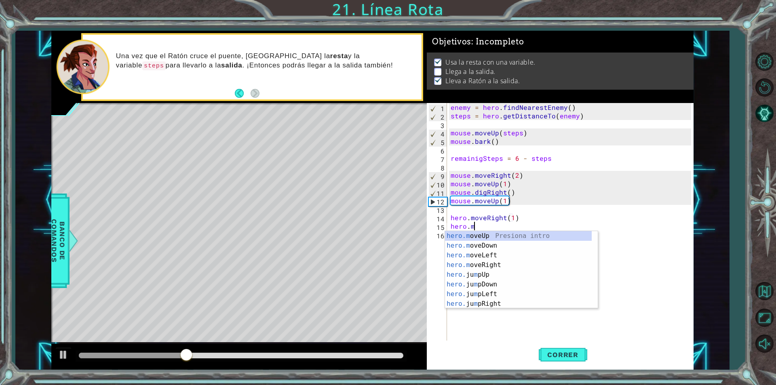
scroll to position [0, 1]
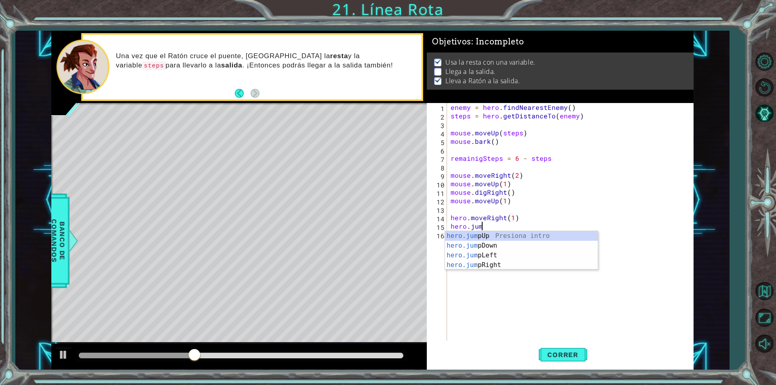
type textarea "hero.jump"
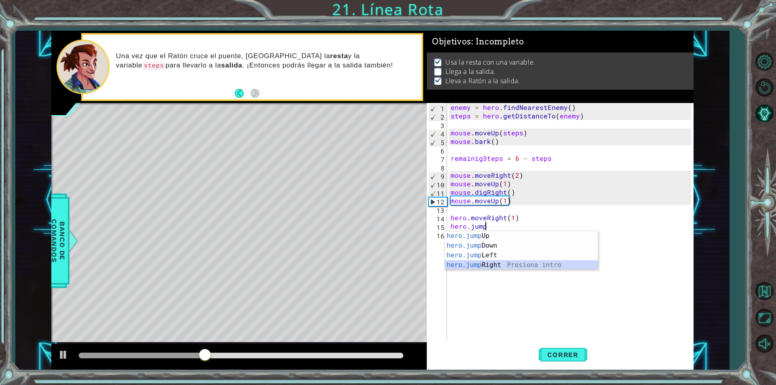
scroll to position [0, 0]
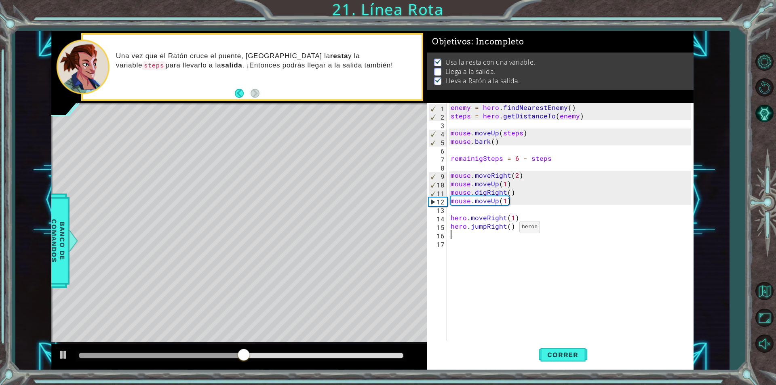
click at [509, 229] on div "enemy = hero . findNearestEnemy ( ) steps = hero . getDistanceTo ( enemy ) mous…" at bounding box center [572, 230] width 246 height 255
type textarea "hero.jumpRight(2)"
click at [561, 351] on span "Correr" at bounding box center [562, 355] width 47 height 8
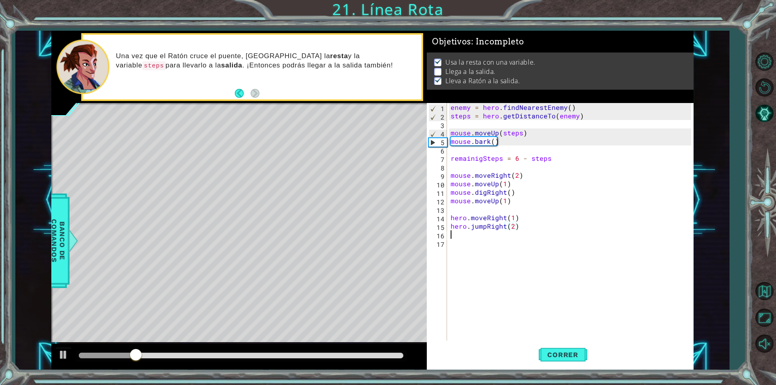
click at [520, 238] on div "enemy = hero . findNearestEnemy ( ) steps = hero . getDistanceTo ( enemy ) mous…" at bounding box center [572, 230] width 246 height 255
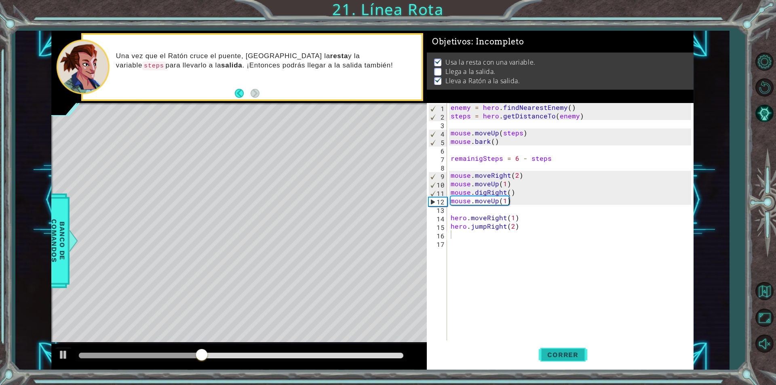
click at [560, 365] on button "Correr" at bounding box center [563, 355] width 49 height 27
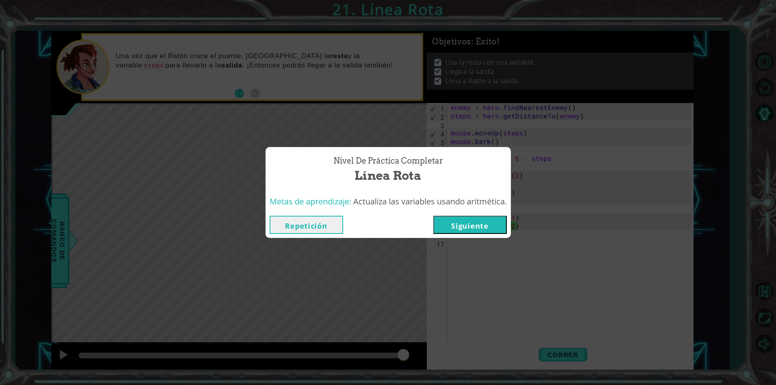
click at [480, 222] on button "Siguiente" at bounding box center [470, 225] width 74 height 18
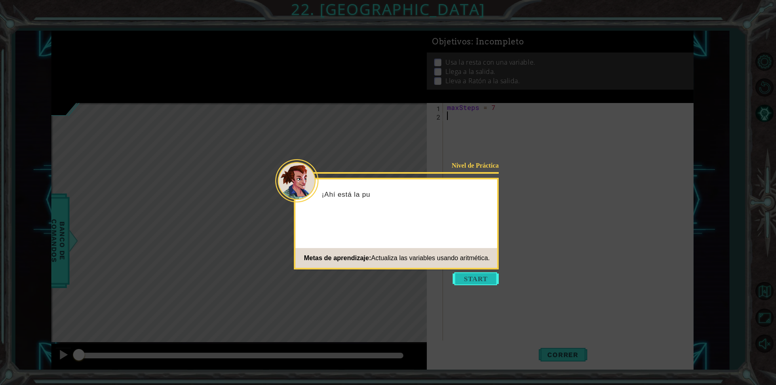
click at [470, 281] on button "Start" at bounding box center [476, 279] width 46 height 13
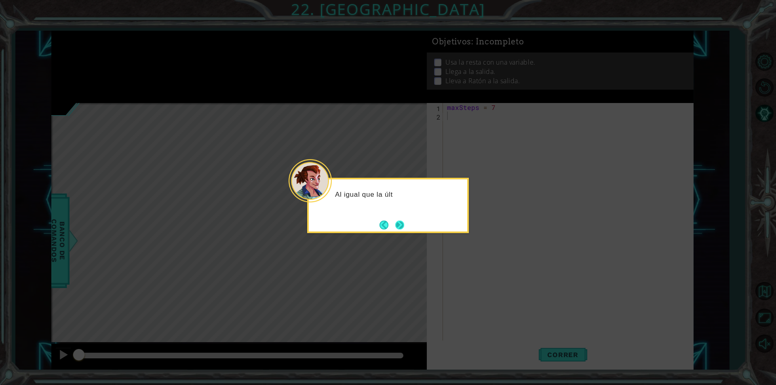
click at [399, 221] on button "Next" at bounding box center [399, 225] width 9 height 9
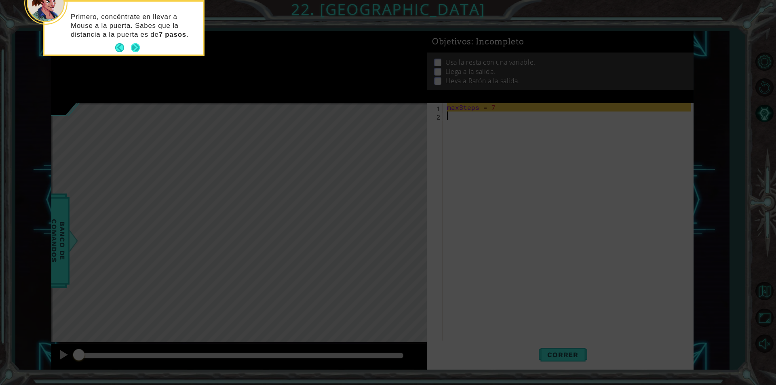
click at [135, 50] on button "Next" at bounding box center [135, 47] width 9 height 9
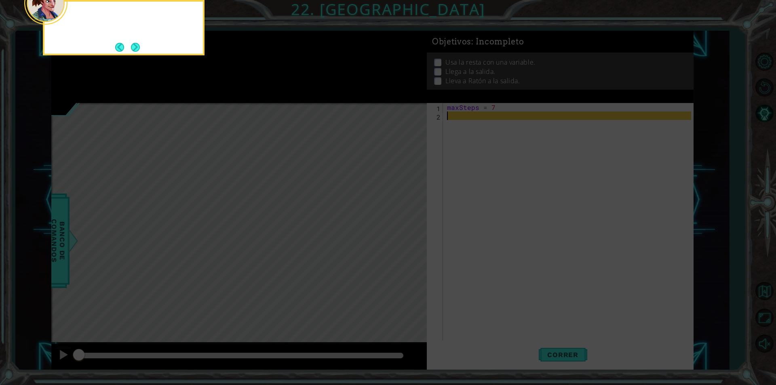
click at [135, 50] on button "Next" at bounding box center [135, 47] width 9 height 9
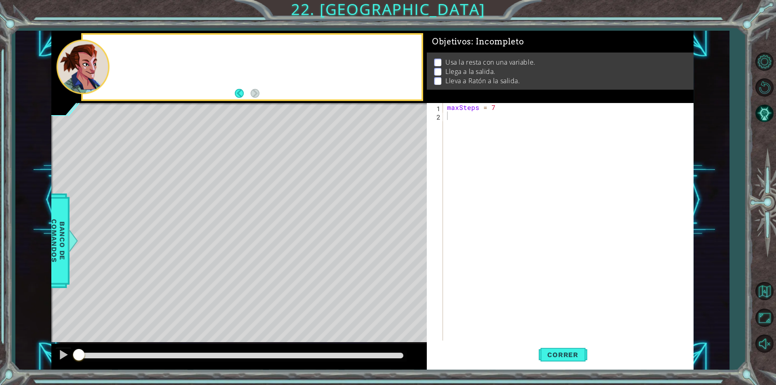
click at [135, 50] on div at bounding box center [252, 67] width 338 height 65
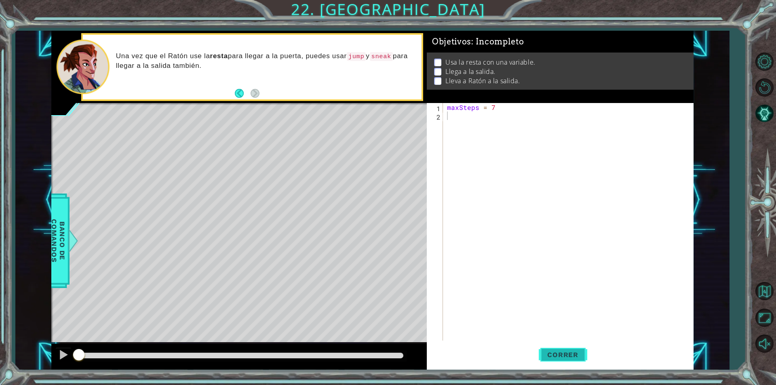
click at [572, 350] on button "Correr" at bounding box center [563, 355] width 49 height 27
click at [571, 352] on span "Correr" at bounding box center [562, 355] width 47 height 8
click at [566, 360] on button "Correr" at bounding box center [563, 355] width 49 height 27
